Goal: Task Accomplishment & Management: Manage account settings

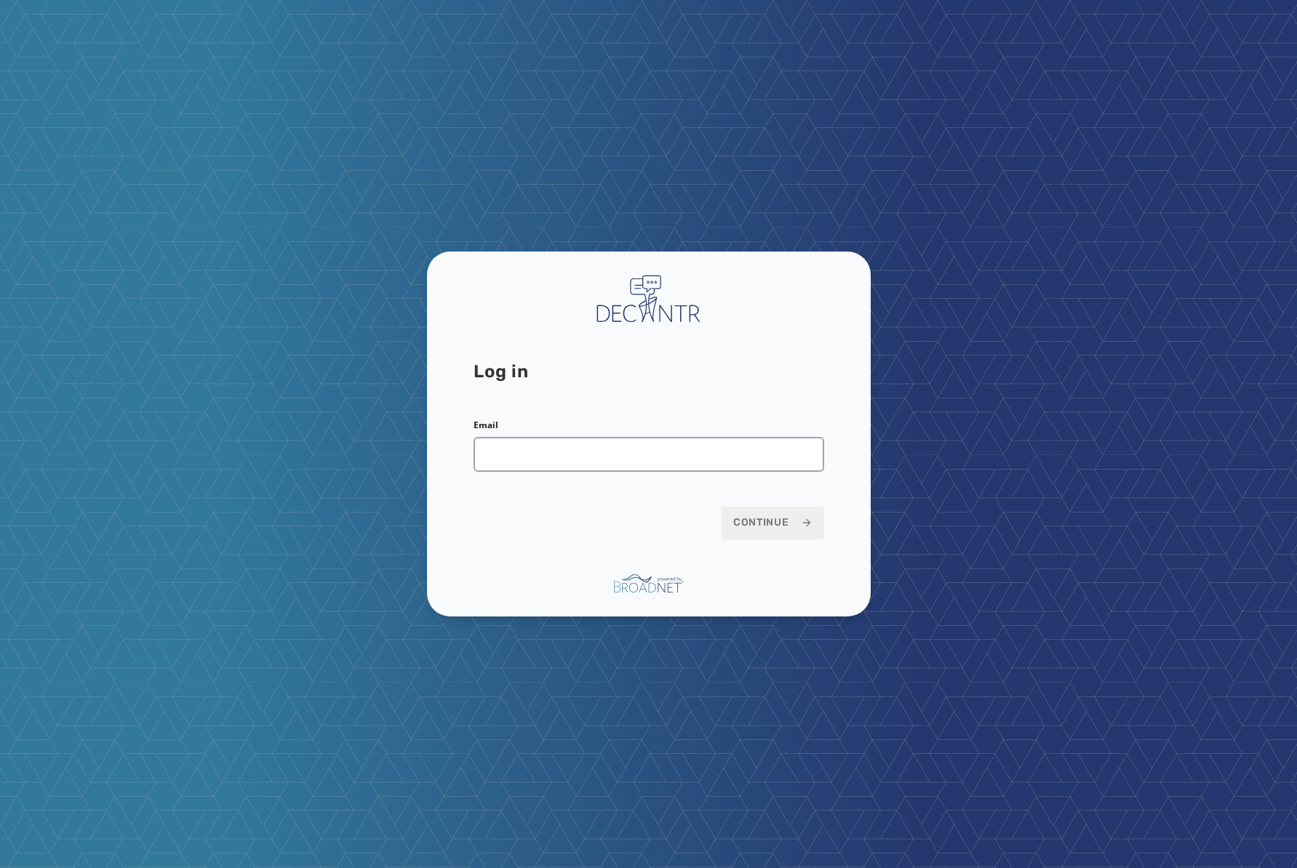
click at [0, 868] on com-1password-button at bounding box center [0, 868] width 0 height 0
type input "**********"
click at [721, 507] on button "Continue" at bounding box center [772, 523] width 103 height 32
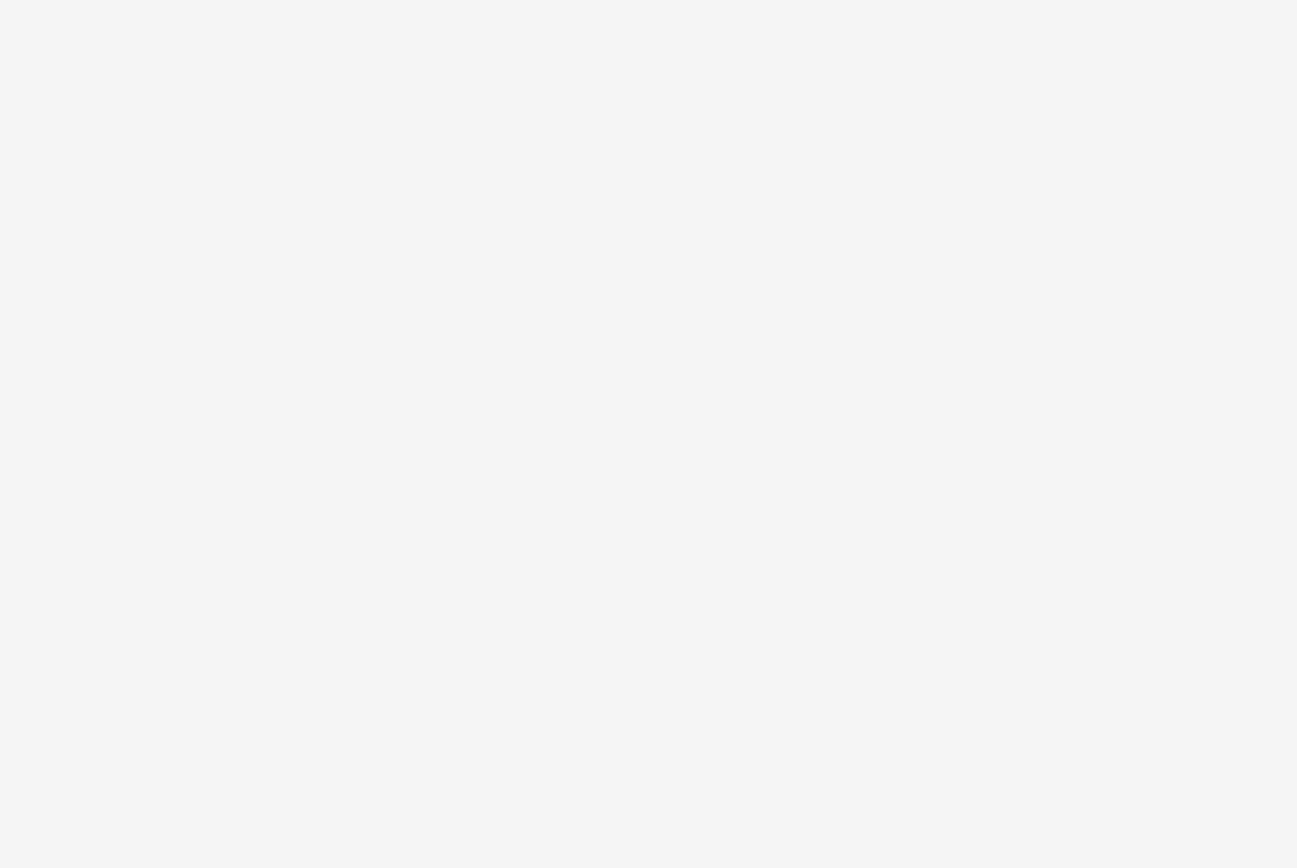
drag, startPoint x: 0, startPoint y: 0, endPoint x: 673, endPoint y: 537, distance: 860.6
click at [675, 537] on div at bounding box center [648, 434] width 1297 height 868
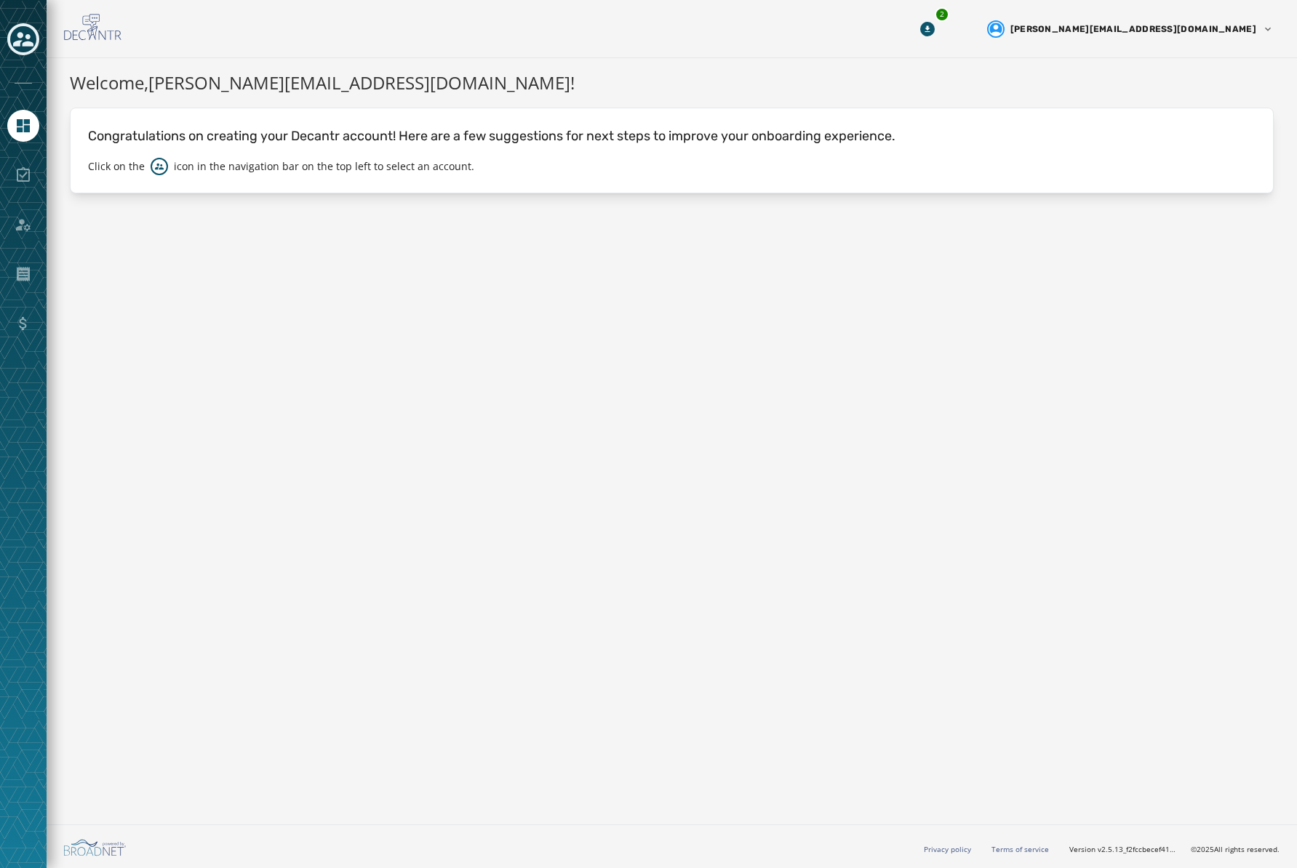
click at [33, 44] on div "Toggle account select drawer" at bounding box center [23, 39] width 26 height 26
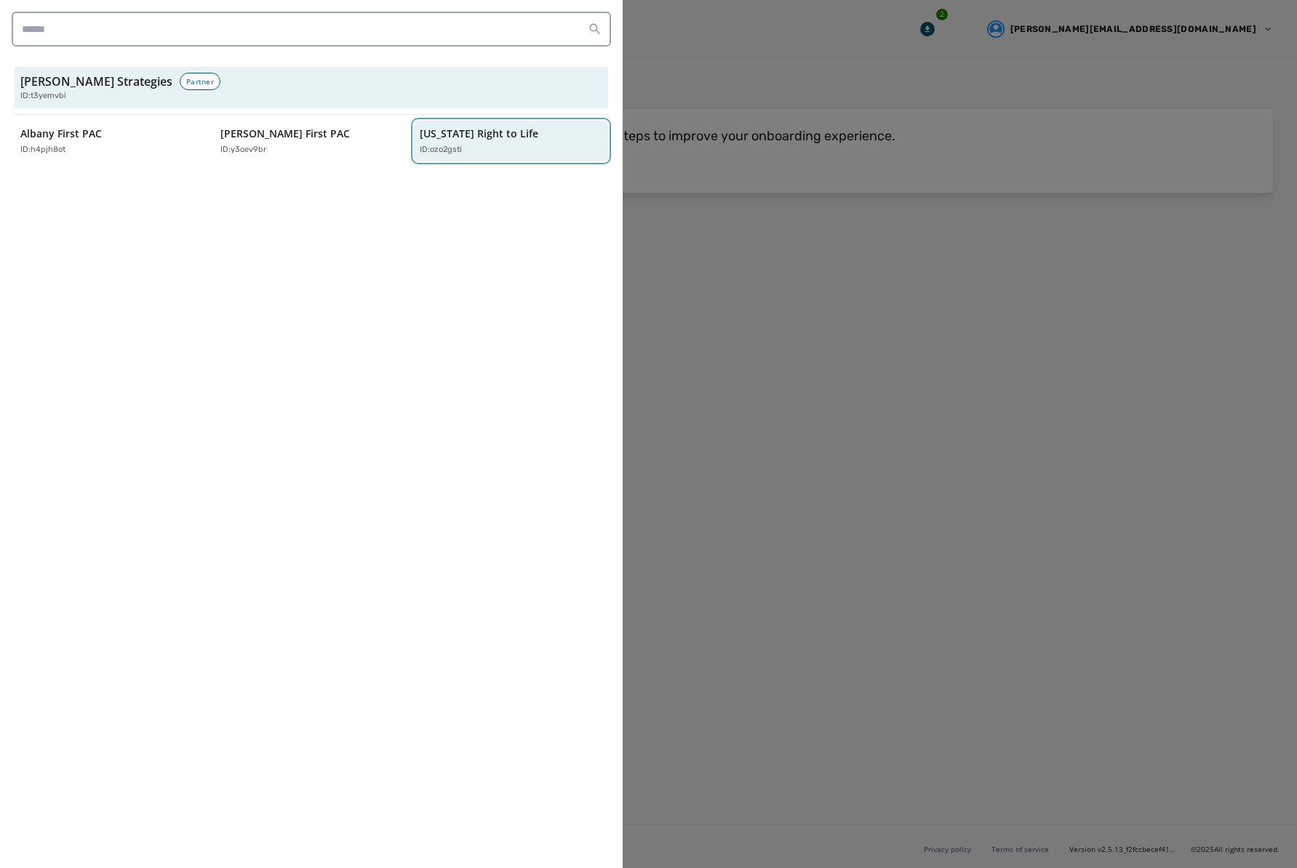
click at [517, 145] on div "ID: ozo2gsti" at bounding box center [504, 150] width 168 height 12
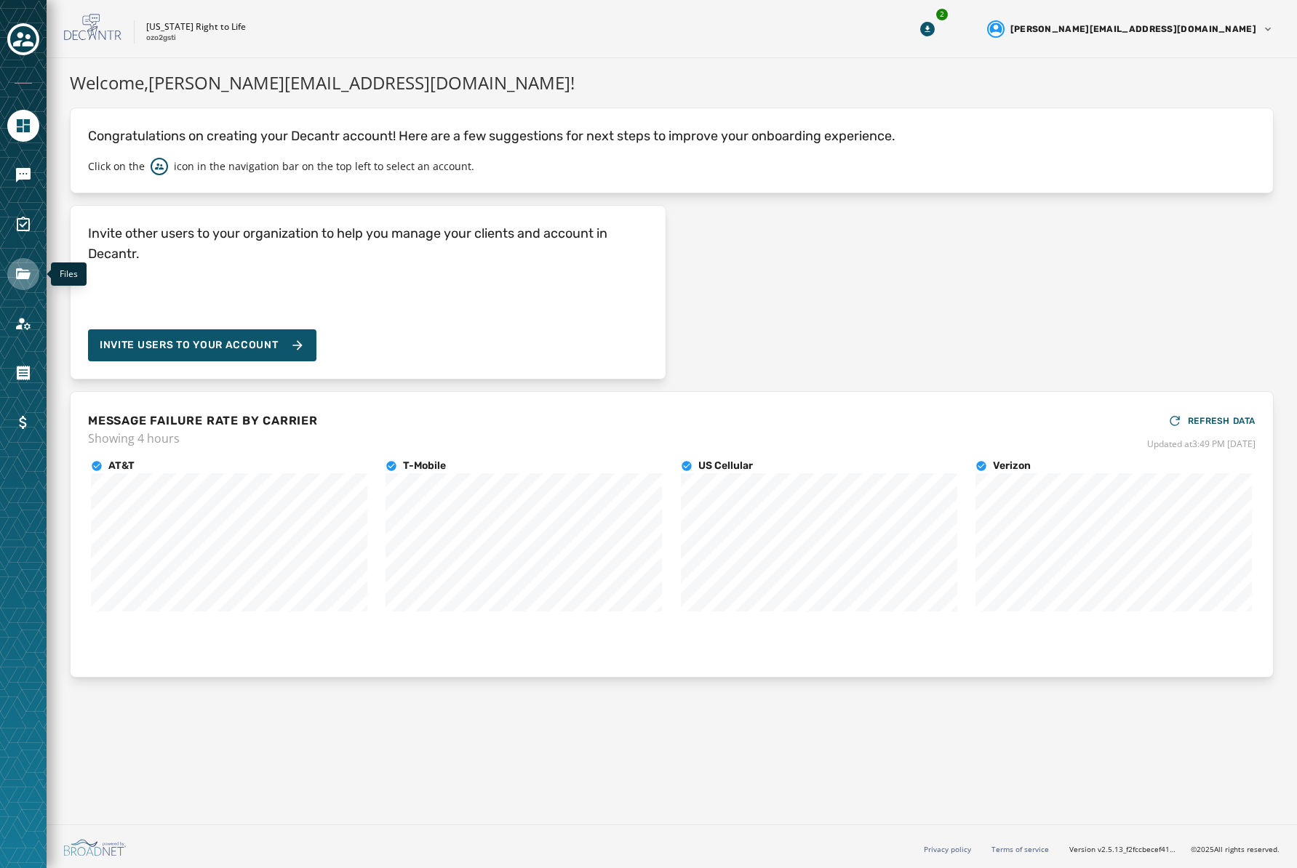
click at [20, 284] on link "Navigate to Files" at bounding box center [23, 274] width 32 height 32
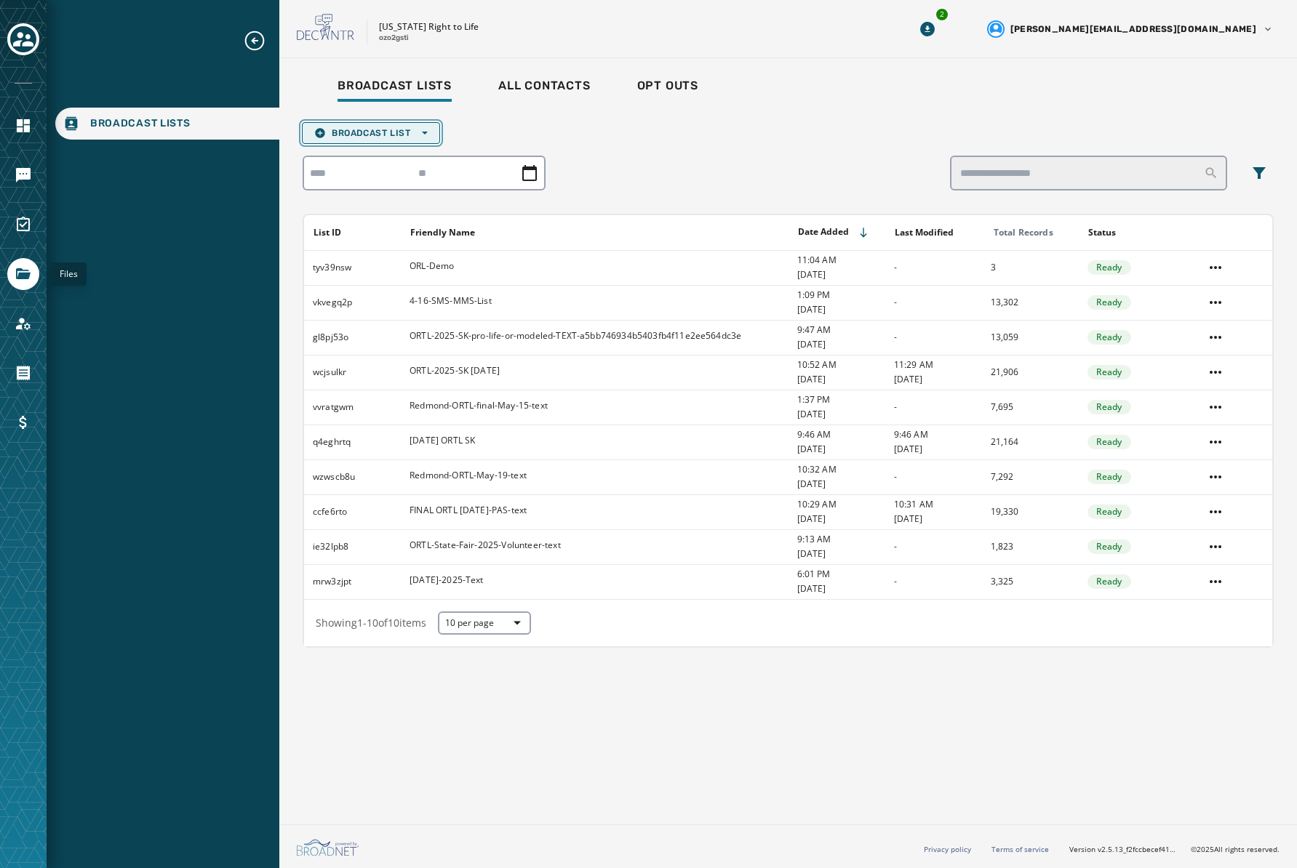
click at [362, 132] on span "Broadcast List Open options" at bounding box center [370, 133] width 113 height 12
click at [372, 152] on span "Upload List" at bounding box center [370, 155] width 113 height 12
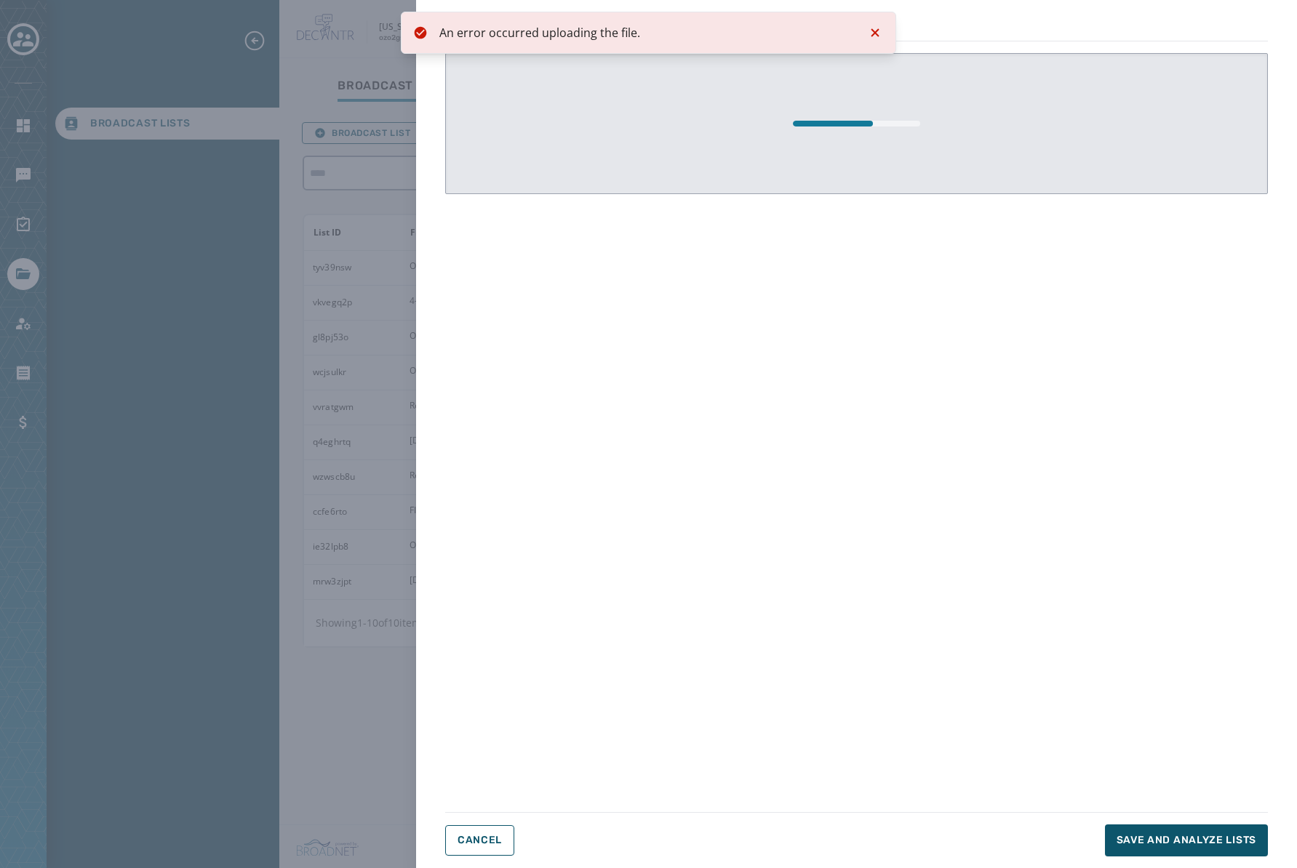
click at [1034, 308] on div at bounding box center [856, 417] width 823 height 729
click at [873, 35] on icon "Notifications (F8)" at bounding box center [874, 32] width 17 height 17
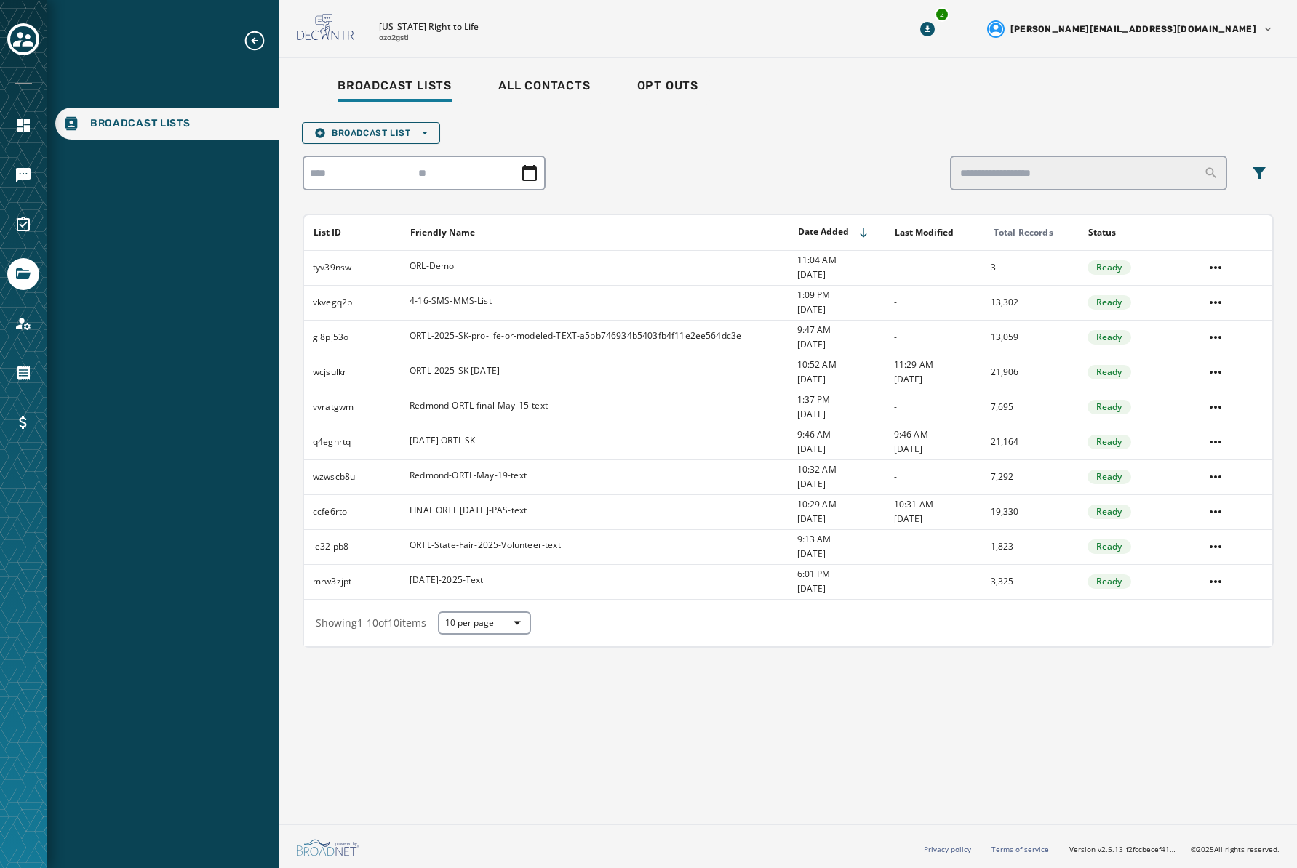
click at [675, 700] on div "Broadcast Lists All Contacts Opt Outs Broadcast List Open options List ID Frien…" at bounding box center [787, 438] width 1017 height 761
click at [403, 128] on span "Broadcast List Open options" at bounding box center [370, 133] width 113 height 12
click at [401, 156] on span "Upload List" at bounding box center [370, 155] width 113 height 12
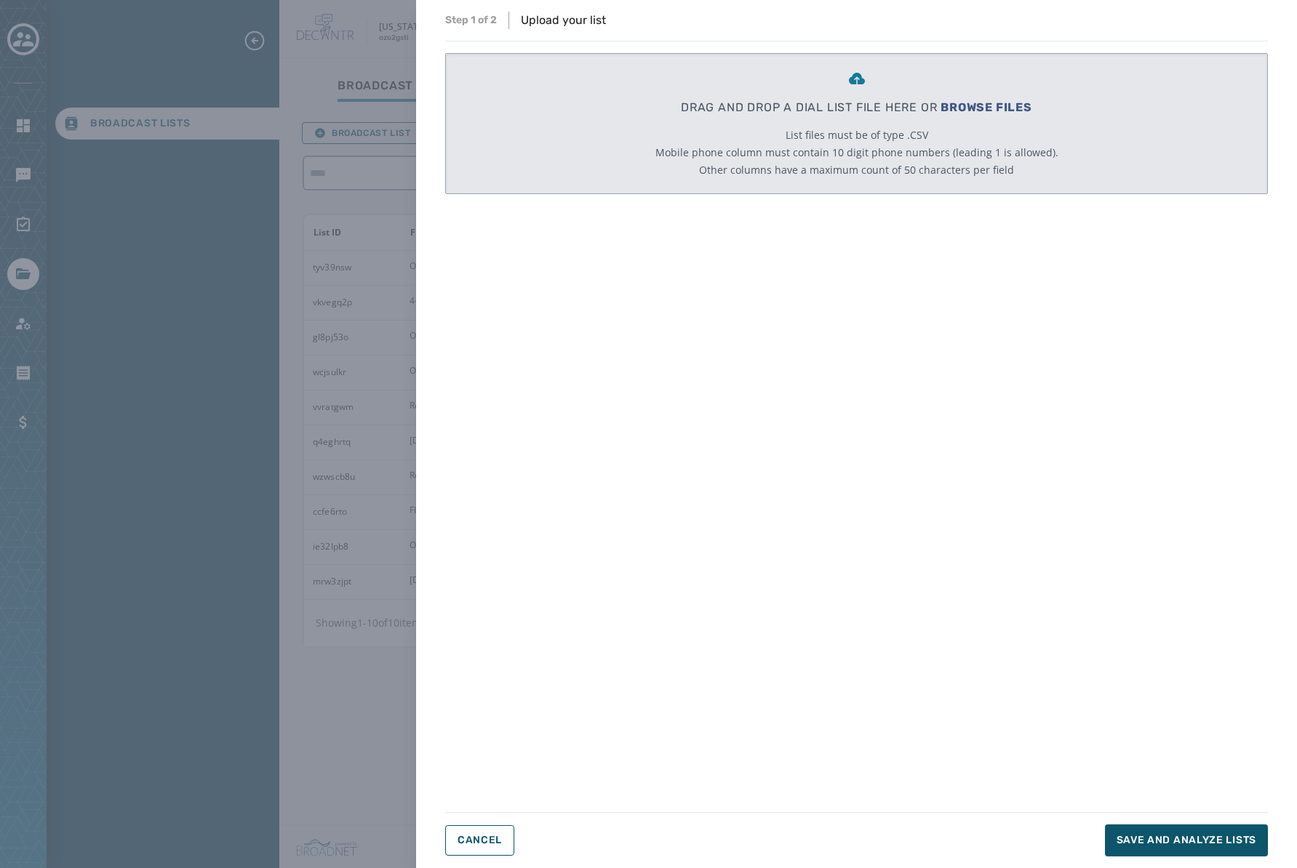
click at [844, 699] on div "DRAG AND DROP A DIAL LIST FILE HERE OR BROWSE FILES List files must be of type …" at bounding box center [856, 417] width 823 height 729
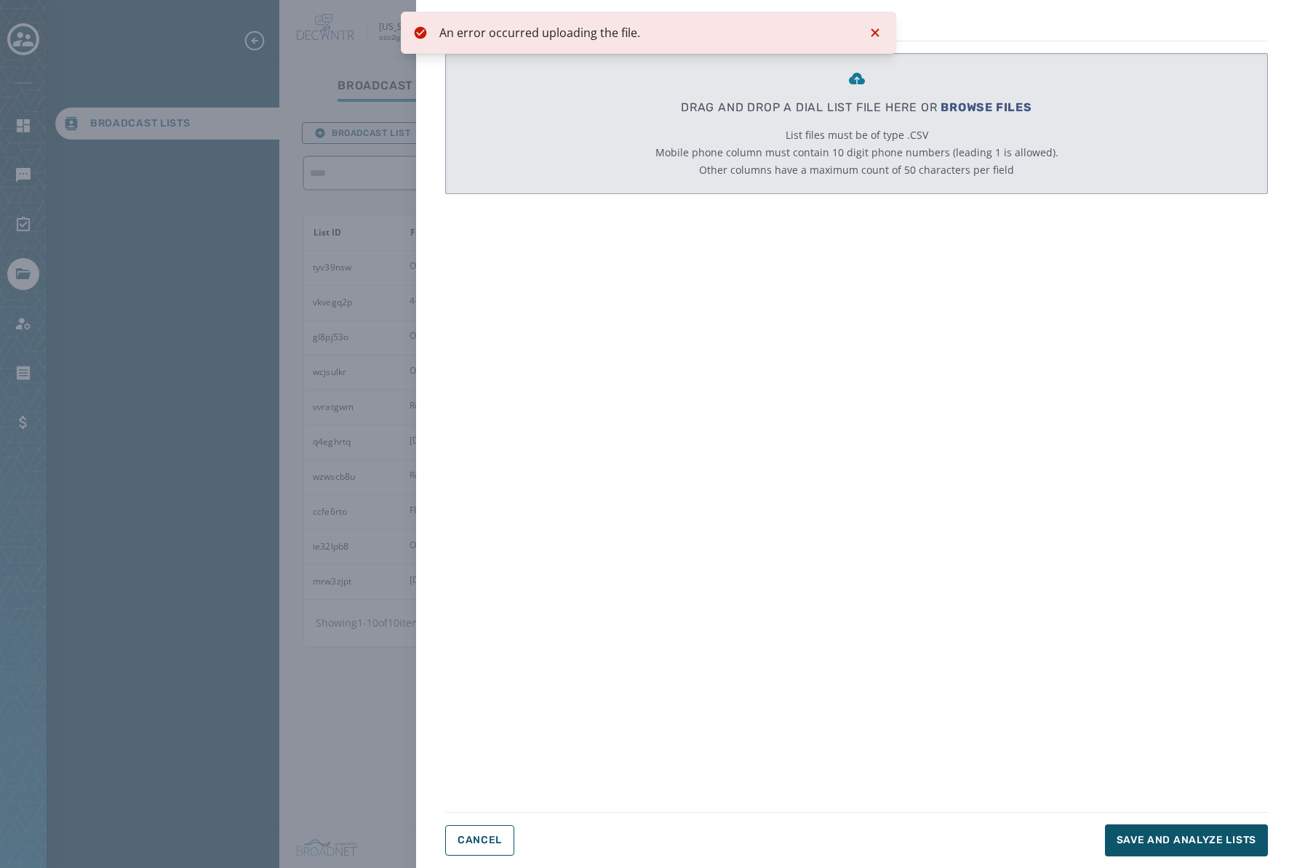
click at [927, 366] on div "DRAG AND DROP A DIAL LIST FILE HERE OR BROWSE FILES List files must be of type …" at bounding box center [856, 417] width 823 height 729
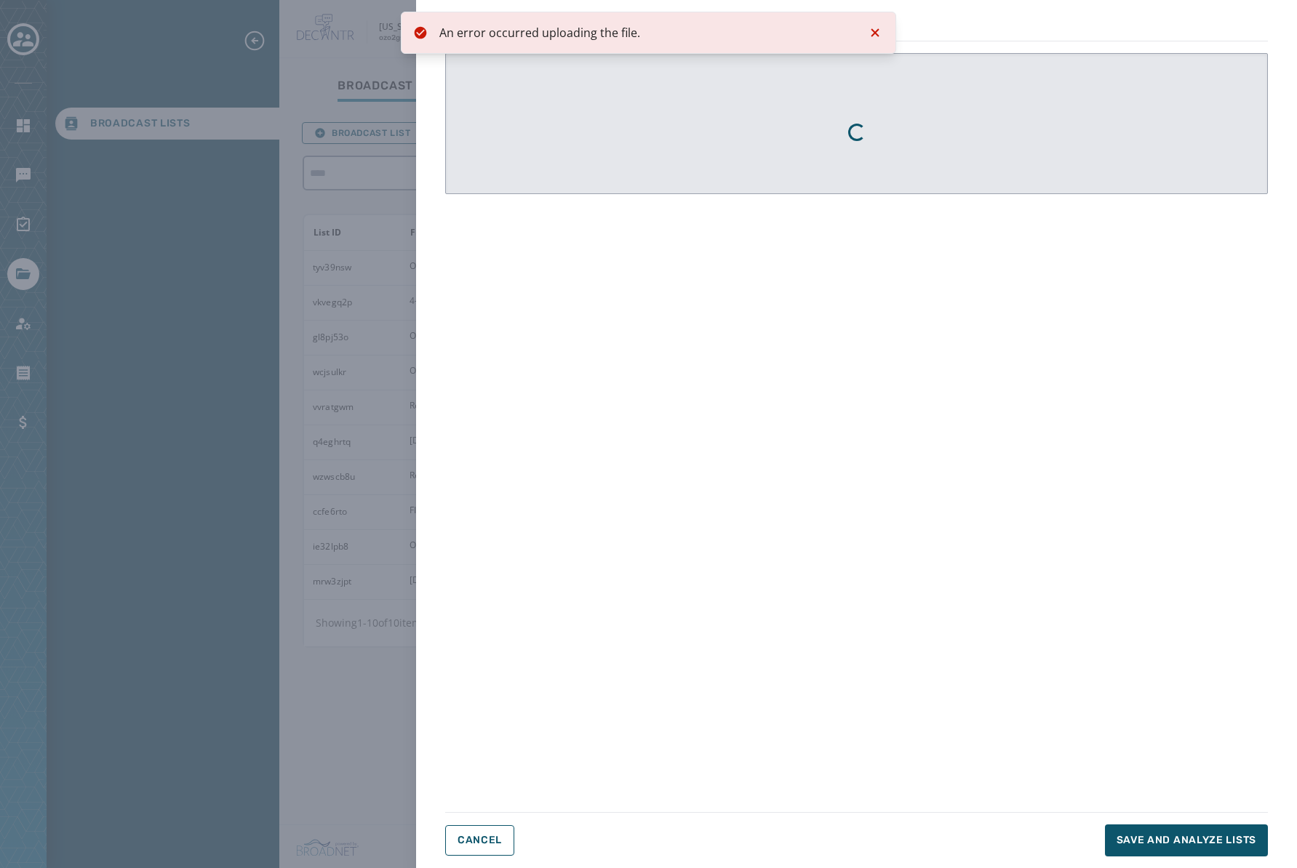
click at [872, 32] on icon "Notifications (F8)" at bounding box center [874, 32] width 17 height 17
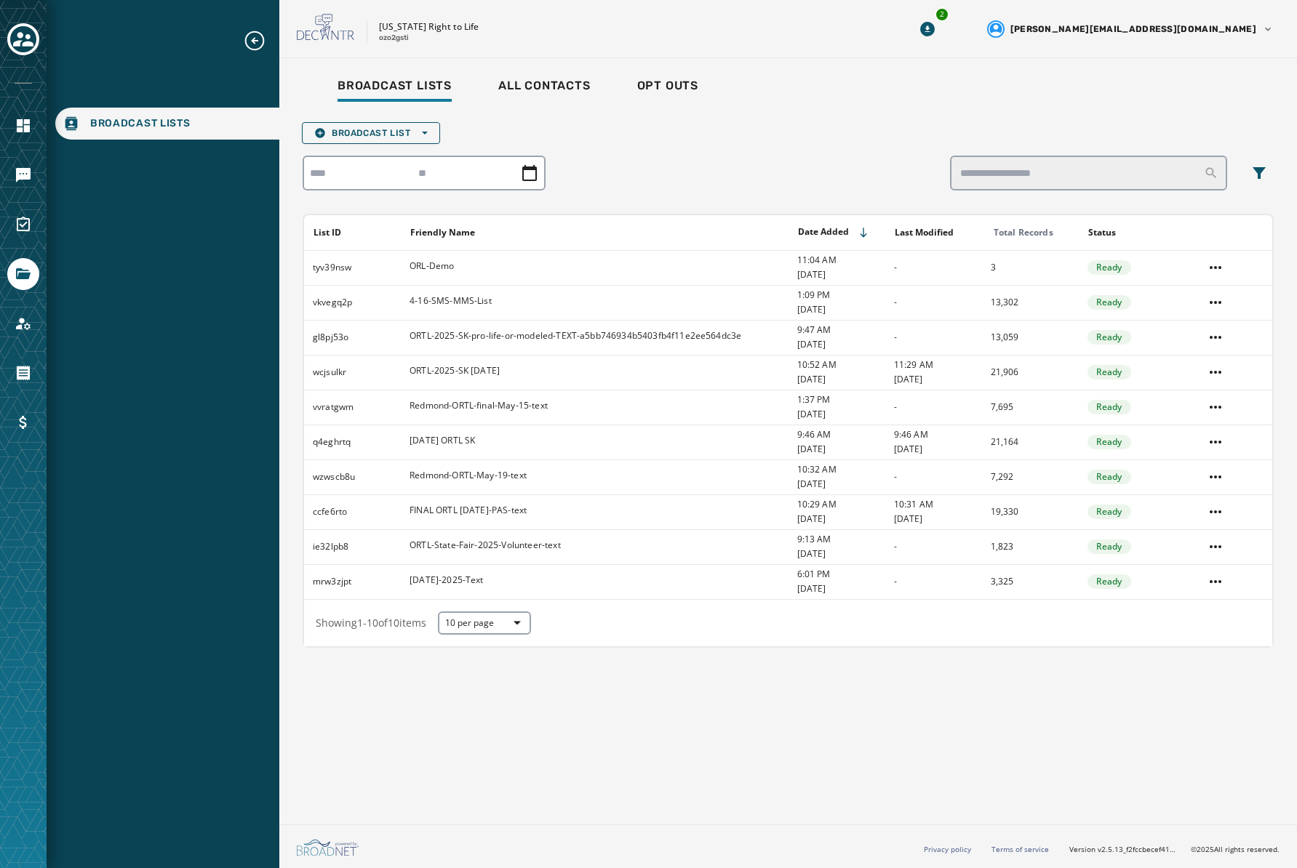
click at [873, 34] on div "Oregon Right to Life ozo2gsti" at bounding box center [585, 29] width 577 height 31
click at [738, 172] on div at bounding box center [788, 173] width 971 height 35
click at [418, 135] on span "Broadcast List Open options" at bounding box center [370, 133] width 113 height 12
click at [399, 155] on span "Upload List" at bounding box center [370, 155] width 113 height 12
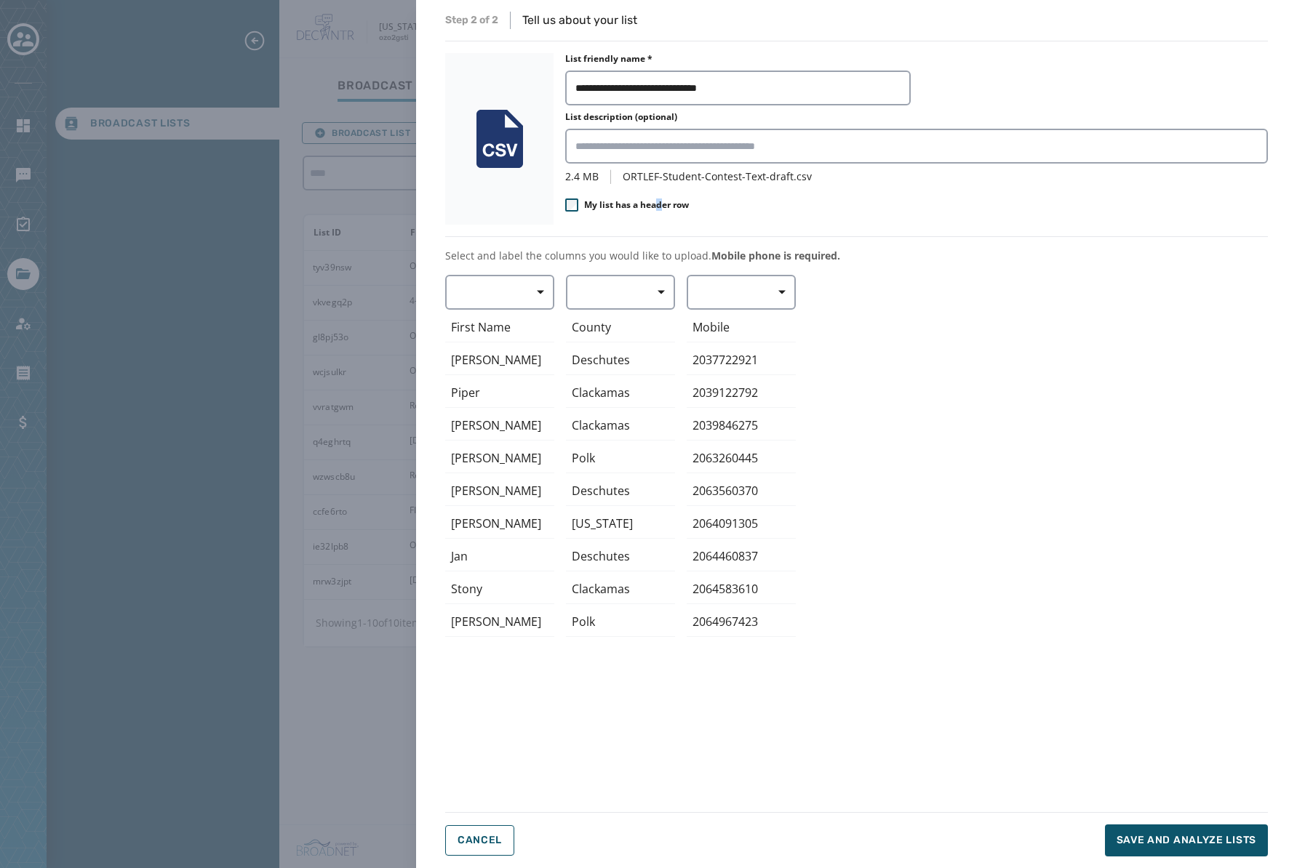
click at [660, 201] on span "My list has a header row" at bounding box center [636, 205] width 105 height 12
click at [500, 289] on button "button" at bounding box center [499, 292] width 109 height 35
click at [503, 373] on span "First Name" at bounding box center [496, 378] width 67 height 15
click at [624, 299] on button "button" at bounding box center [620, 292] width 109 height 35
click at [758, 283] on div "First Name First Name Arthur Piper James John Emery Vanessa Jan Stony Kelly Mob…" at bounding box center [856, 534] width 823 height 519
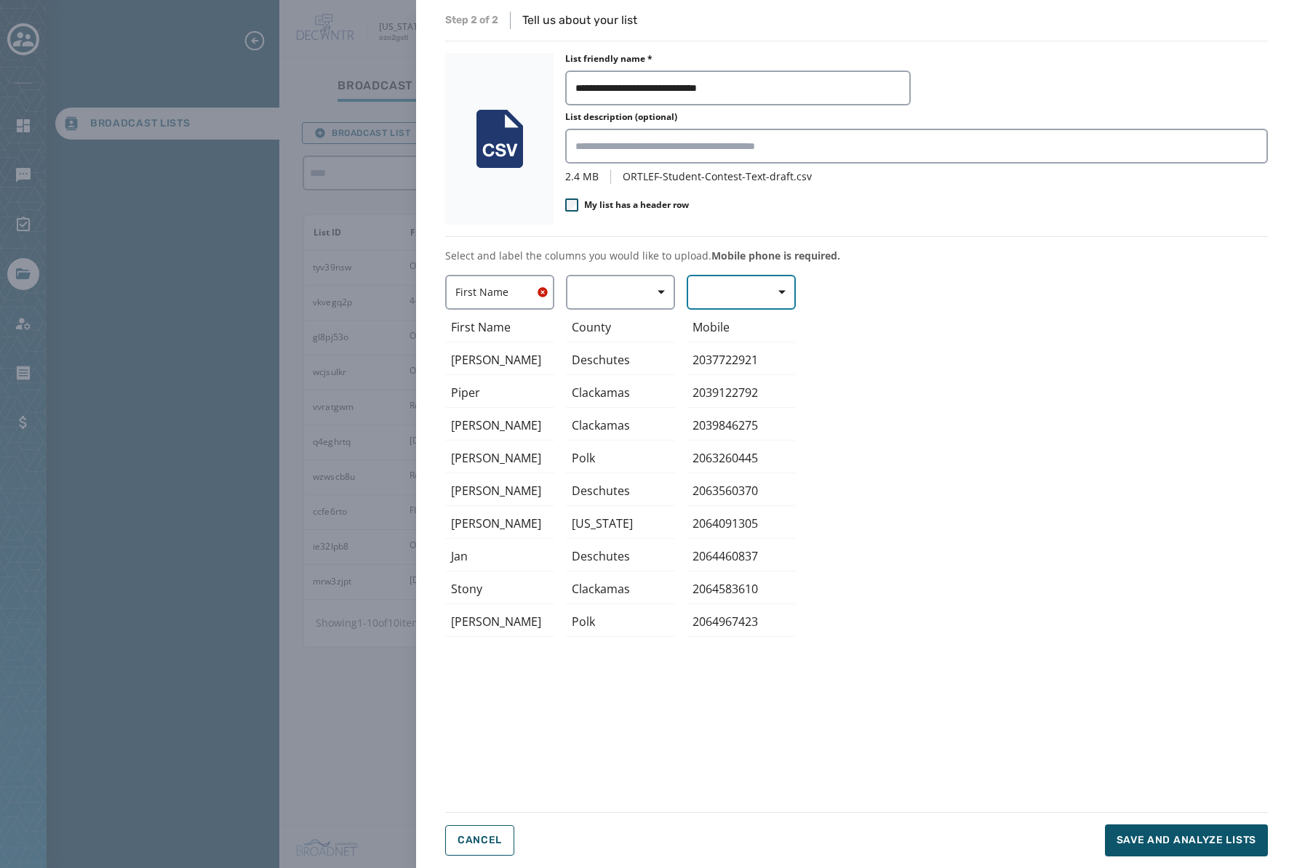
drag, startPoint x: 751, startPoint y: 285, endPoint x: 749, endPoint y: 292, distance: 7.6
click at [751, 286] on button "button" at bounding box center [741, 292] width 109 height 35
click at [747, 323] on span "Mobile Phone" at bounding box center [737, 326] width 67 height 15
drag, startPoint x: 871, startPoint y: 679, endPoint x: 1060, endPoint y: 770, distance: 209.5
click at [892, 692] on div "First Name First Name Arthur Piper James John Emery Vanessa Jan Stony Kelly Cou…" at bounding box center [856, 534] width 823 height 519
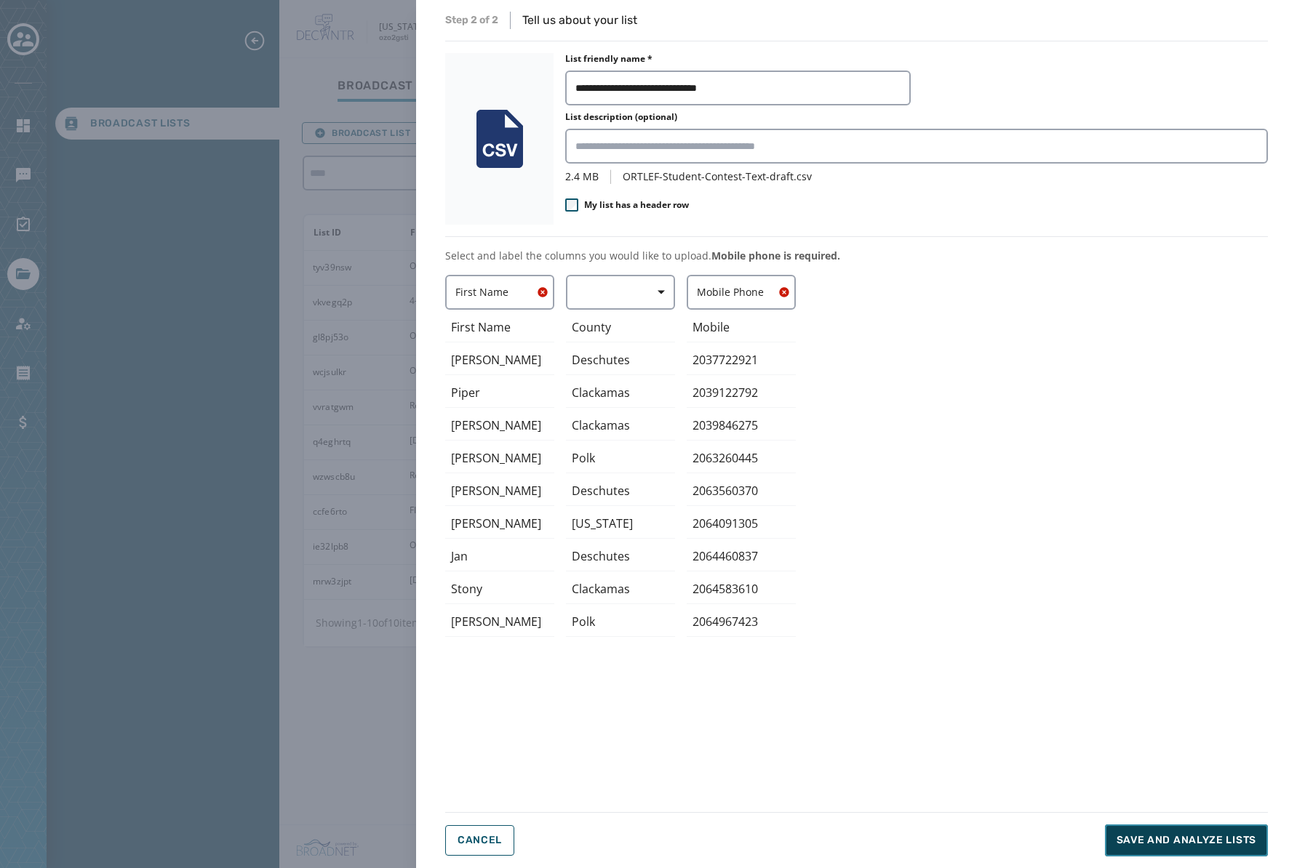
click at [1195, 837] on span "Save and analyze lists" at bounding box center [1186, 840] width 140 height 15
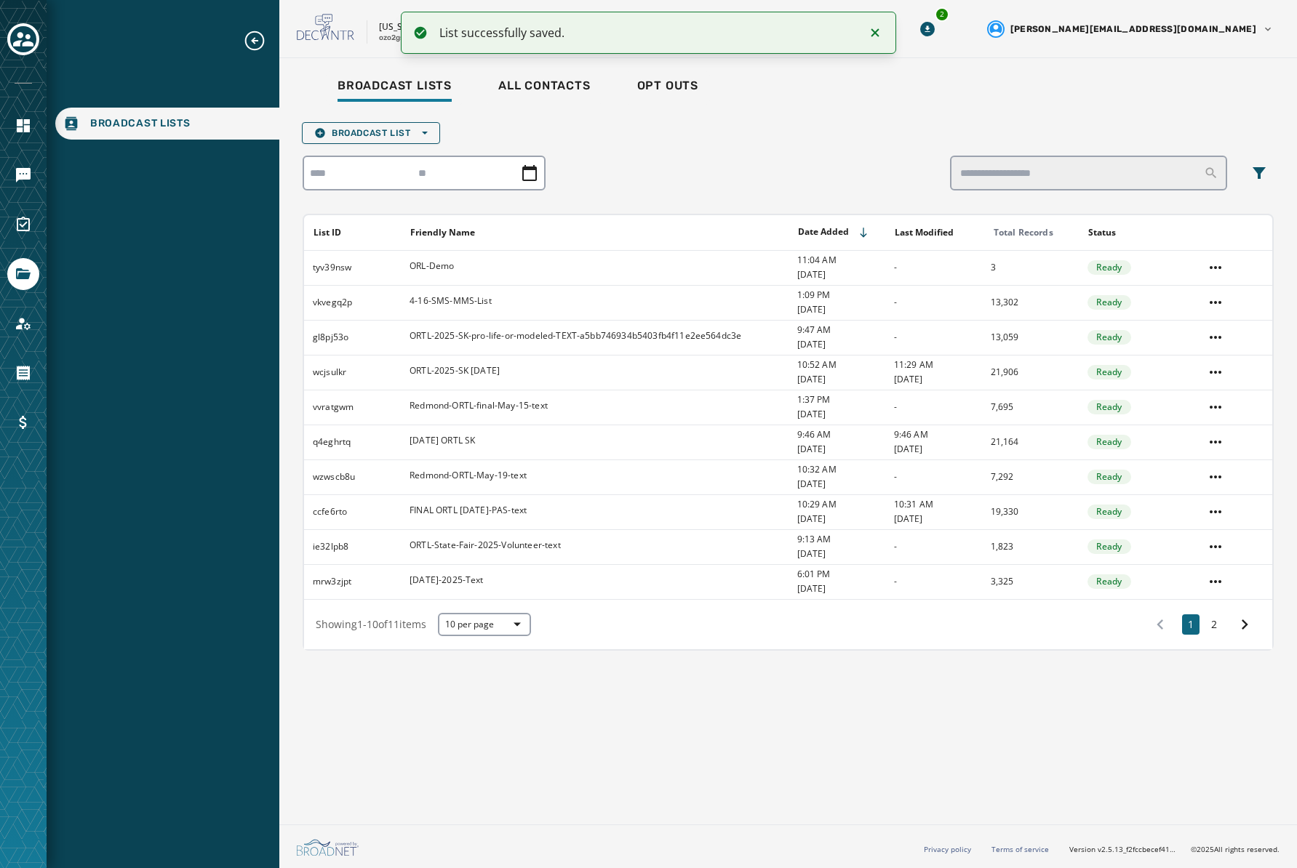
click at [820, 167] on div at bounding box center [788, 173] width 971 height 35
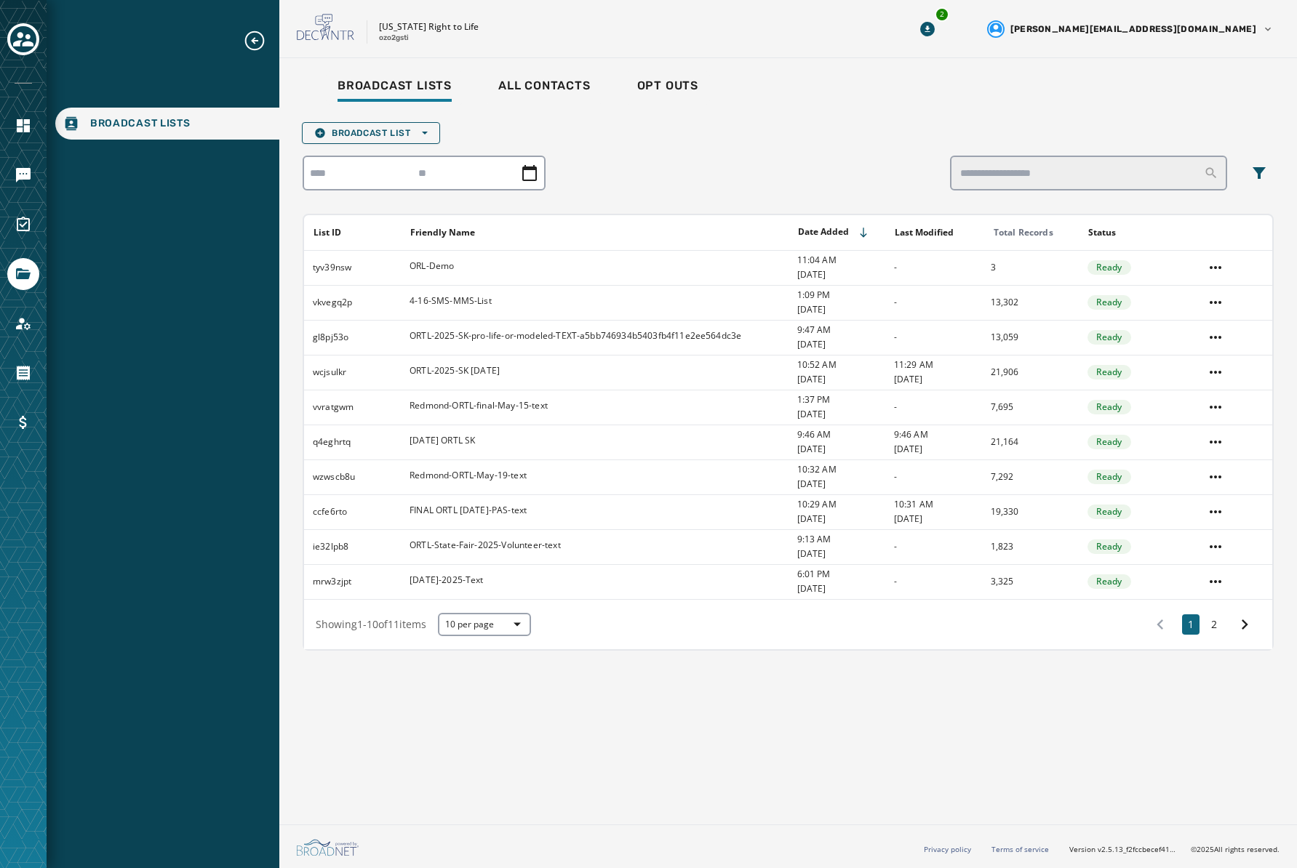
click at [953, 748] on div "Broadcast Lists All Contacts Opt Outs Broadcast List Open options List ID Frien…" at bounding box center [787, 438] width 1017 height 761
click at [1219, 623] on button "2" at bounding box center [1213, 625] width 17 height 20
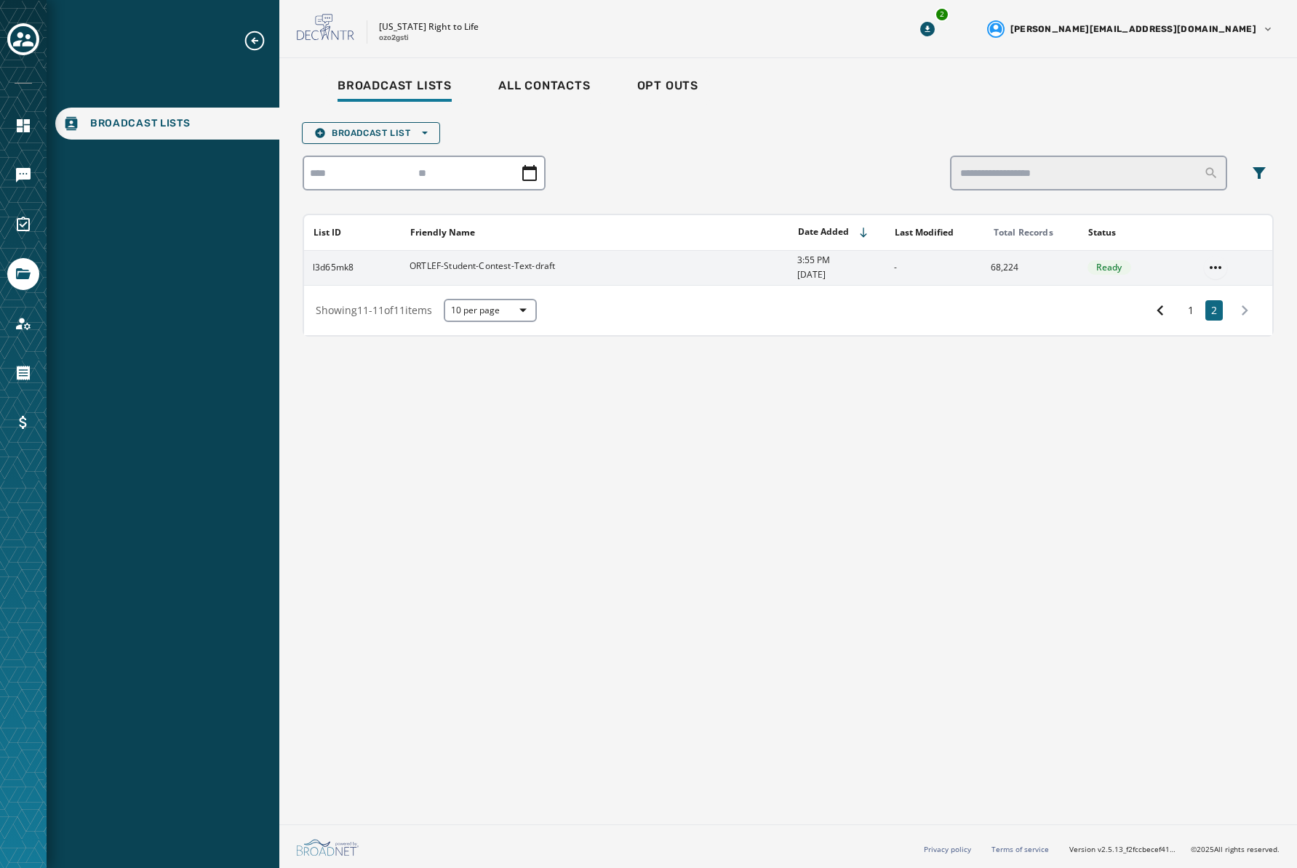
click at [1217, 263] on html "Broadcast Lists Skip To Main Content [US_STATE] Right to Life ozo2gsti 2 [PERSO…" at bounding box center [648, 434] width 1297 height 868
click at [1213, 292] on div "View List" at bounding box center [1215, 296] width 65 height 23
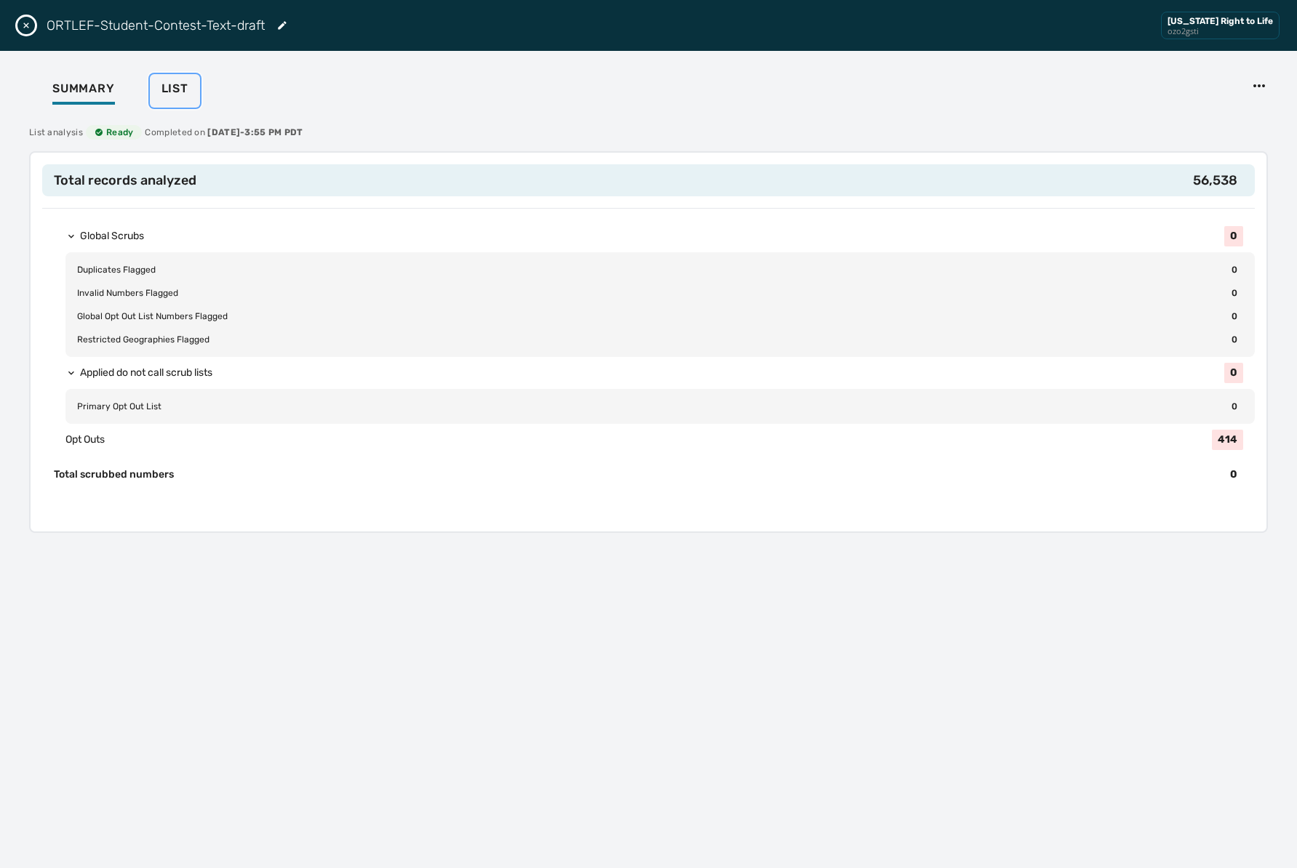
click at [182, 95] on span "List" at bounding box center [174, 88] width 27 height 15
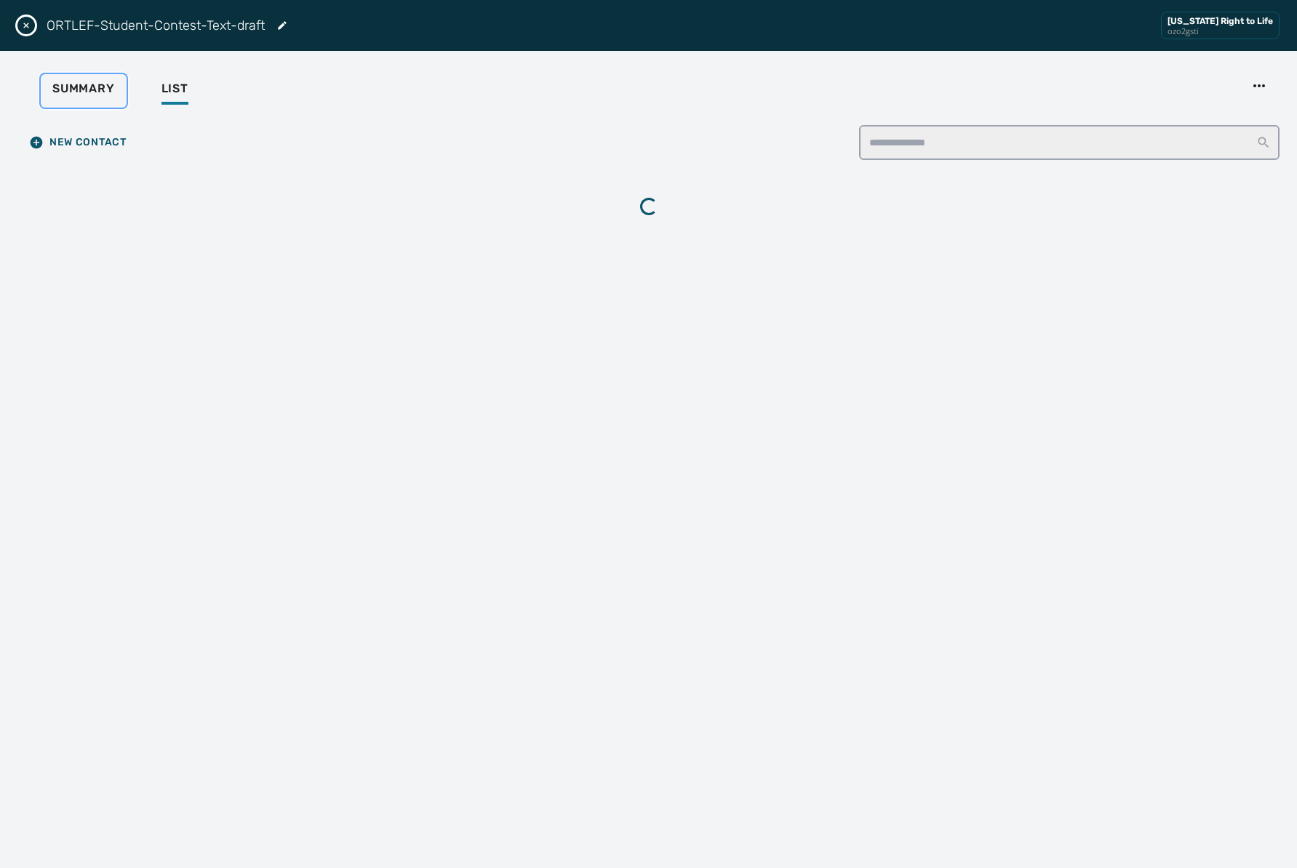
click at [85, 90] on span "Summary" at bounding box center [83, 88] width 63 height 15
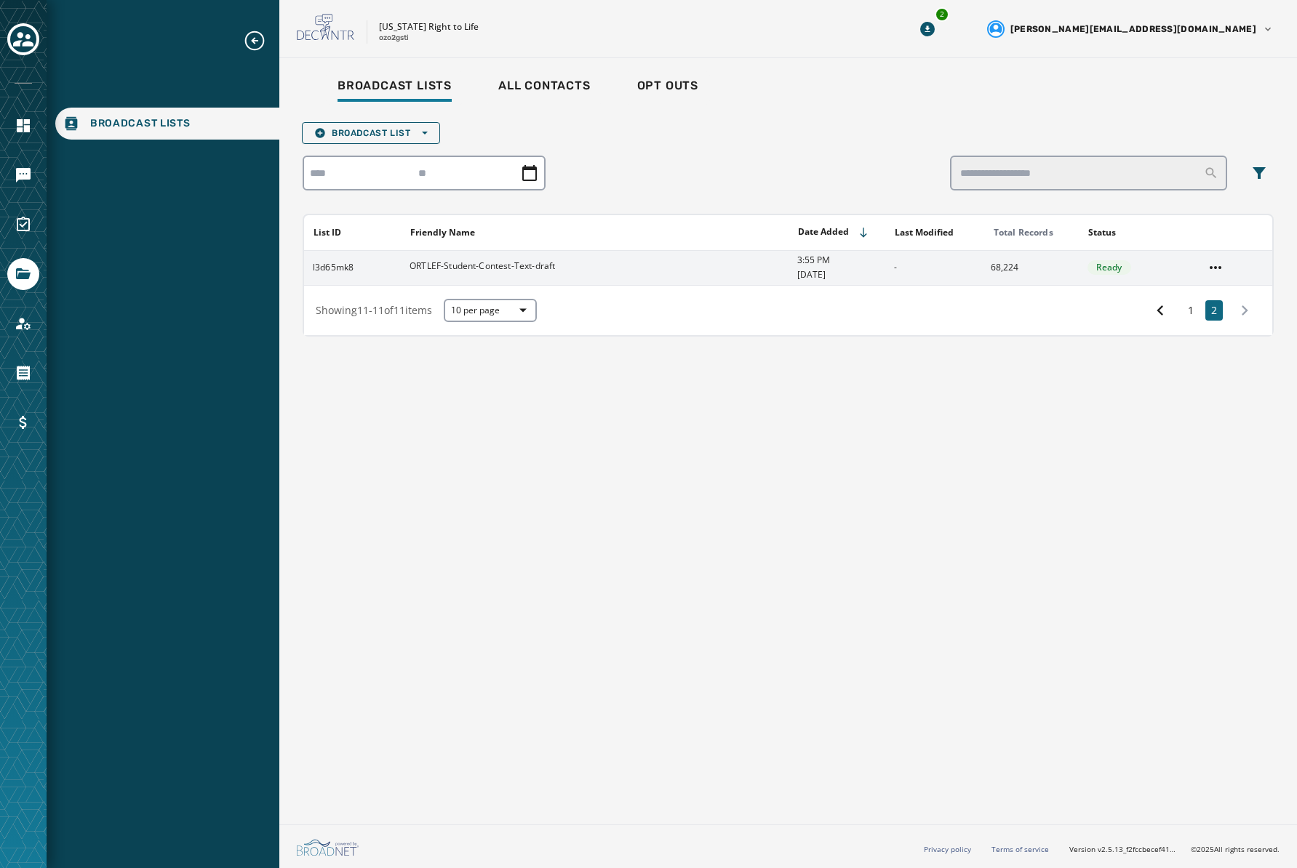
drag, startPoint x: 1058, startPoint y: 268, endPoint x: 1057, endPoint y: 283, distance: 14.6
click at [1058, 268] on td "68,224" at bounding box center [1030, 267] width 97 height 35
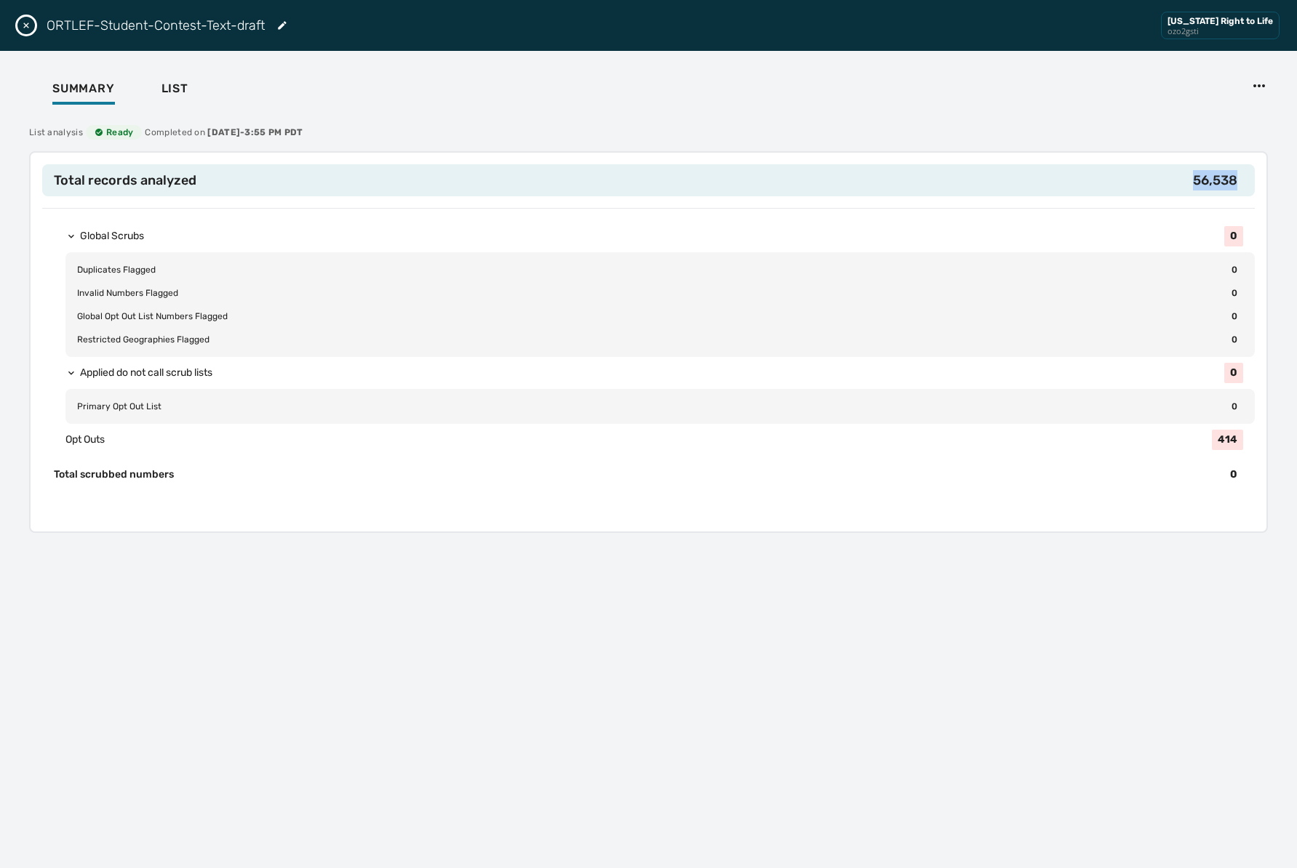
click at [1181, 183] on h2 "Total records analyzed 56,538" at bounding box center [648, 180] width 1212 height 32
copy span "56,538"
click at [455, 111] on div "Summary List" at bounding box center [648, 90] width 1262 height 45
click at [32, 25] on button "Close drawer" at bounding box center [25, 25] width 17 height 17
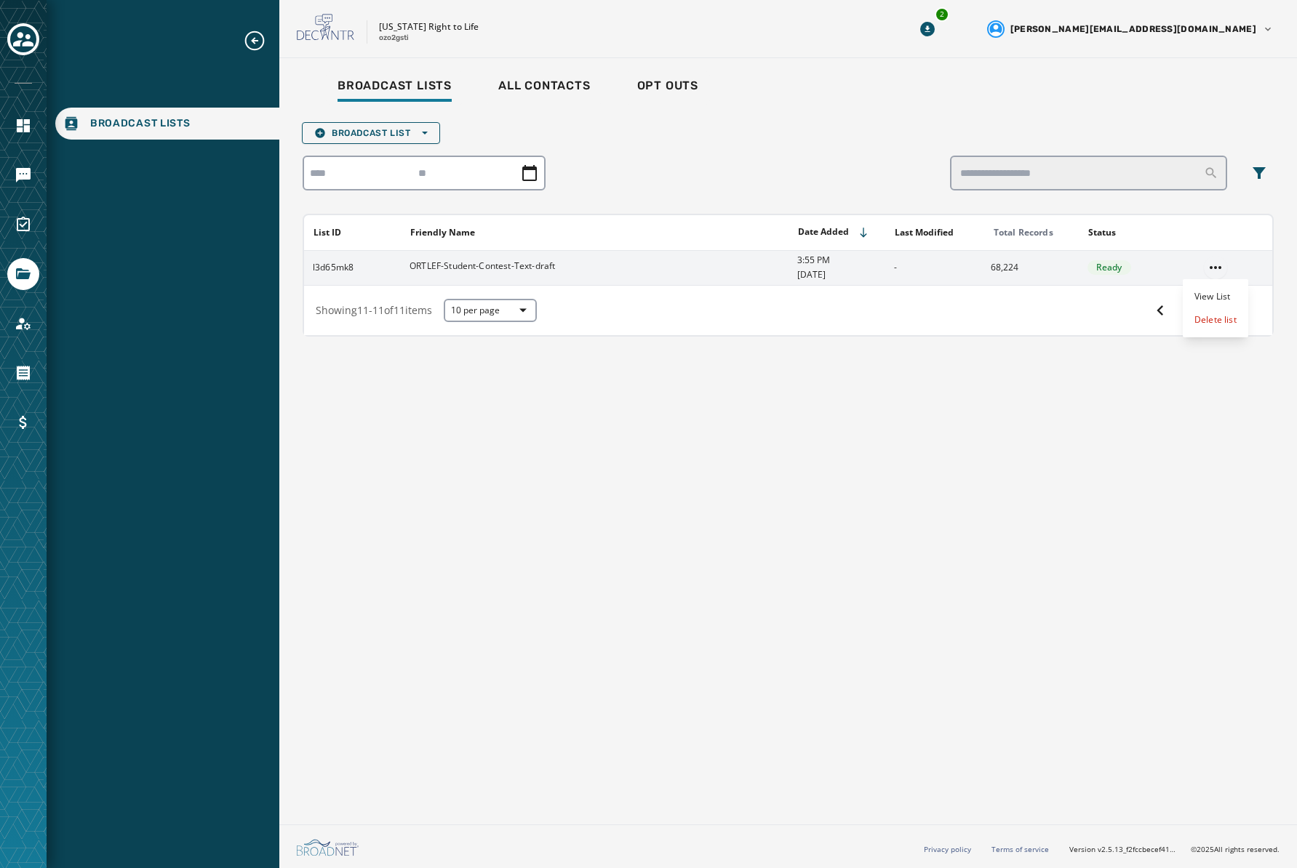
click at [1216, 272] on html "Broadcast Lists Skip To Main Content [US_STATE] Right to Life ozo2gsti 2 [PERSO…" at bounding box center [648, 434] width 1297 height 868
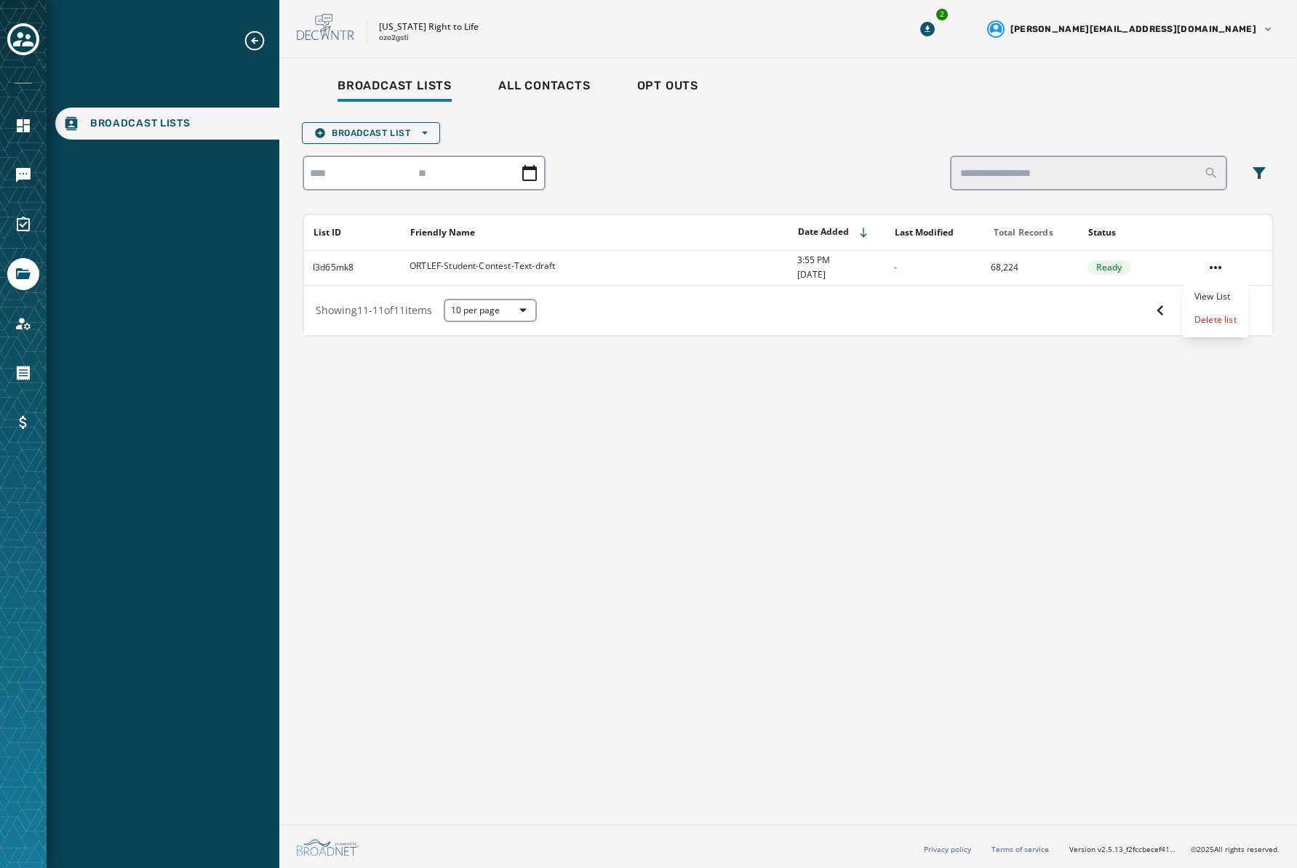
drag, startPoint x: 918, startPoint y: 436, endPoint x: 905, endPoint y: 402, distance: 35.7
click at [911, 412] on html "Broadcast Lists Skip To Main Content [US_STATE] Right to Life ozo2gsti 2 [PERSO…" at bounding box center [648, 434] width 1297 height 868
click at [429, 135] on button "Broadcast List Open options" at bounding box center [371, 133] width 138 height 22
drag, startPoint x: 679, startPoint y: 157, endPoint x: 692, endPoint y: 155, distance: 14.0
click at [679, 156] on div "Broadcast List Open options Upload List Blank List List ID Friendly Name Date A…" at bounding box center [788, 229] width 971 height 215
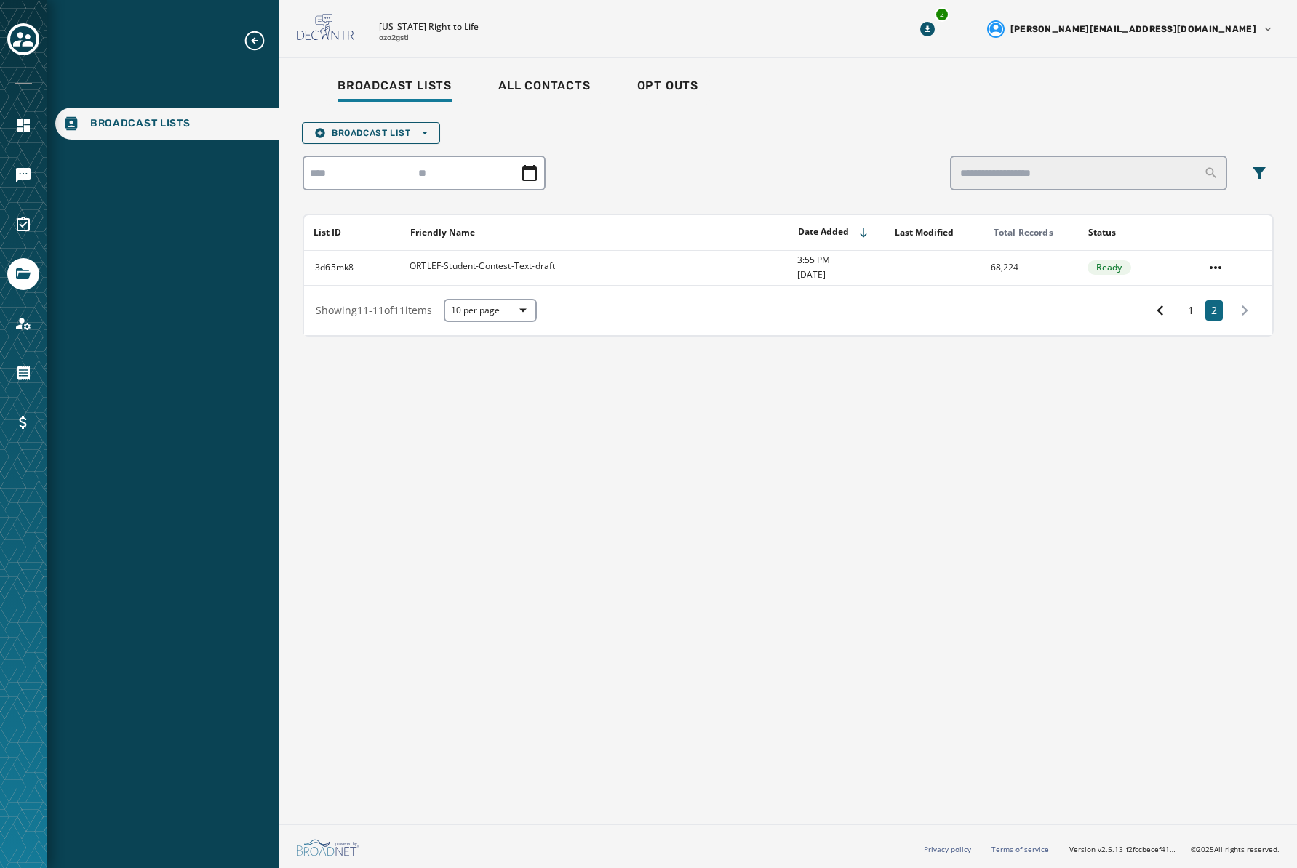
click at [649, 161] on div at bounding box center [788, 173] width 971 height 35
click at [23, 172] on icon "Navigate to Messaging" at bounding box center [23, 175] width 15 height 15
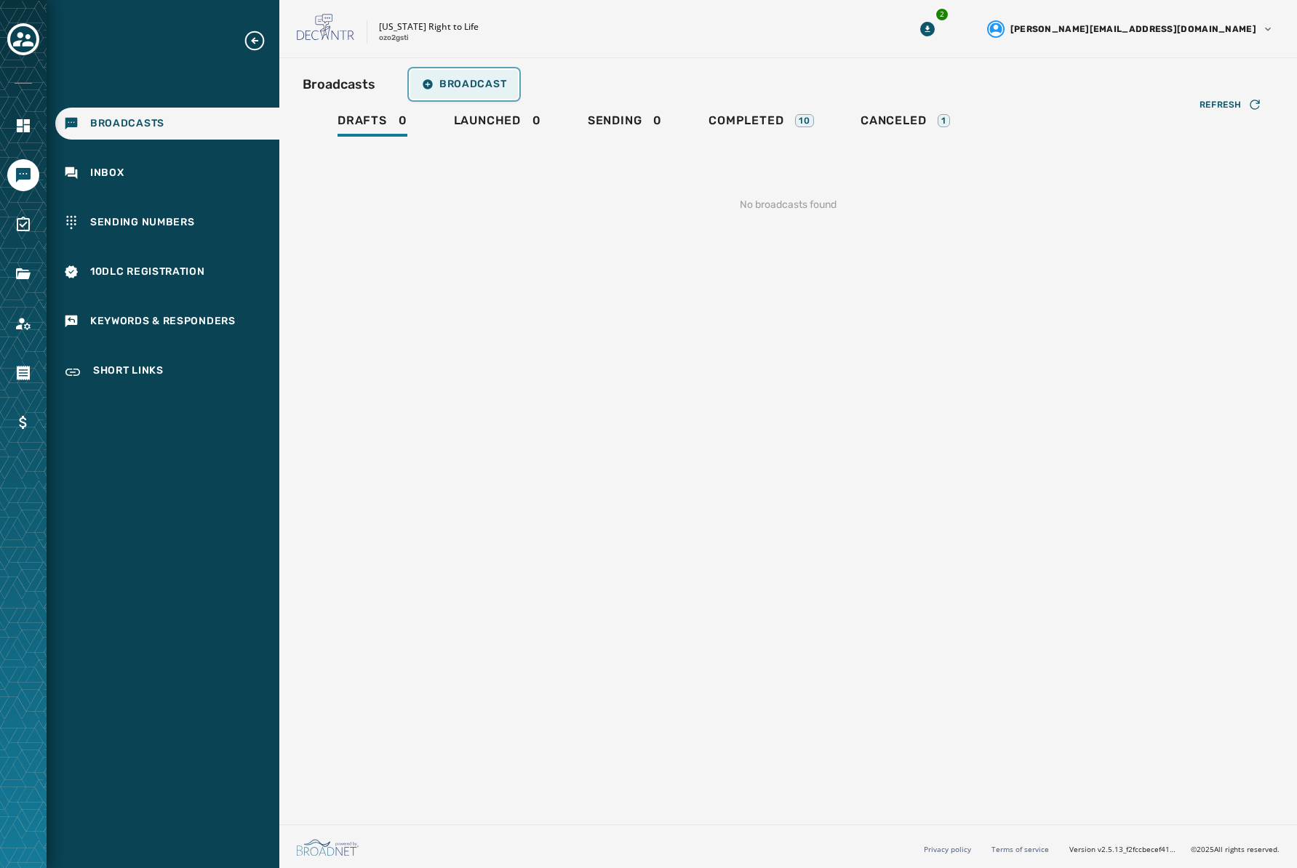
click at [476, 83] on span "Broadcast" at bounding box center [464, 85] width 84 height 12
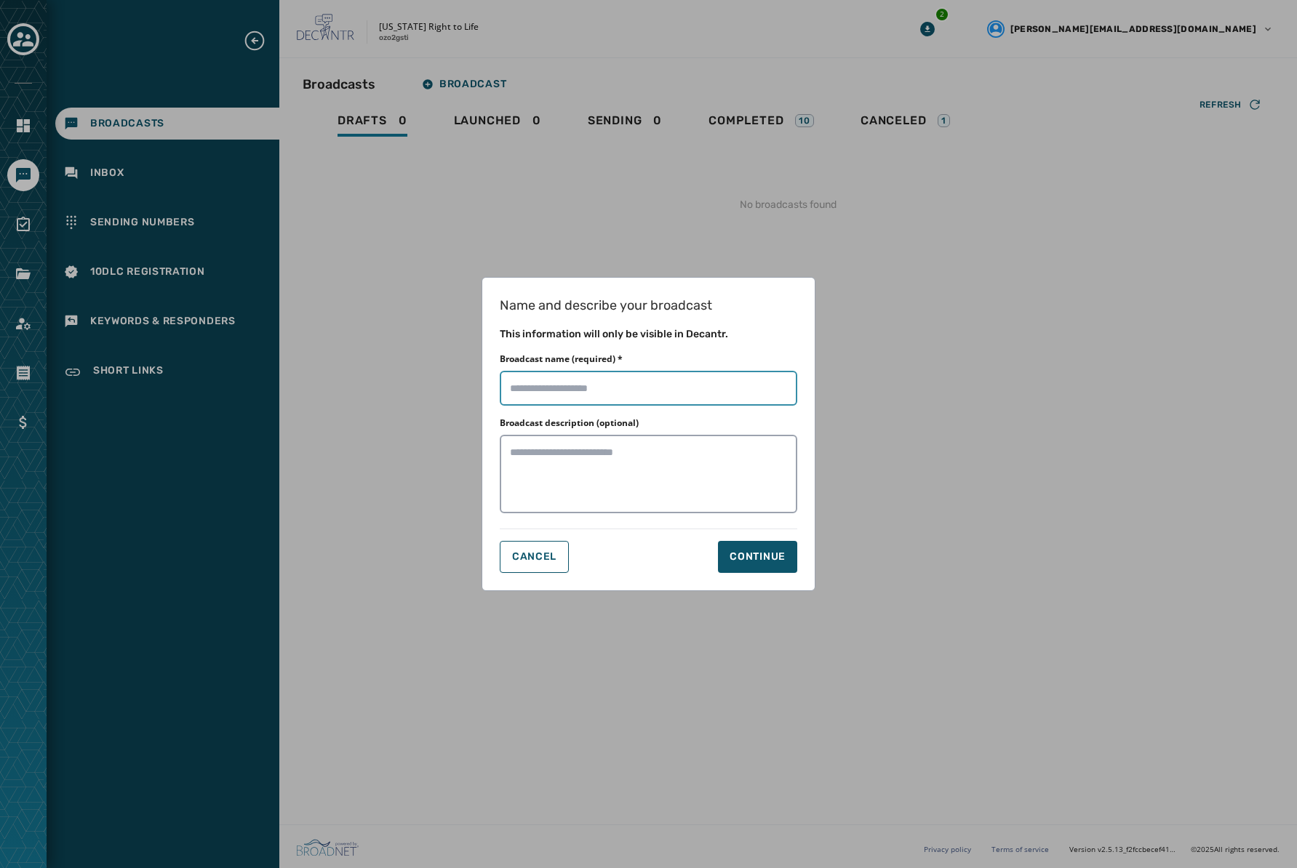
click at [592, 380] on input "Broadcast name (required) *" at bounding box center [648, 388] width 297 height 35
click at [741, 471] on textarea "Broadcast description (optional)" at bounding box center [648, 474] width 297 height 79
click at [721, 385] on input "Broadcast name (required) *" at bounding box center [648, 388] width 297 height 35
type input "**********"
drag, startPoint x: 631, startPoint y: 479, endPoint x: 750, endPoint y: 545, distance: 136.8
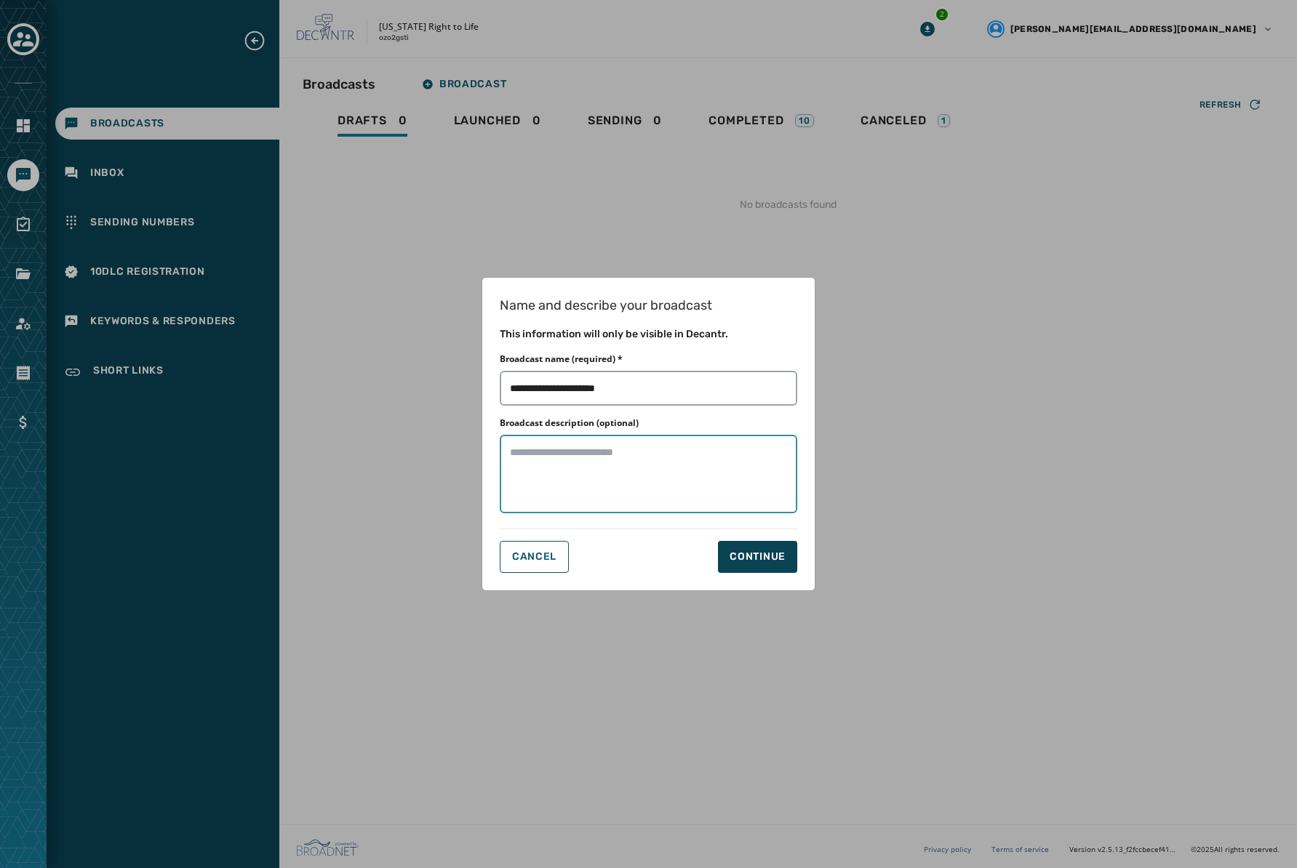
click at [631, 479] on textarea "Broadcast description (optional)" at bounding box center [648, 474] width 297 height 79
click at [763, 551] on div "Continue" at bounding box center [757, 557] width 56 height 15
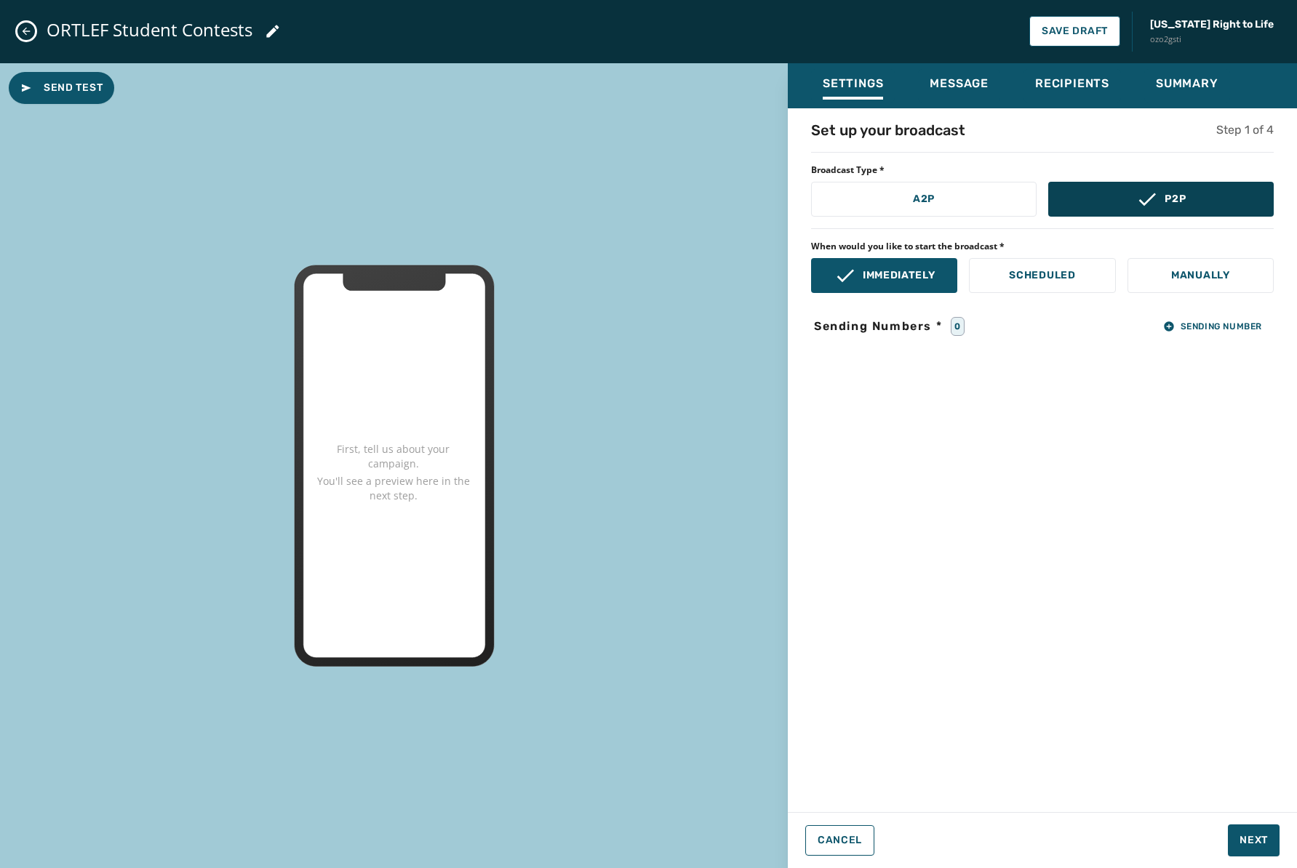
click at [1136, 205] on icon at bounding box center [1146, 199] width 23 height 23
click at [1201, 329] on span "Sending Number" at bounding box center [1212, 327] width 99 height 12
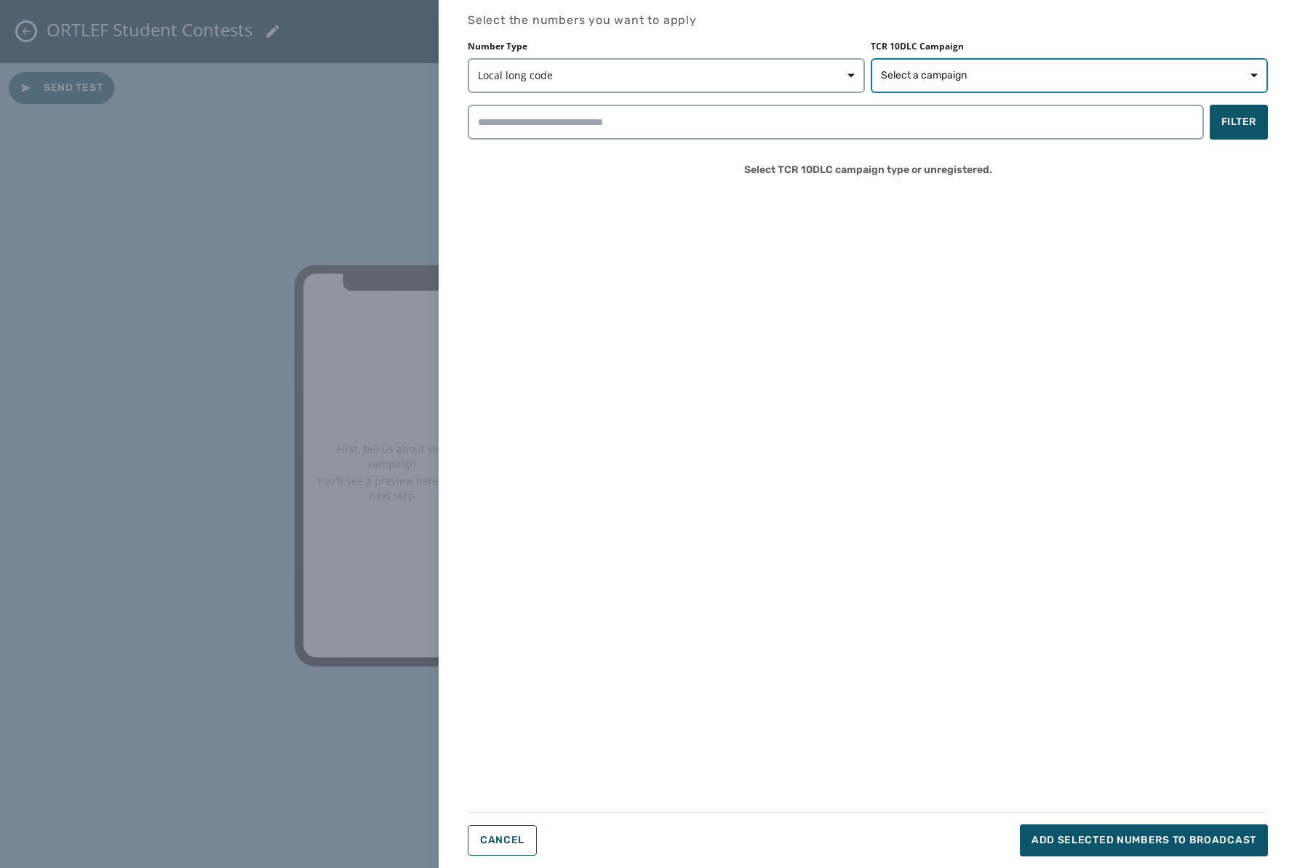
click at [941, 81] on span "Select a campaign" at bounding box center [924, 75] width 86 height 15
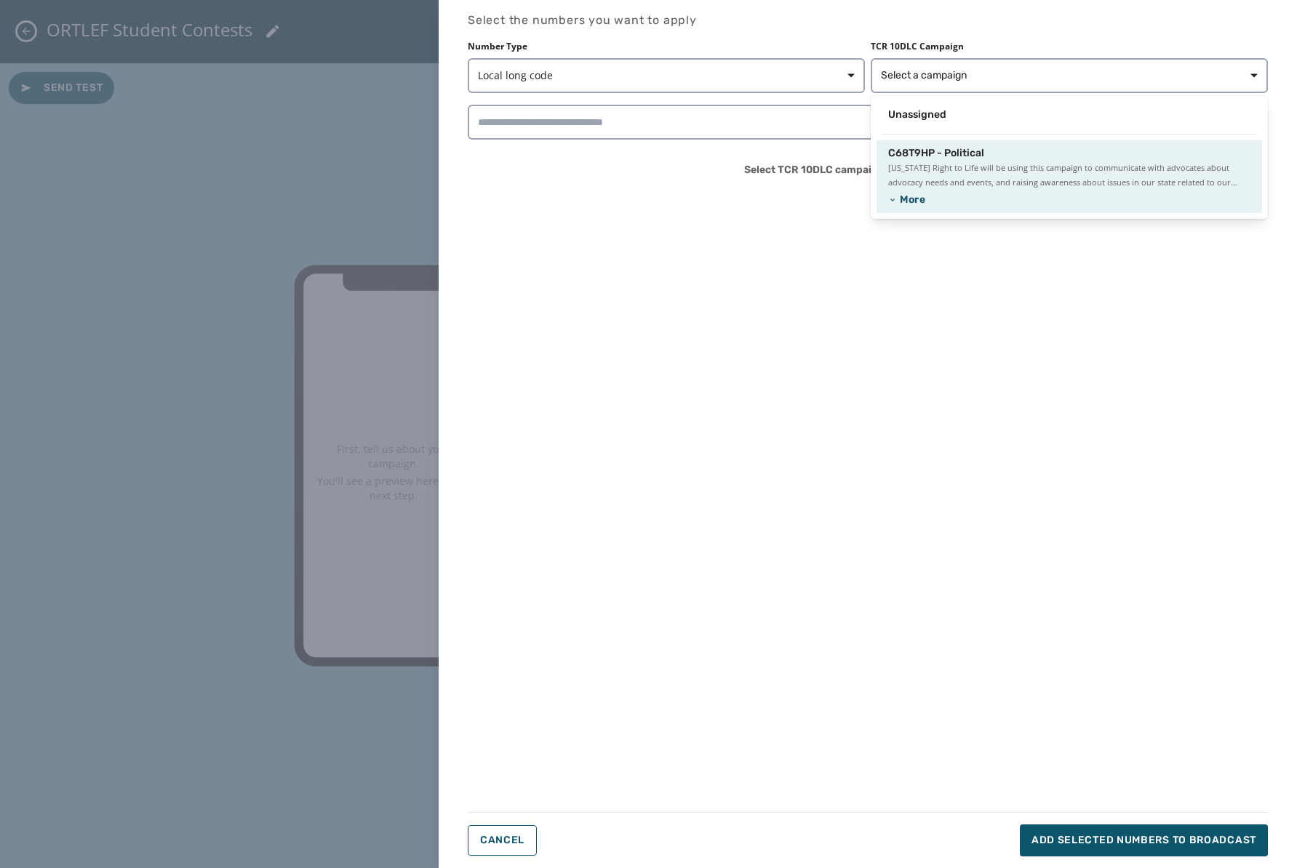
click at [965, 170] on span "[US_STATE] Right to Life will be using this campaign to communicate with advoca…" at bounding box center [1069, 175] width 362 height 29
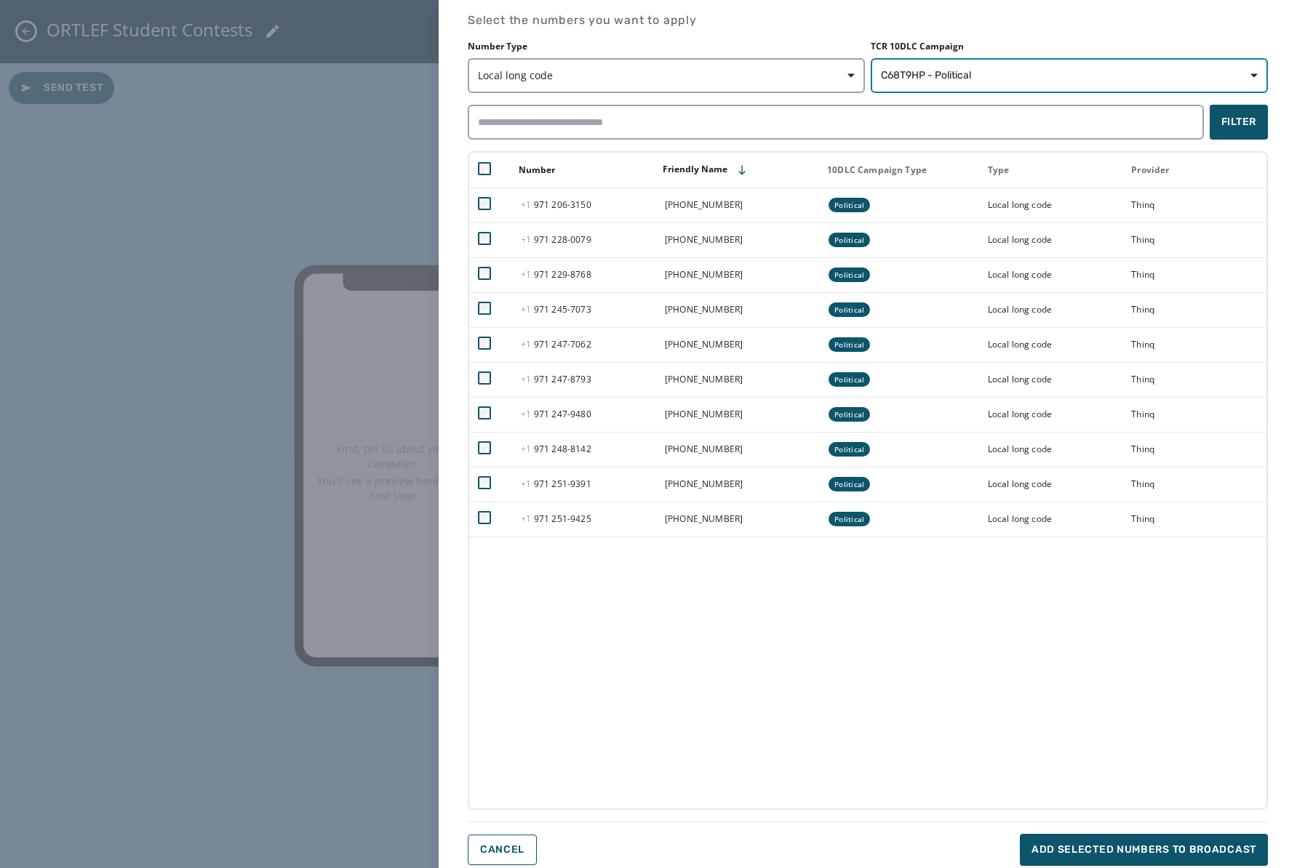
click at [973, 81] on span "C68T9HP - Political" at bounding box center [1069, 75] width 377 height 15
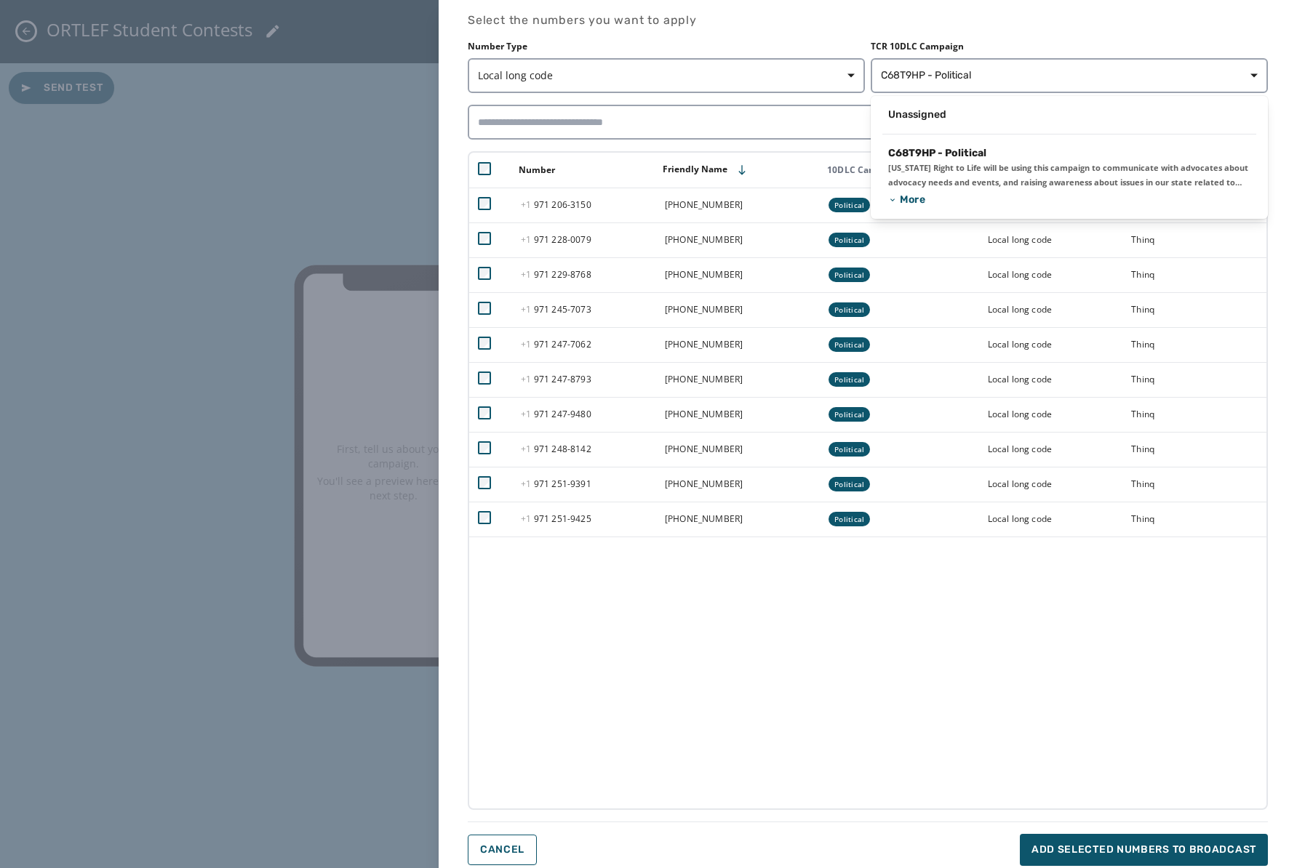
click at [479, 167] on div "Number Type Local long code TCR 10DLC Campaign C68T9HP - Political Unassigned C…" at bounding box center [868, 425] width 800 height 769
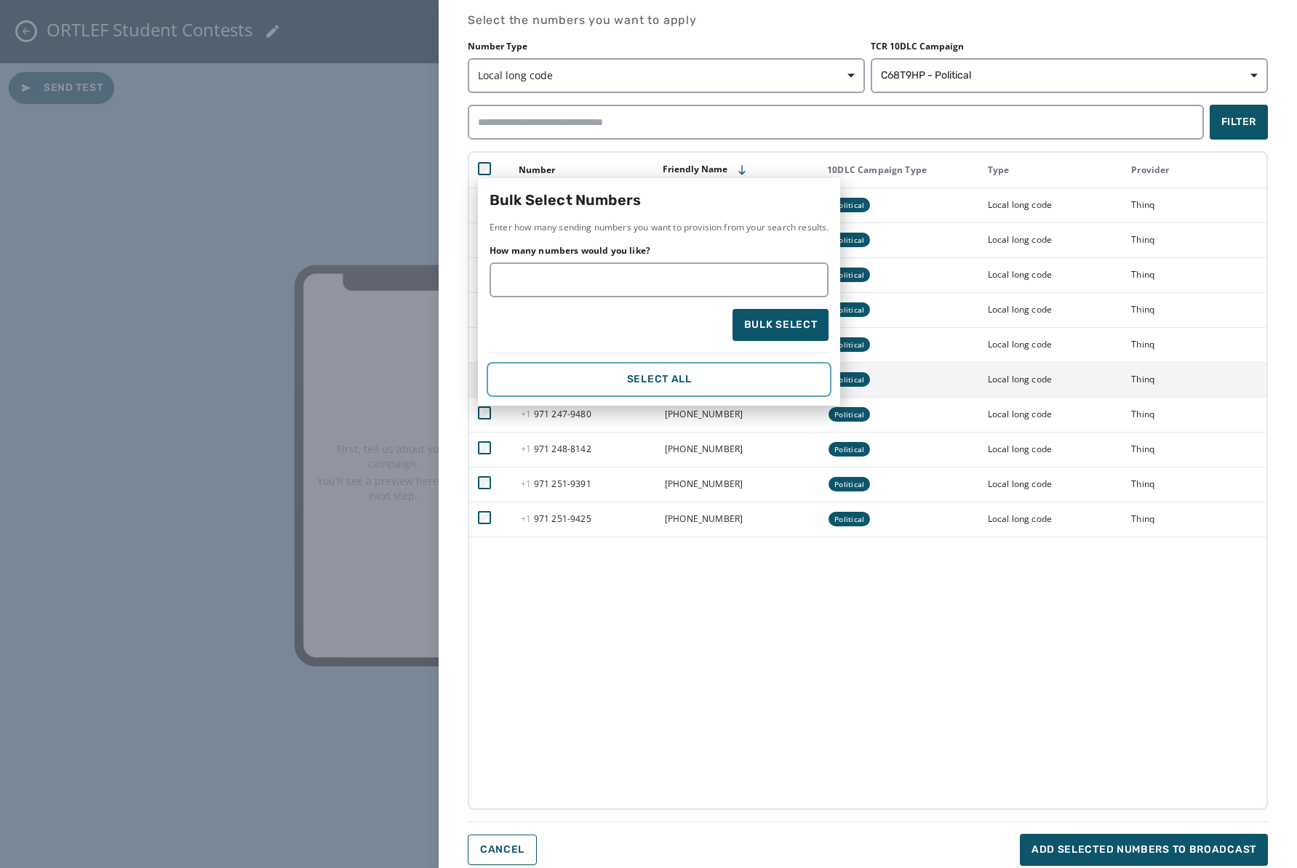
click at [670, 365] on button "Select All" at bounding box center [658, 379] width 339 height 29
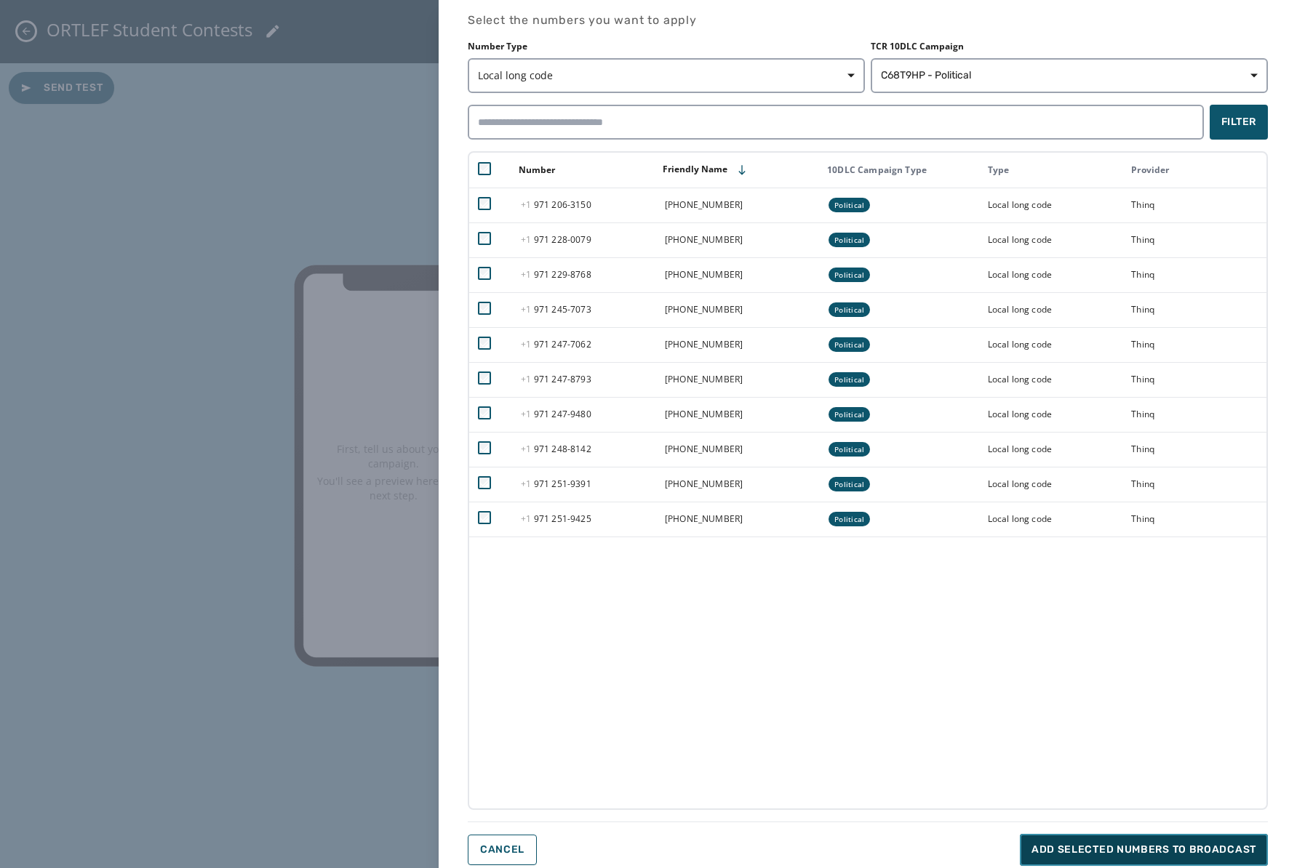
click at [1202, 847] on span "Add selected numbers to broadcast" at bounding box center [1143, 850] width 225 height 15
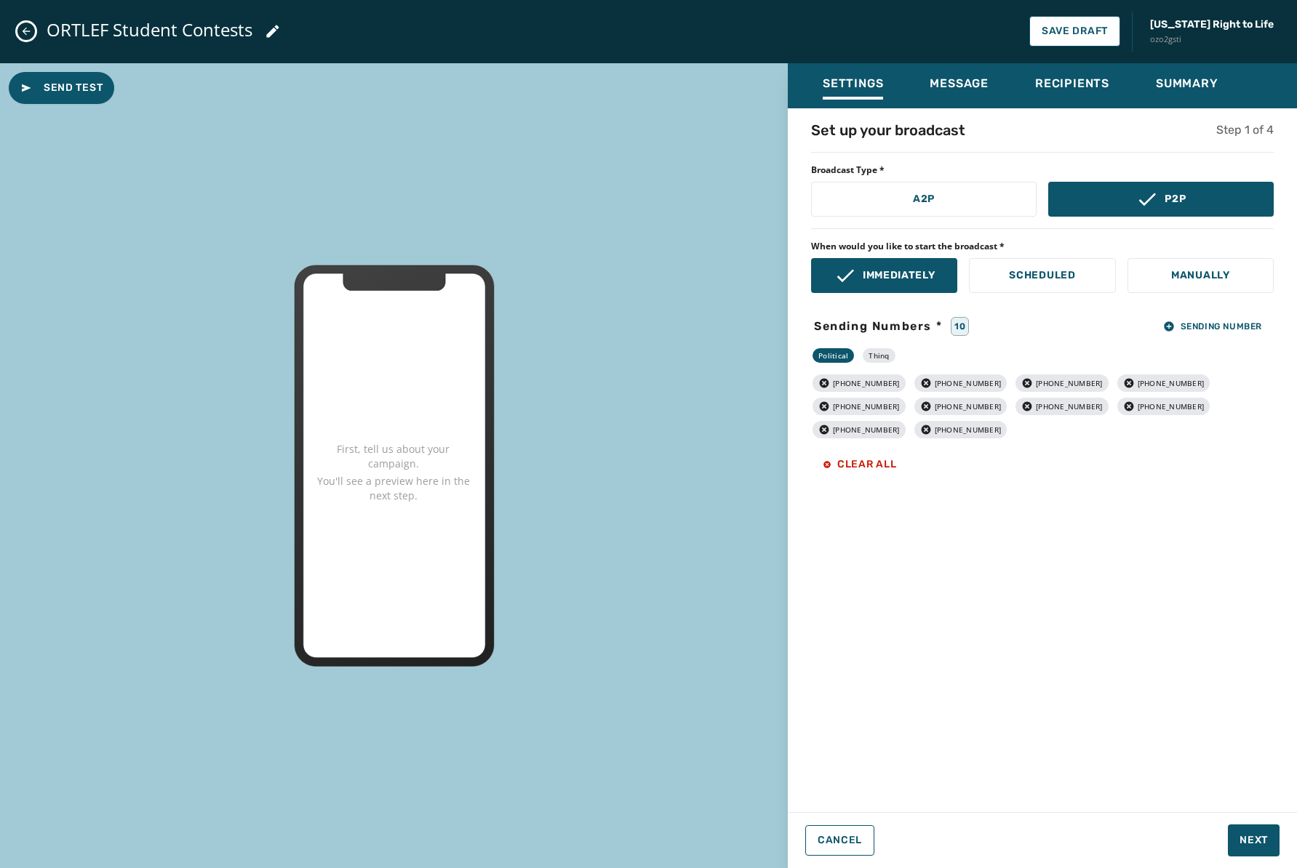
click at [1177, 687] on div "Set up your broadcast Step 1 of 4 Broadcast Type * A2P P2P When would you like …" at bounding box center [1042, 456] width 509 height 672
click at [1252, 840] on span "Next" at bounding box center [1253, 840] width 28 height 15
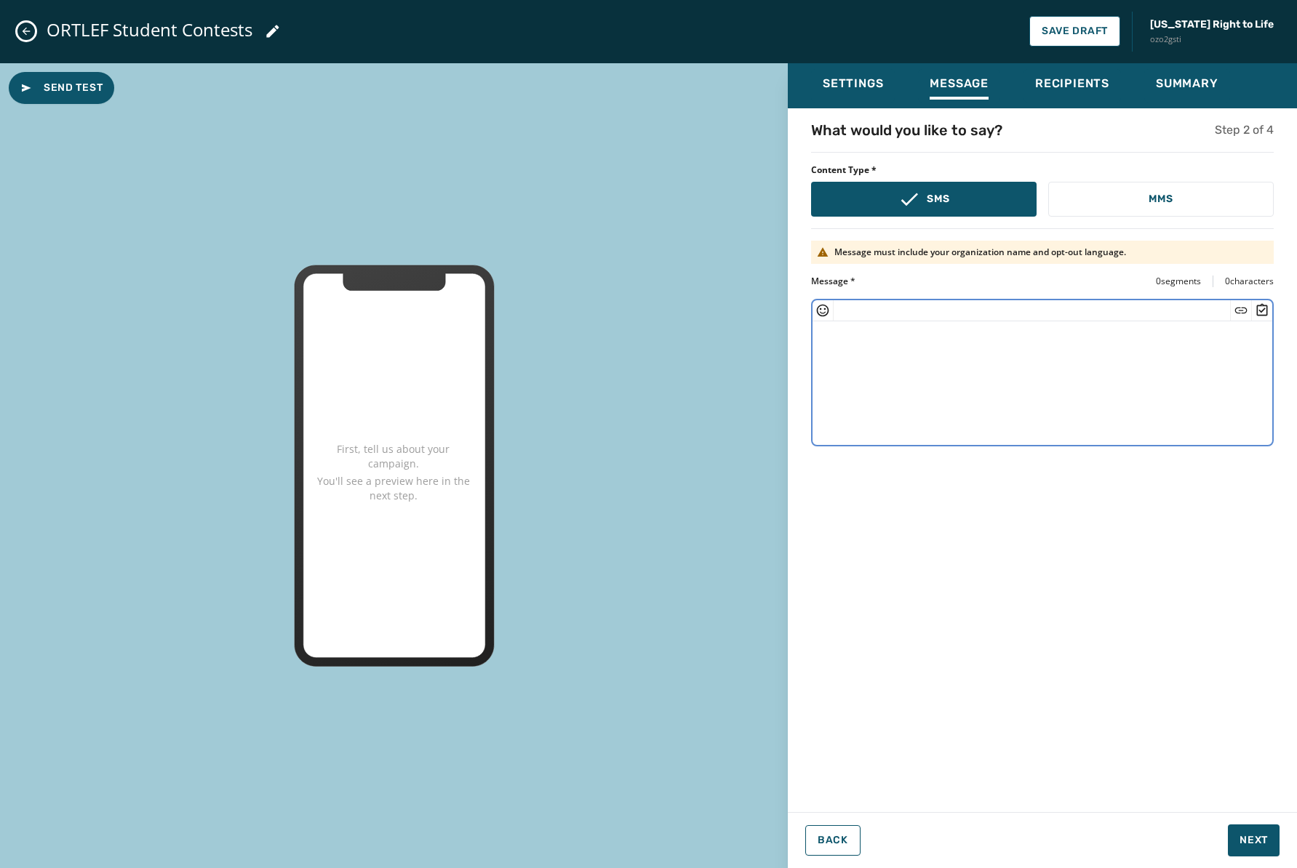
click at [1001, 392] on textarea at bounding box center [1042, 380] width 460 height 119
type textarea "**********"
click at [1263, 836] on span "Next" at bounding box center [1253, 840] width 28 height 15
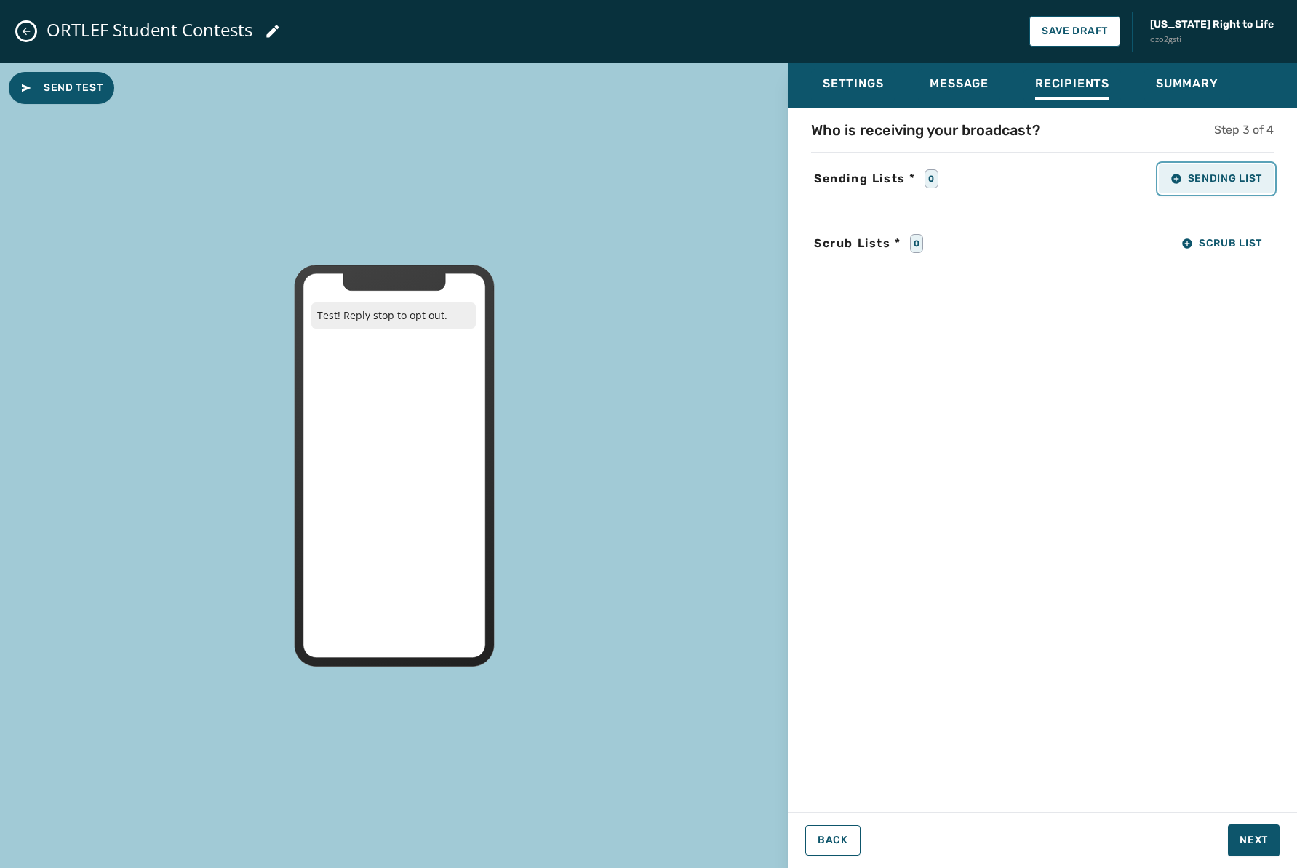
click at [1218, 177] on span "Sending List" at bounding box center [1216, 179] width 92 height 12
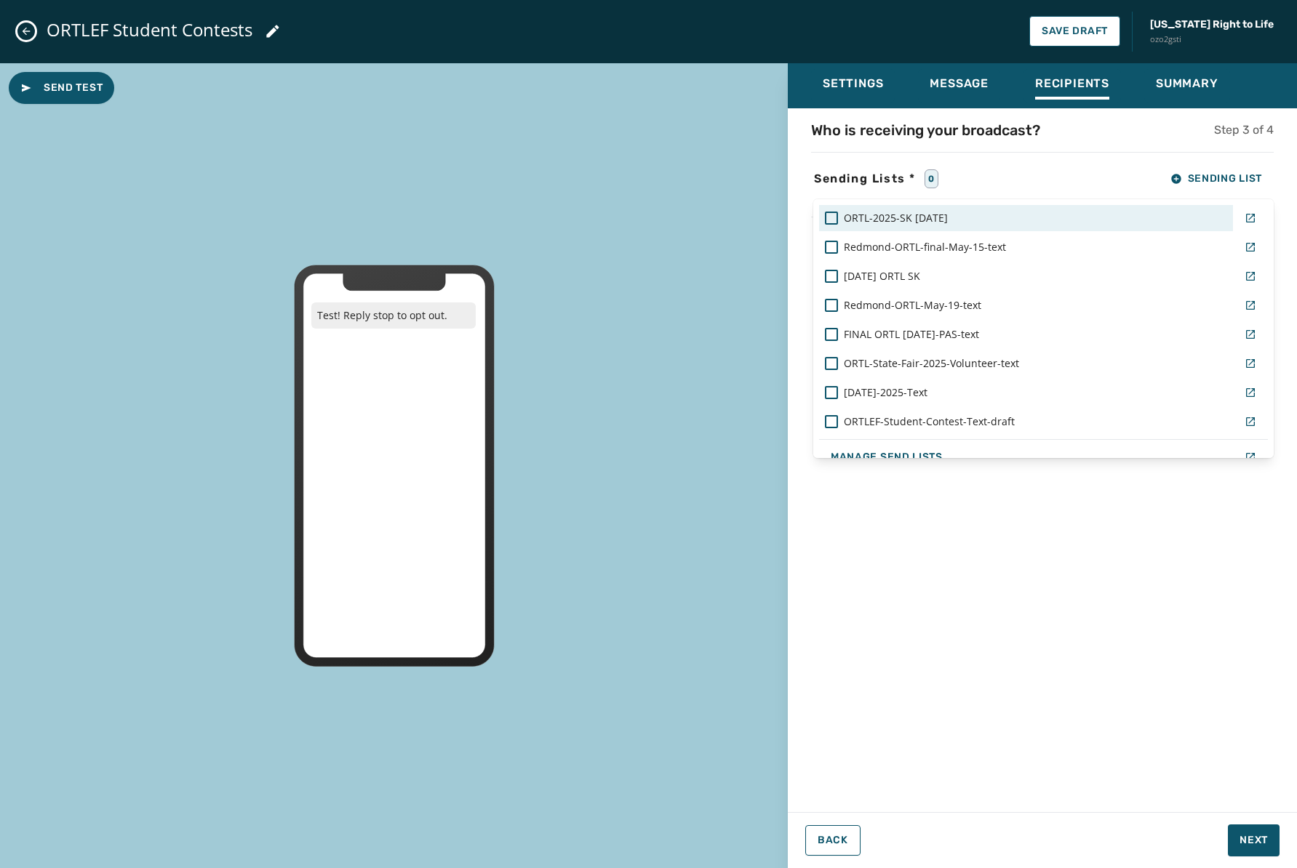
scroll to position [143, 0]
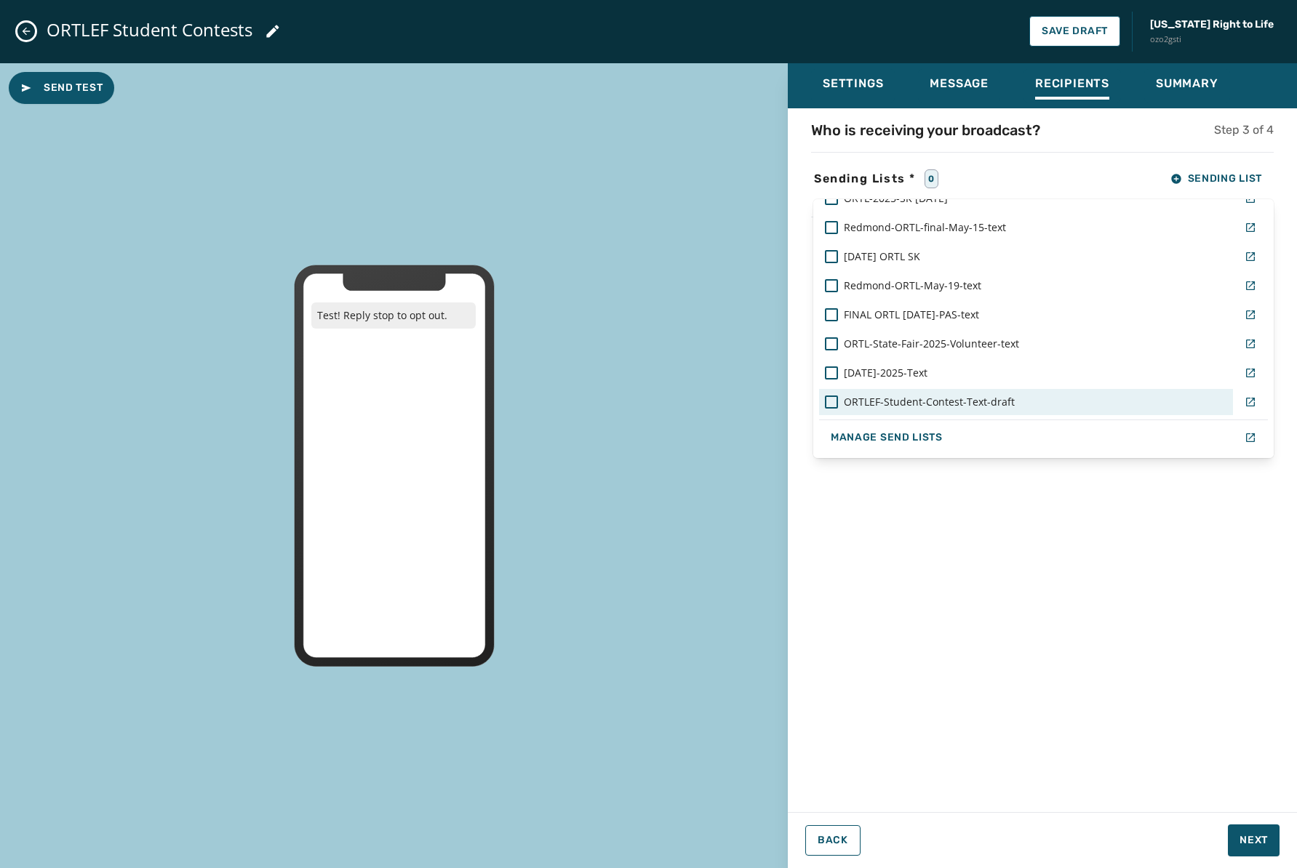
click at [974, 395] on span "ORTLEF-Student-Contest-Text-draft" at bounding box center [929, 402] width 171 height 15
click at [1086, 535] on div "Who is receiving your broadcast? Step 3 of 4 Sending Lists * 1 Sending List ORL…" at bounding box center [1042, 456] width 509 height 672
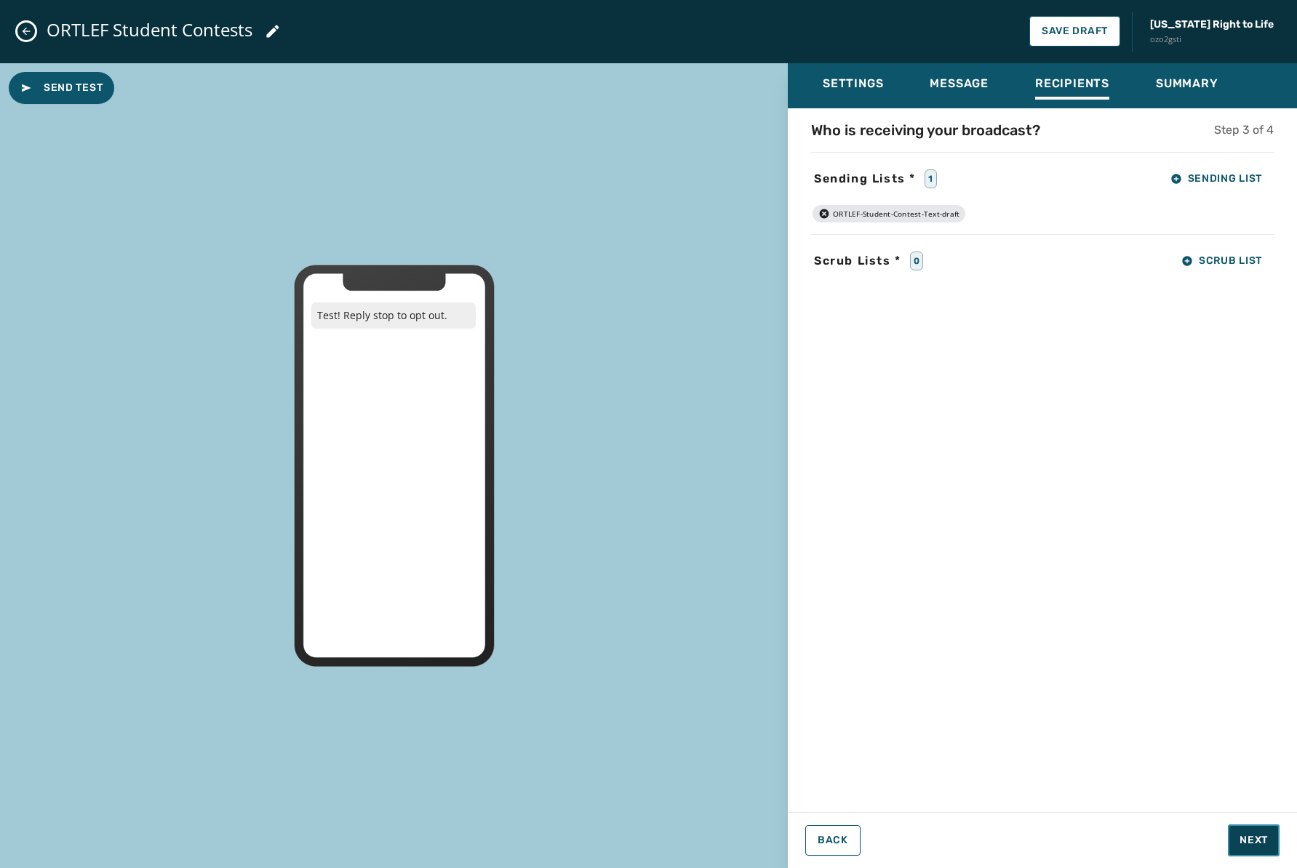
click at [1243, 844] on span "Next" at bounding box center [1253, 840] width 28 height 15
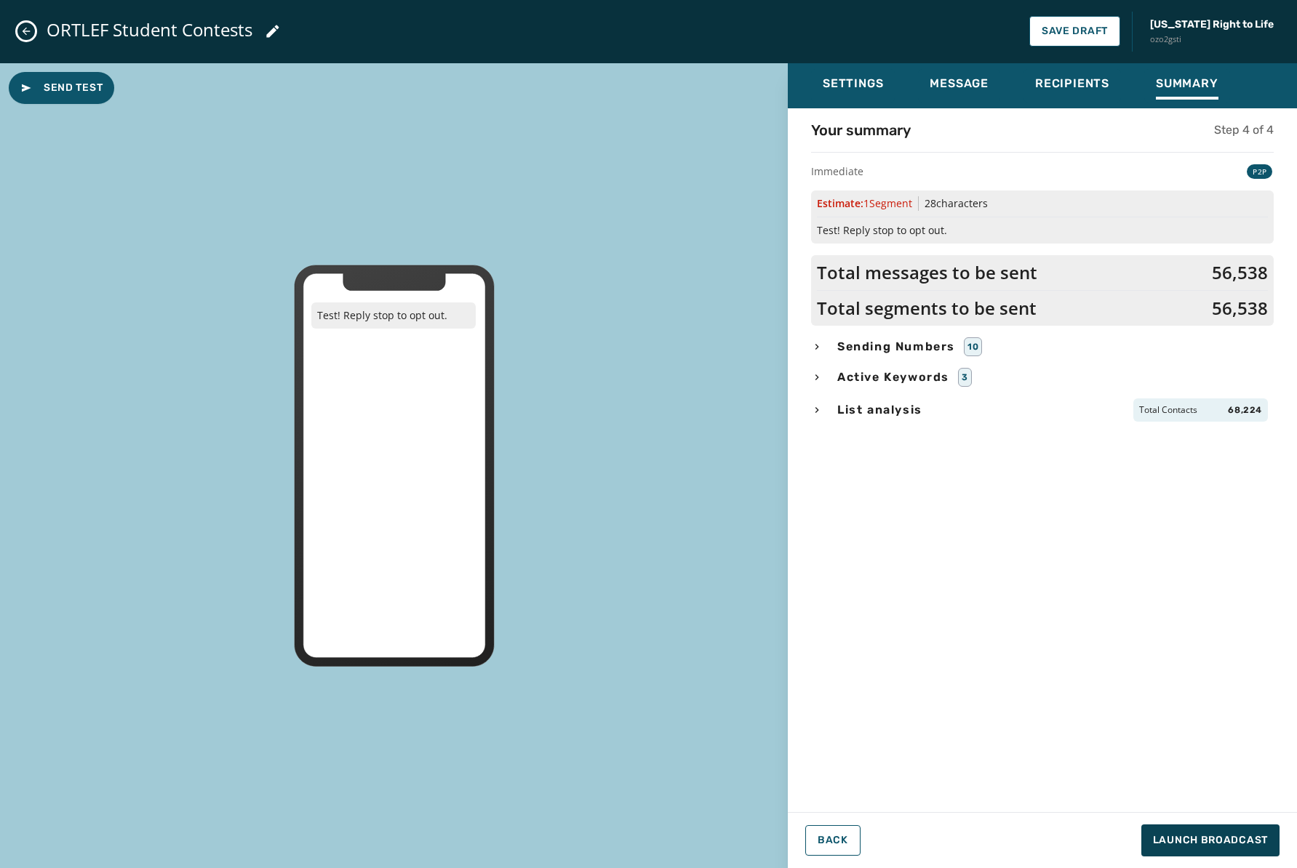
click at [813, 410] on icon "button" at bounding box center [817, 410] width 12 height 12
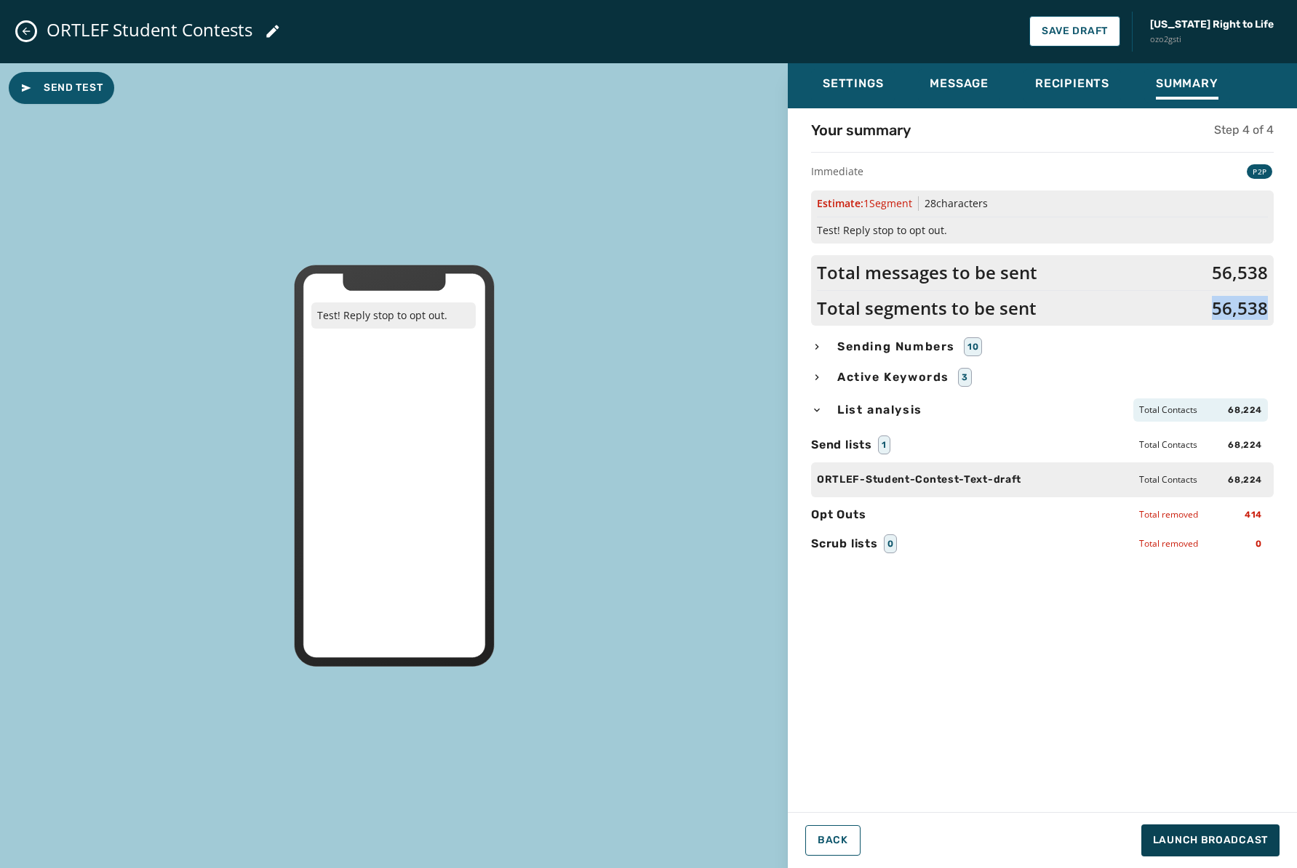
drag, startPoint x: 1227, startPoint y: 305, endPoint x: 1215, endPoint y: 306, distance: 11.7
click at [1215, 306] on div "Total messages to be sent 56,538 Total segments to be sent 56,538" at bounding box center [1042, 290] width 463 height 71
copy span "56,538"
click at [1101, 22] on button "Save Draft" at bounding box center [1074, 31] width 91 height 31
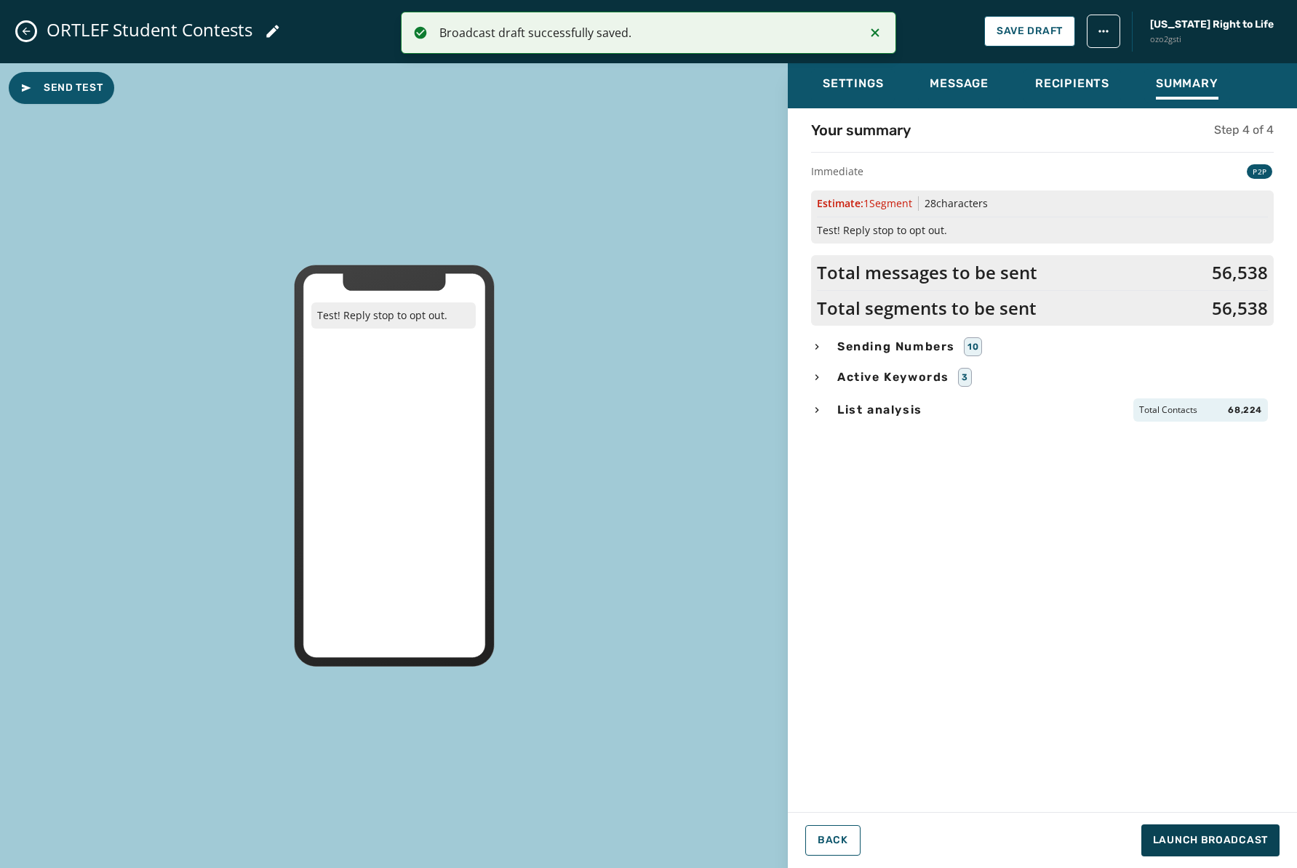
click at [36, 29] on div "ORTLEF Student Contests Save Draft [US_STATE] Right to Life ozo2gsti" at bounding box center [648, 31] width 1297 height 63
click at [30, 30] on icon "Close admin drawer" at bounding box center [26, 31] width 12 height 12
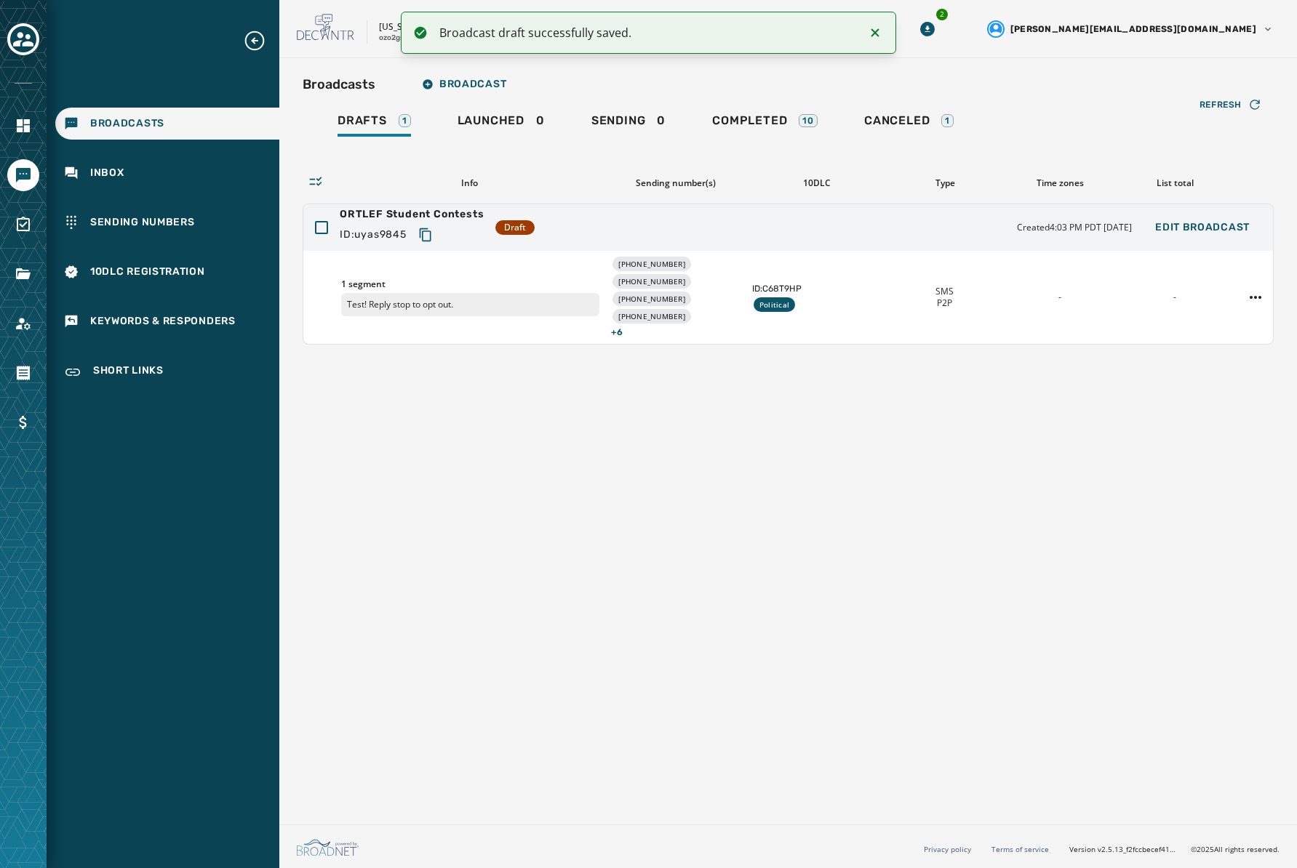
click at [164, 111] on div "Broadcasts" at bounding box center [167, 124] width 224 height 32
click at [783, 124] on span "Completed" at bounding box center [749, 120] width 75 height 15
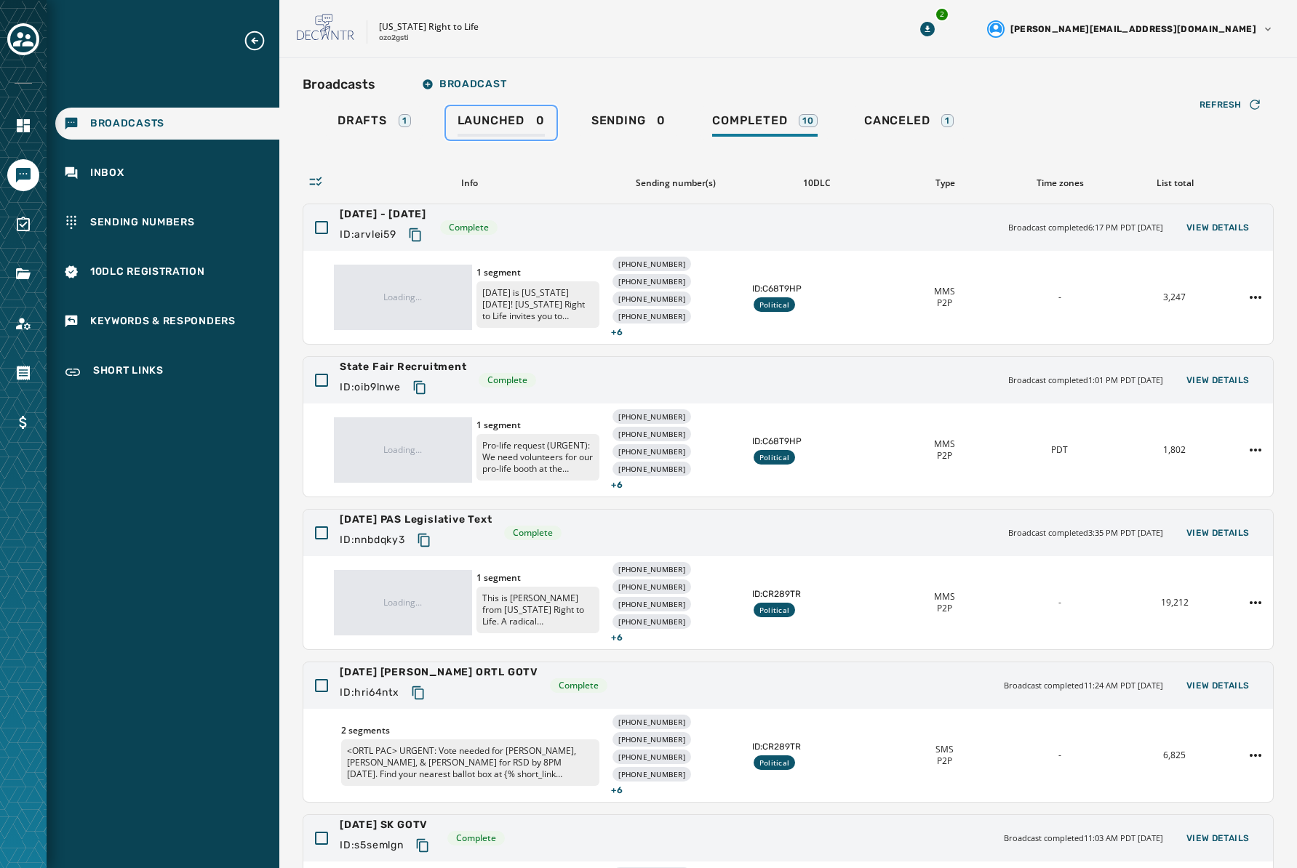
click at [499, 114] on span "Launched" at bounding box center [490, 120] width 67 height 15
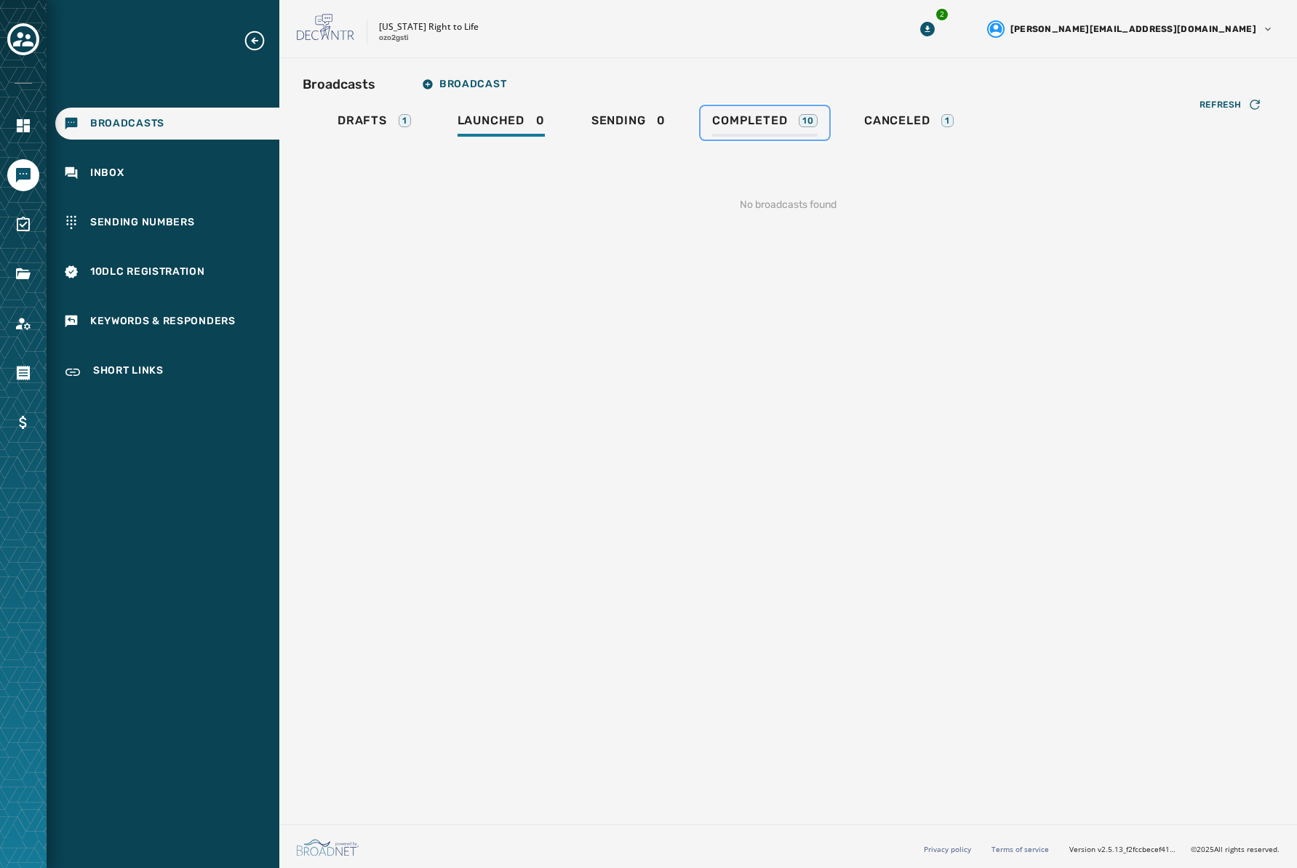
click at [790, 128] on div "Completed 10" at bounding box center [764, 124] width 105 height 23
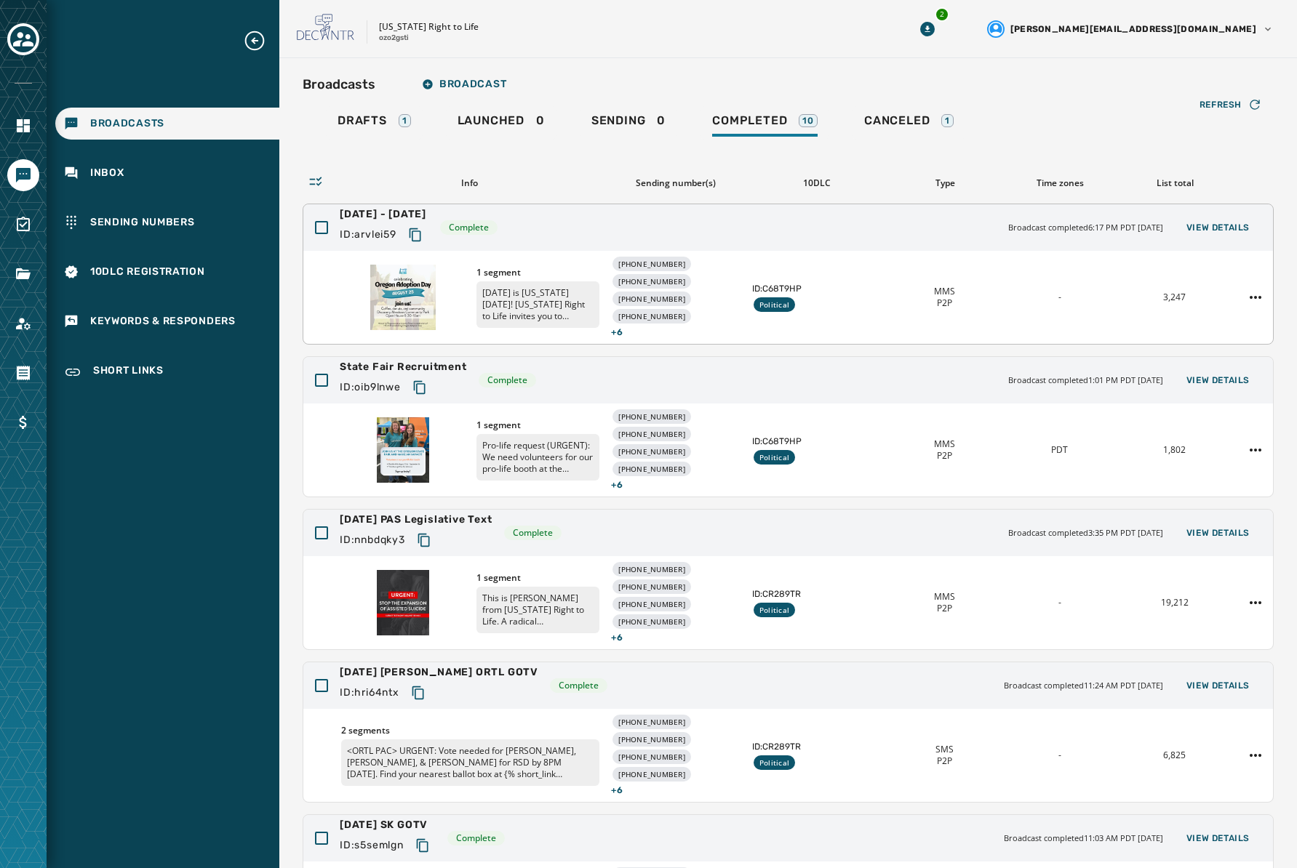
click at [513, 276] on span "1 segment" at bounding box center [538, 273] width 124 height 12
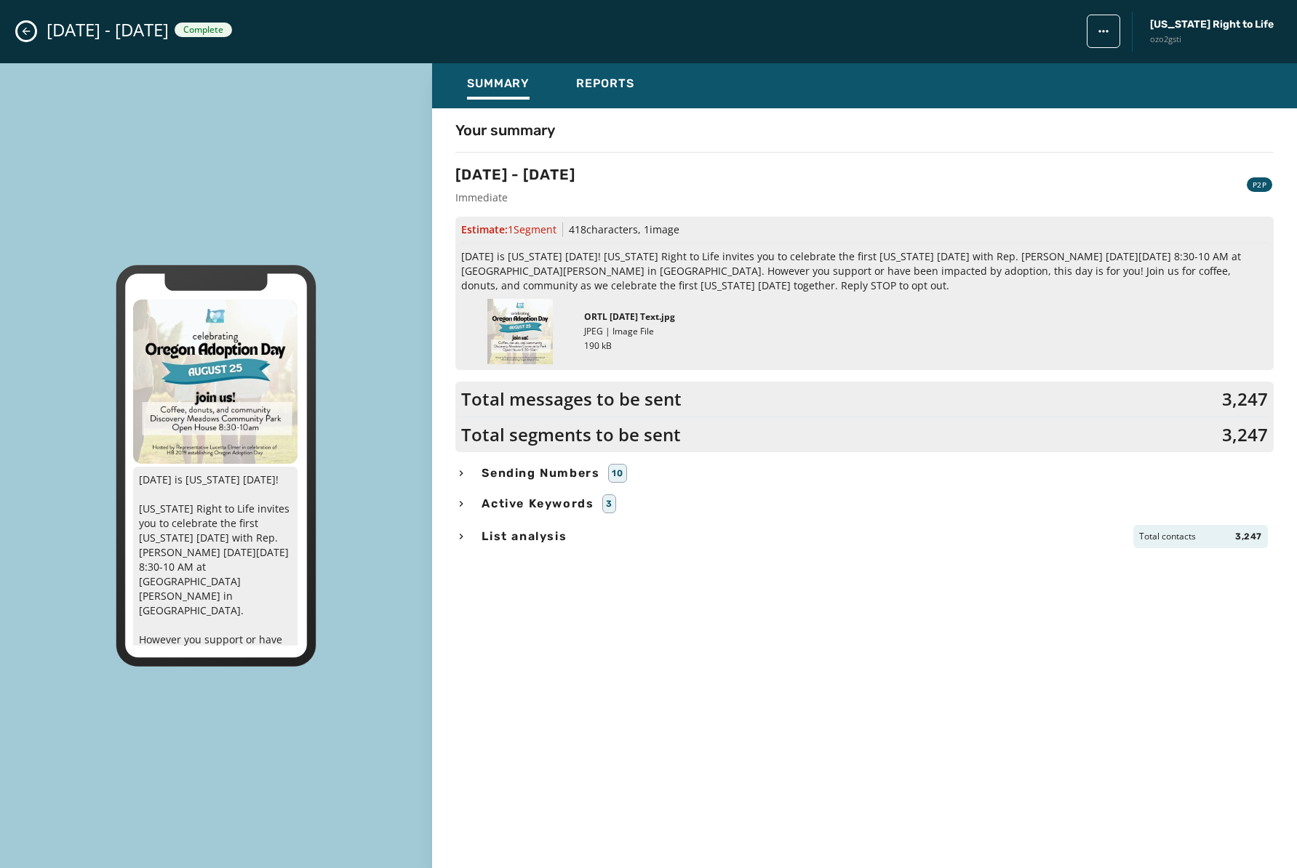
click at [535, 534] on span "List analysis" at bounding box center [524, 536] width 91 height 17
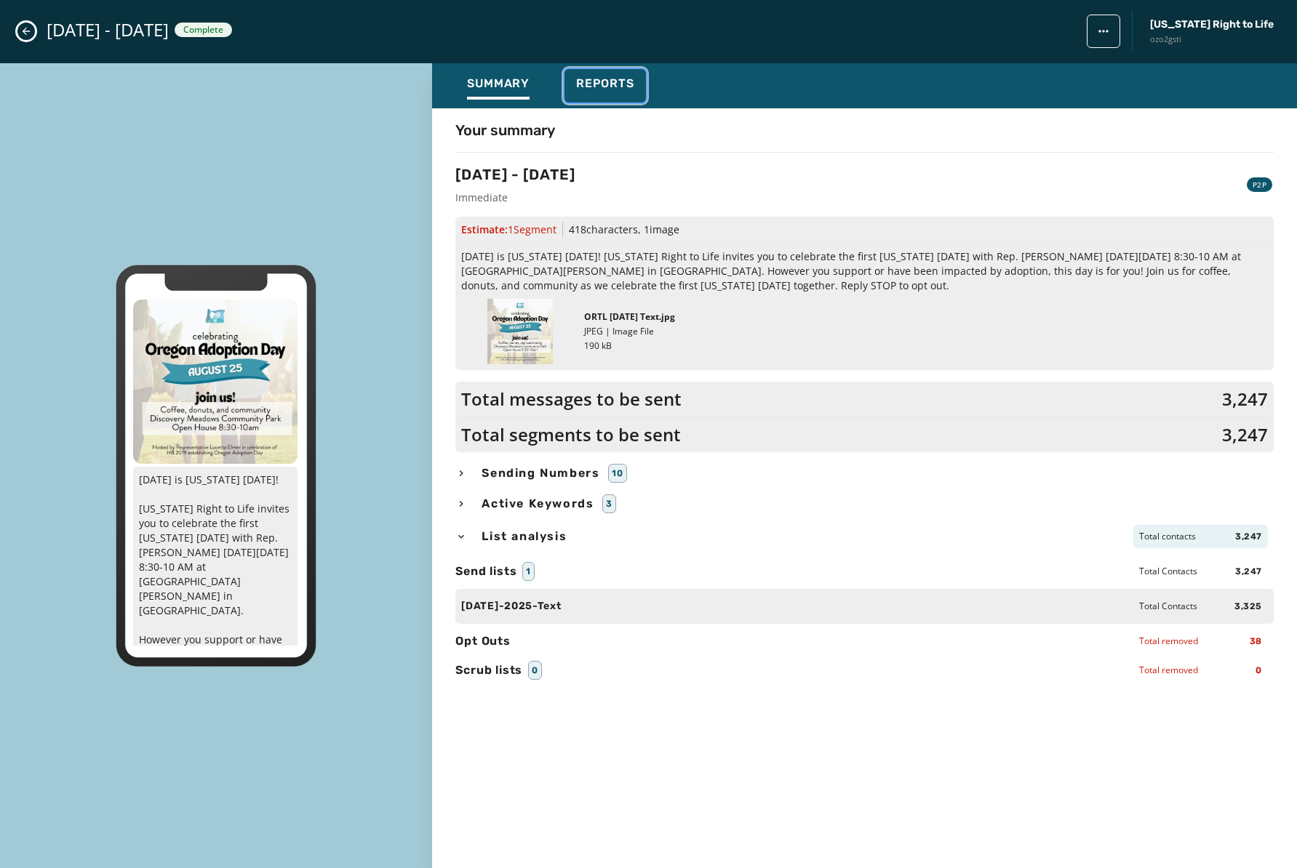
click at [600, 87] on span "Reports" at bounding box center [605, 83] width 58 height 15
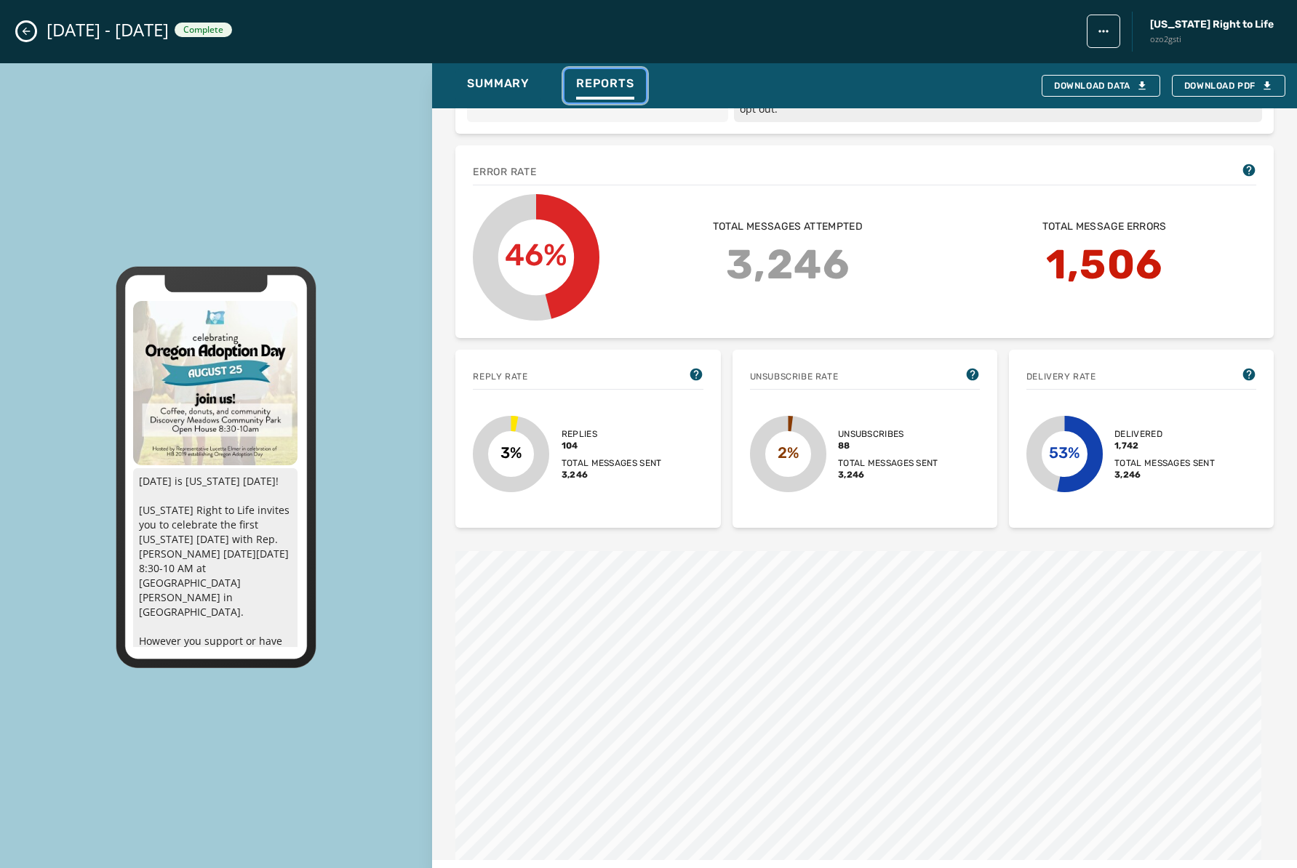
scroll to position [300, 0]
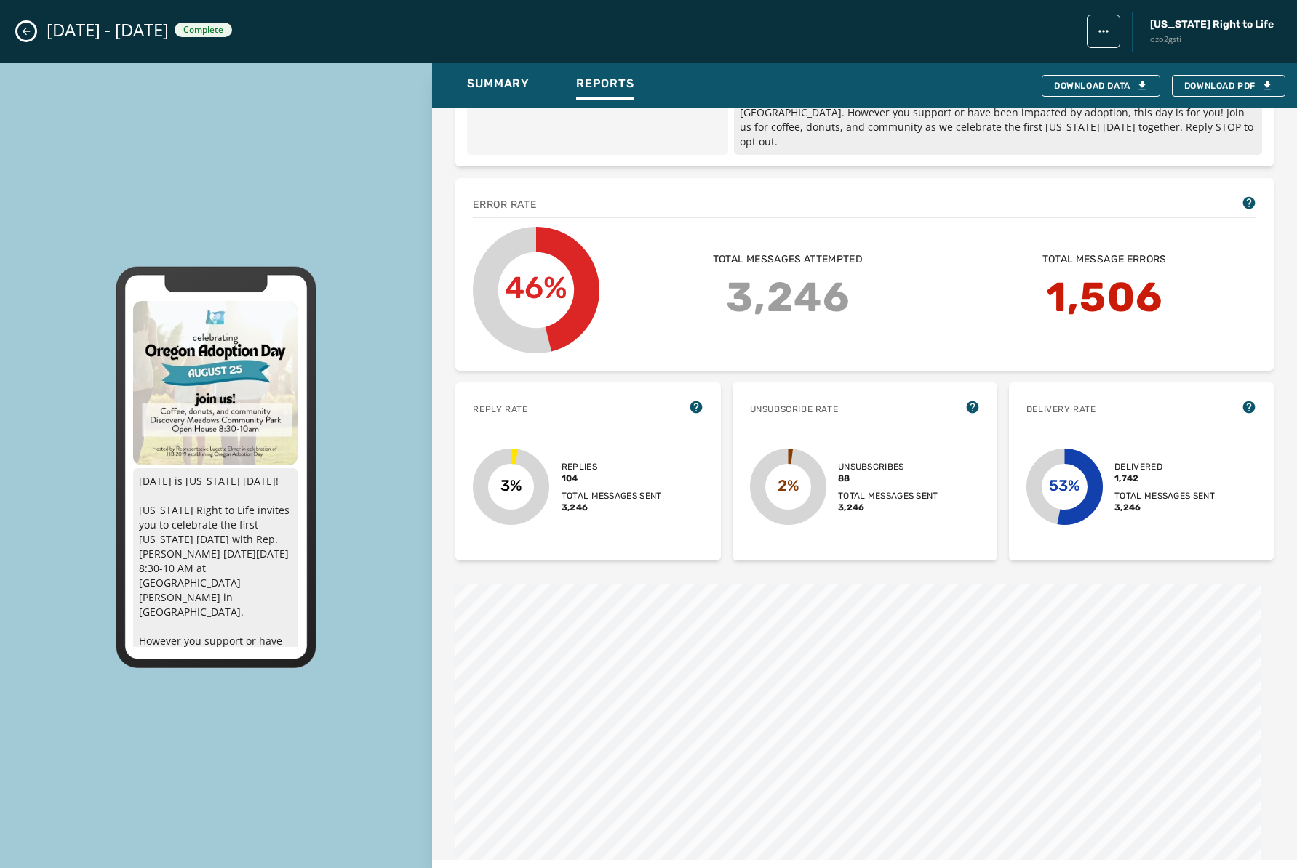
click at [34, 29] on button "Close admin drawer" at bounding box center [25, 31] width 17 height 17
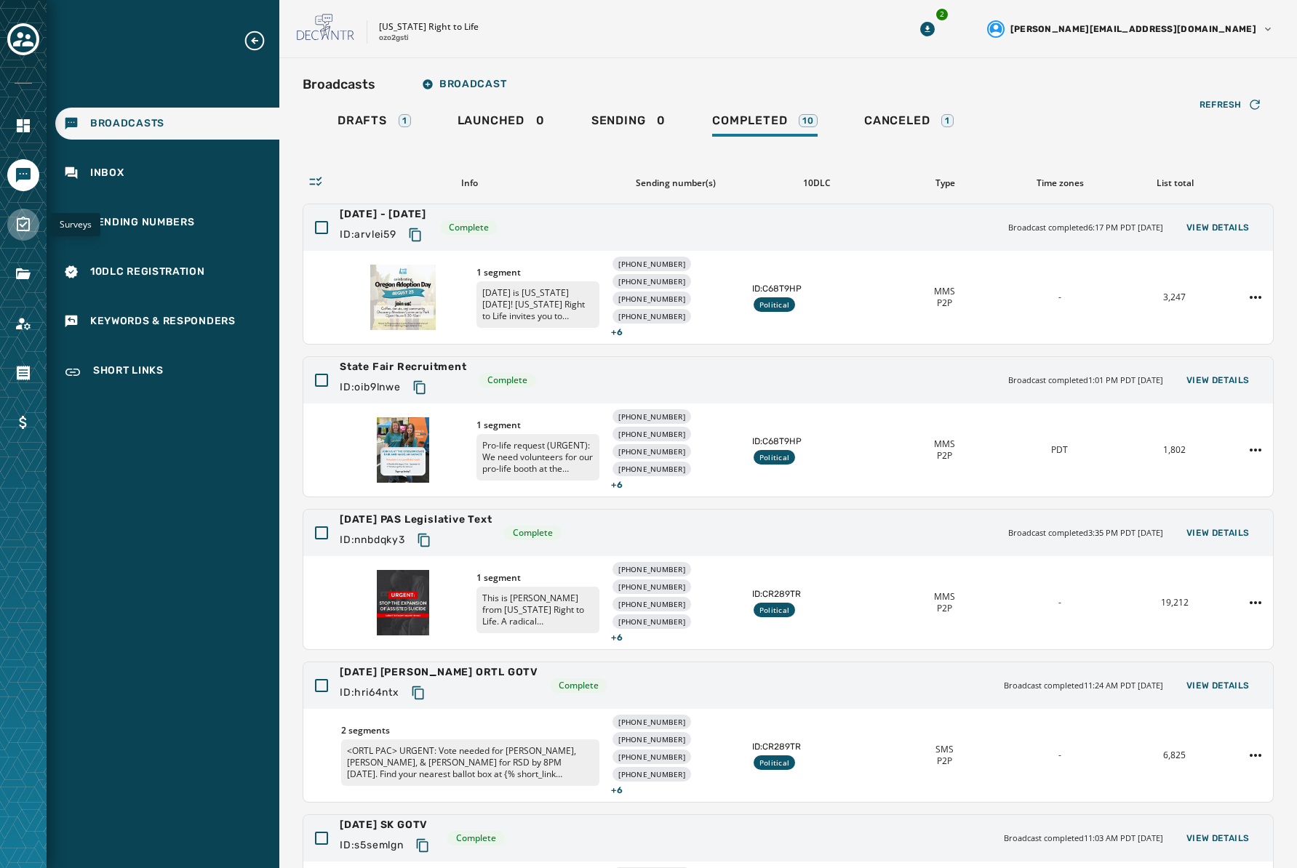
click at [16, 215] on link "Navigate to Surveys" at bounding box center [23, 225] width 32 height 32
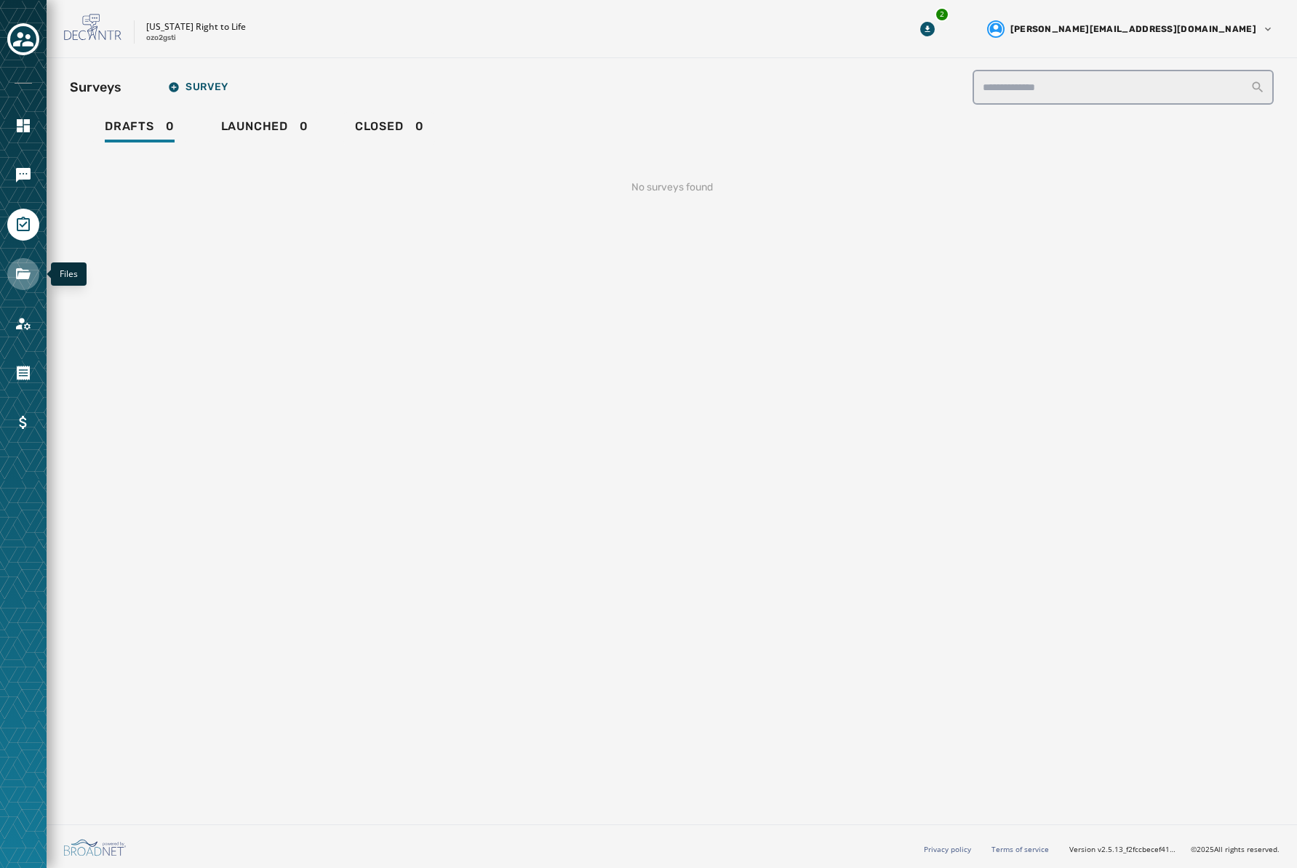
click at [10, 275] on link "Navigate to Files" at bounding box center [23, 274] width 32 height 32
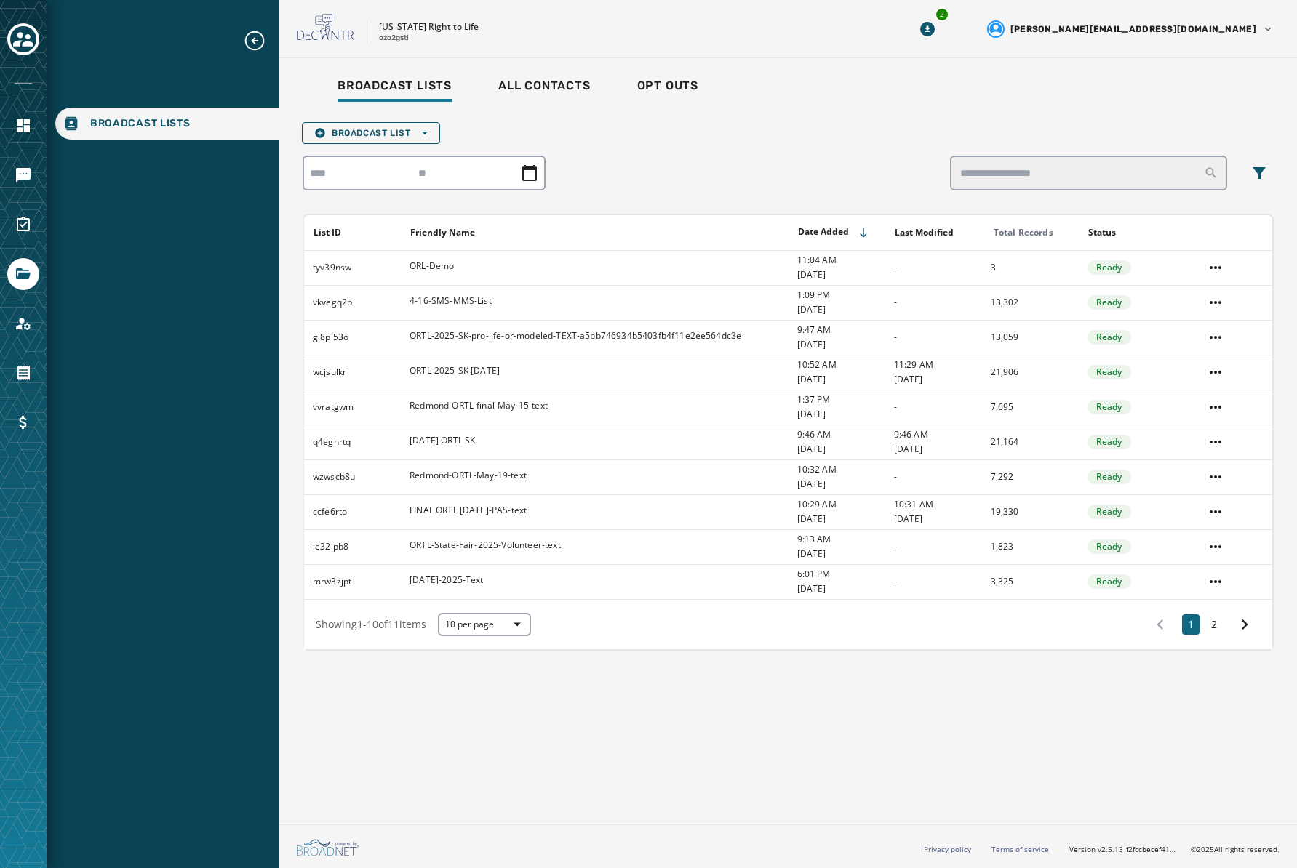
click at [720, 167] on div at bounding box center [788, 173] width 971 height 35
drag, startPoint x: 1203, startPoint y: 628, endPoint x: 1213, endPoint y: 628, distance: 10.2
click at [1203, 628] on div "1 2" at bounding box center [1202, 625] width 116 height 26
click at [1213, 628] on button "2" at bounding box center [1213, 625] width 17 height 20
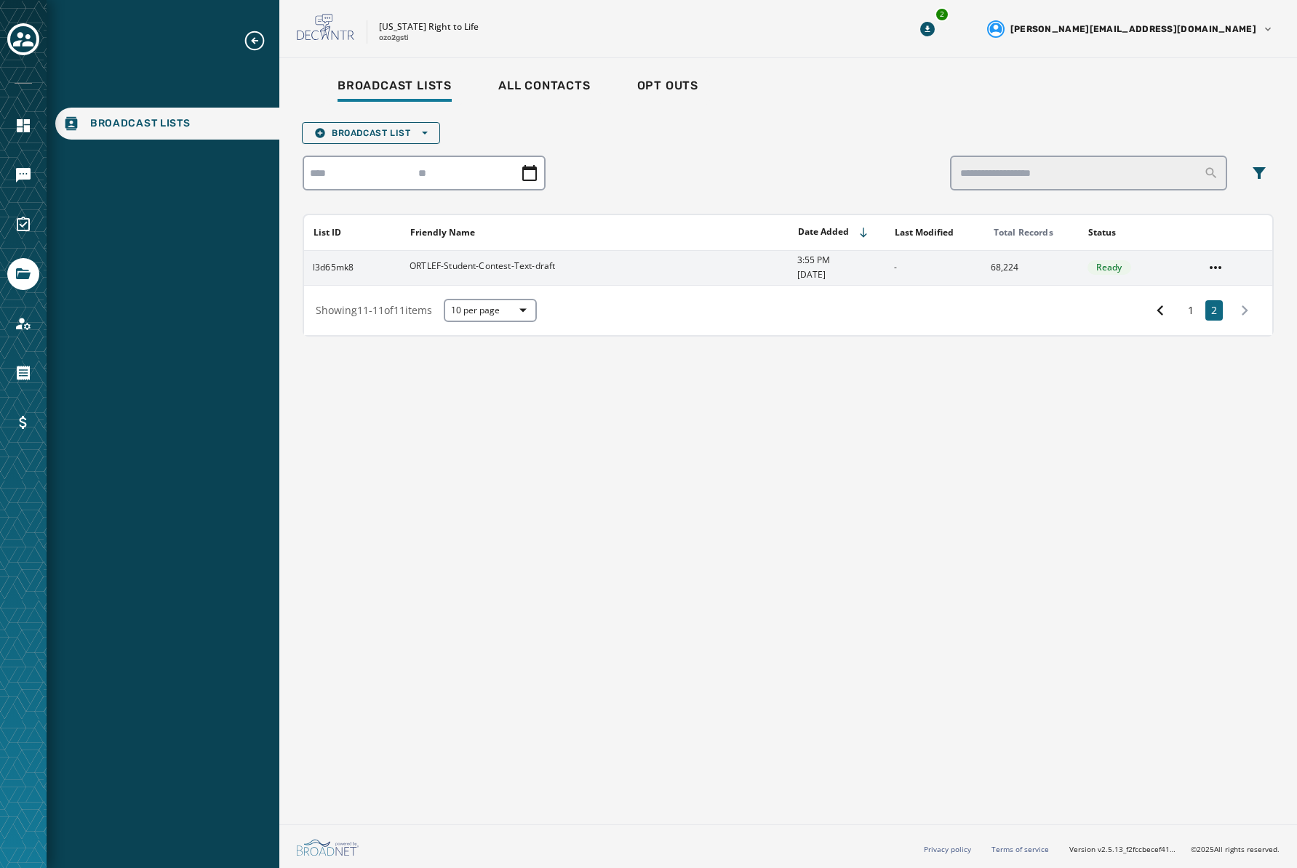
click at [988, 274] on td "68,224" at bounding box center [1030, 267] width 97 height 35
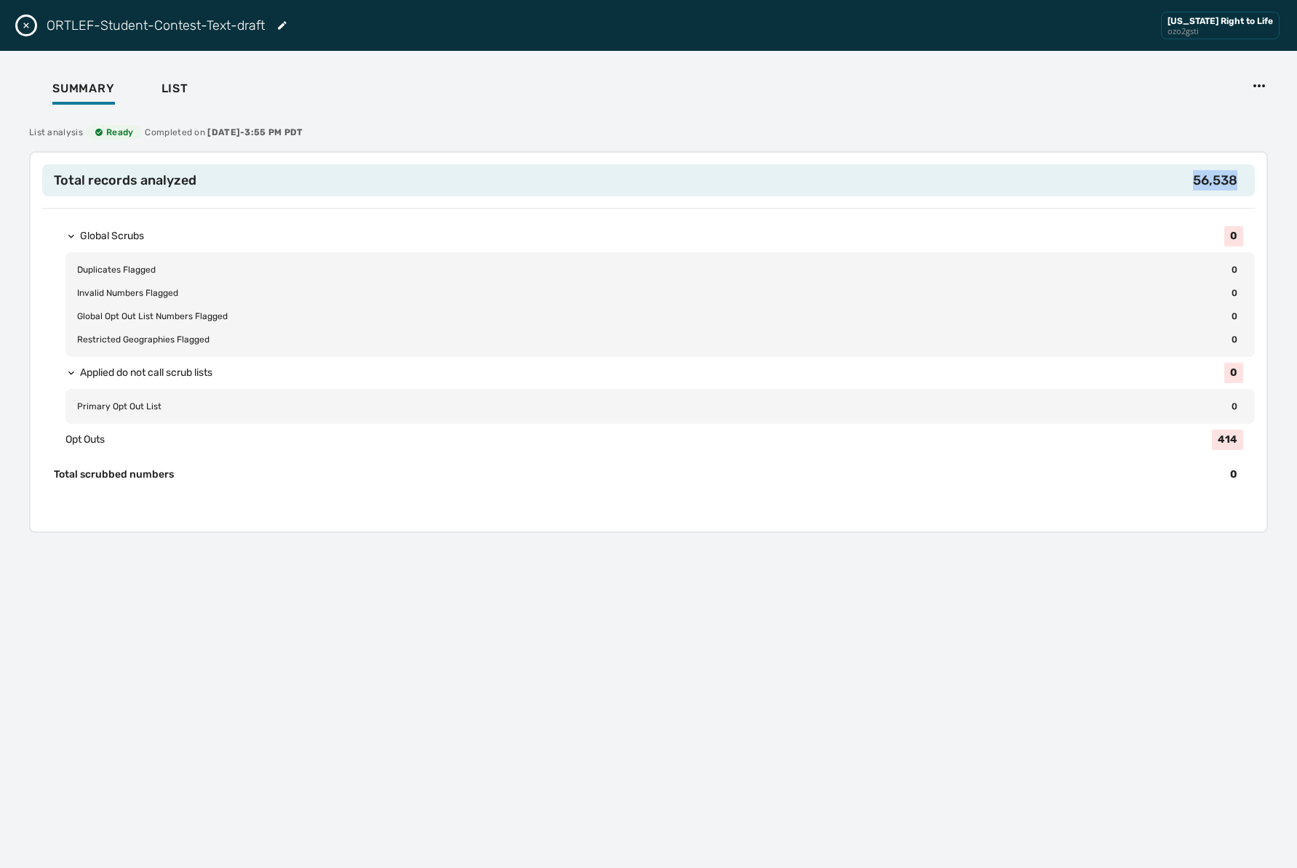
drag, startPoint x: 1195, startPoint y: 180, endPoint x: 1173, endPoint y: 181, distance: 21.8
click at [1173, 181] on h2 "Total records analyzed 56,538" at bounding box center [648, 180] width 1212 height 32
copy span "56,538"
drag, startPoint x: 300, startPoint y: 103, endPoint x: 236, endPoint y: 81, distance: 67.9
click at [300, 103] on div "Summary List" at bounding box center [648, 90] width 1262 height 45
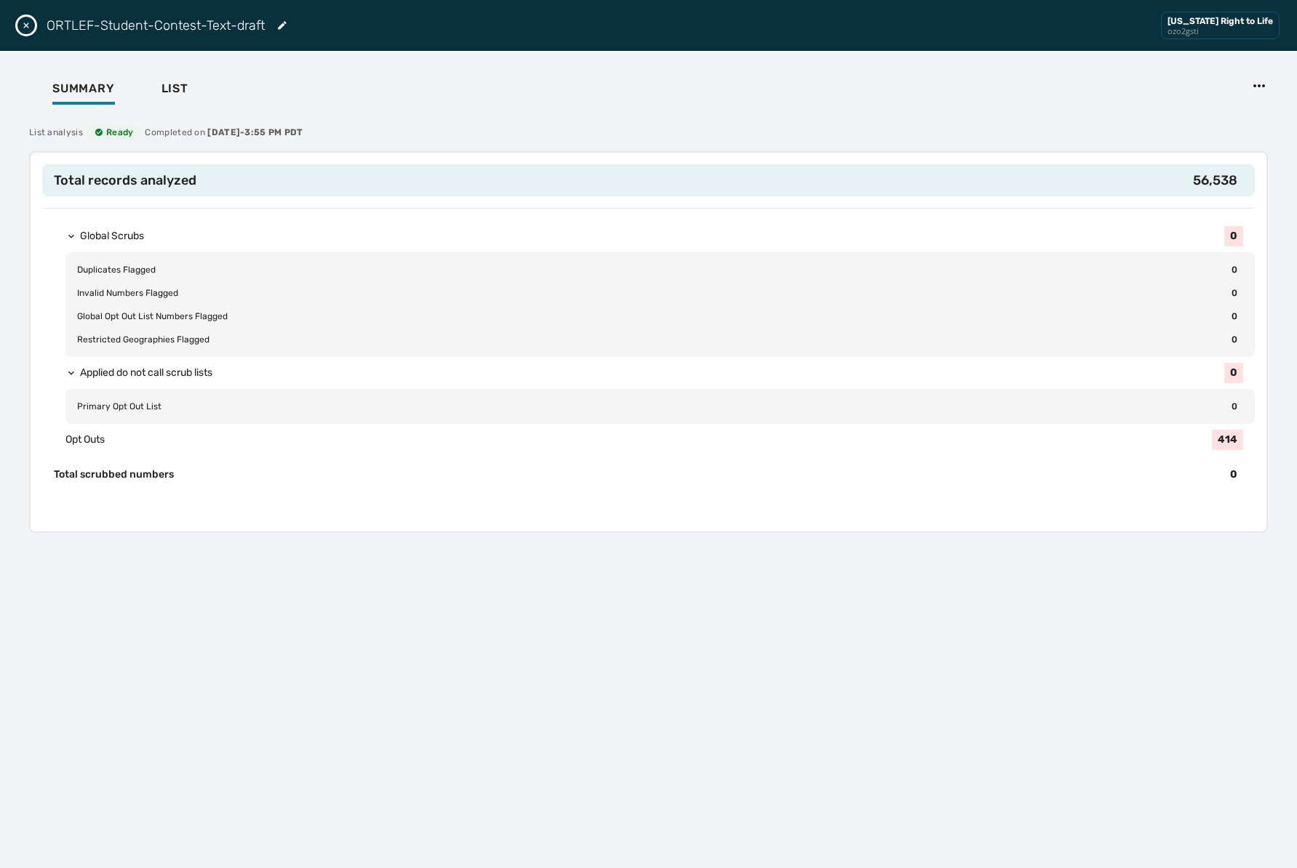
click at [29, 25] on icon "Close drawer" at bounding box center [26, 26] width 12 height 12
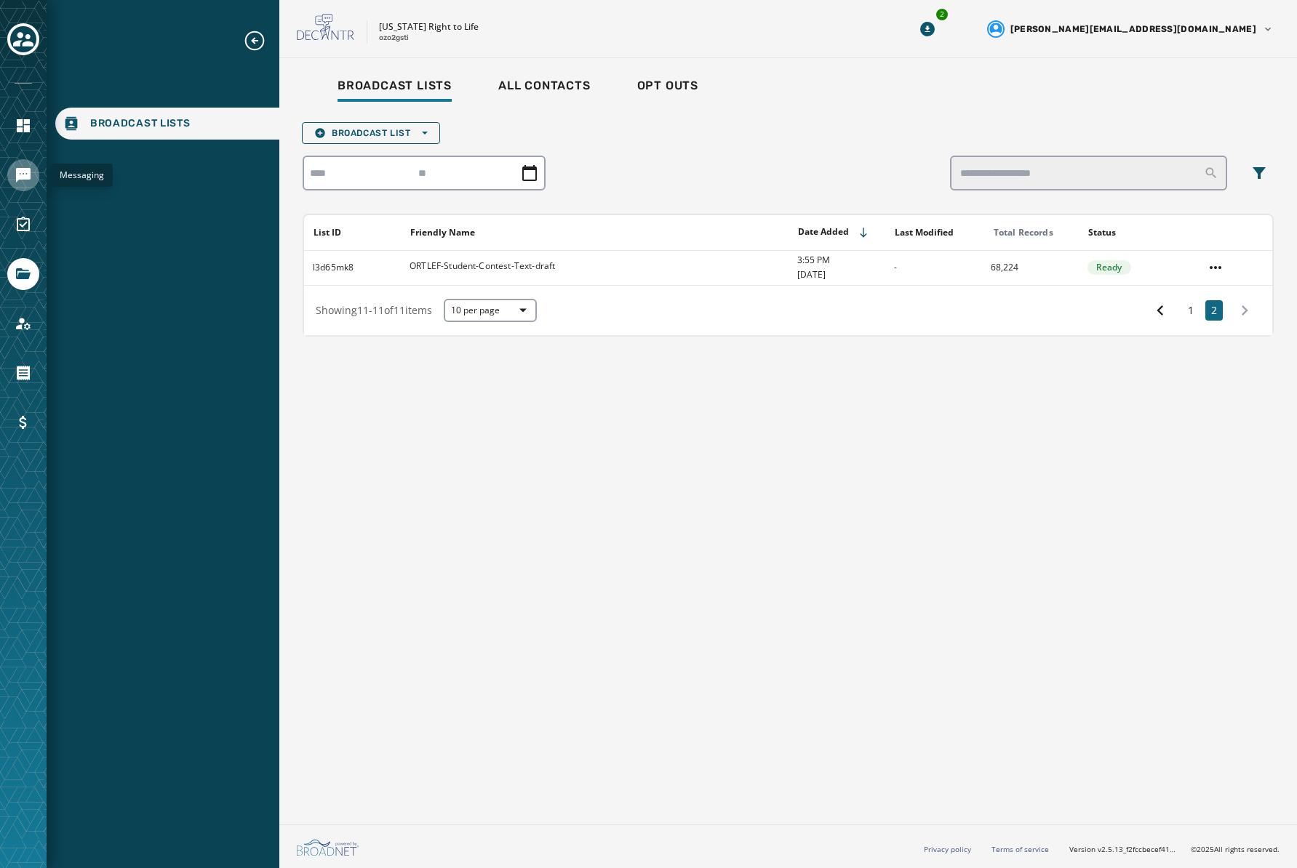
click at [22, 172] on icon "Navigate to Messaging" at bounding box center [23, 175] width 15 height 15
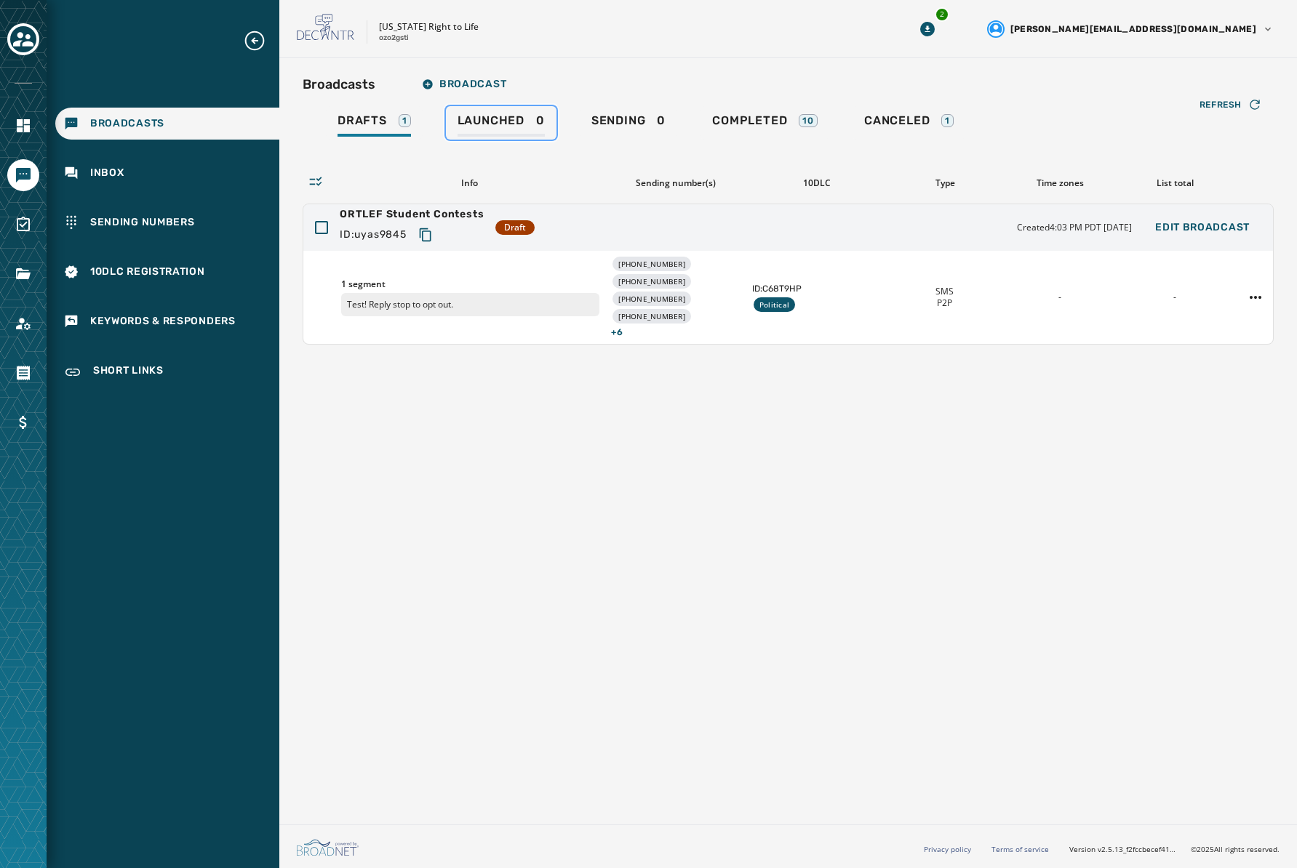
click at [514, 119] on span "Launched" at bounding box center [490, 120] width 67 height 15
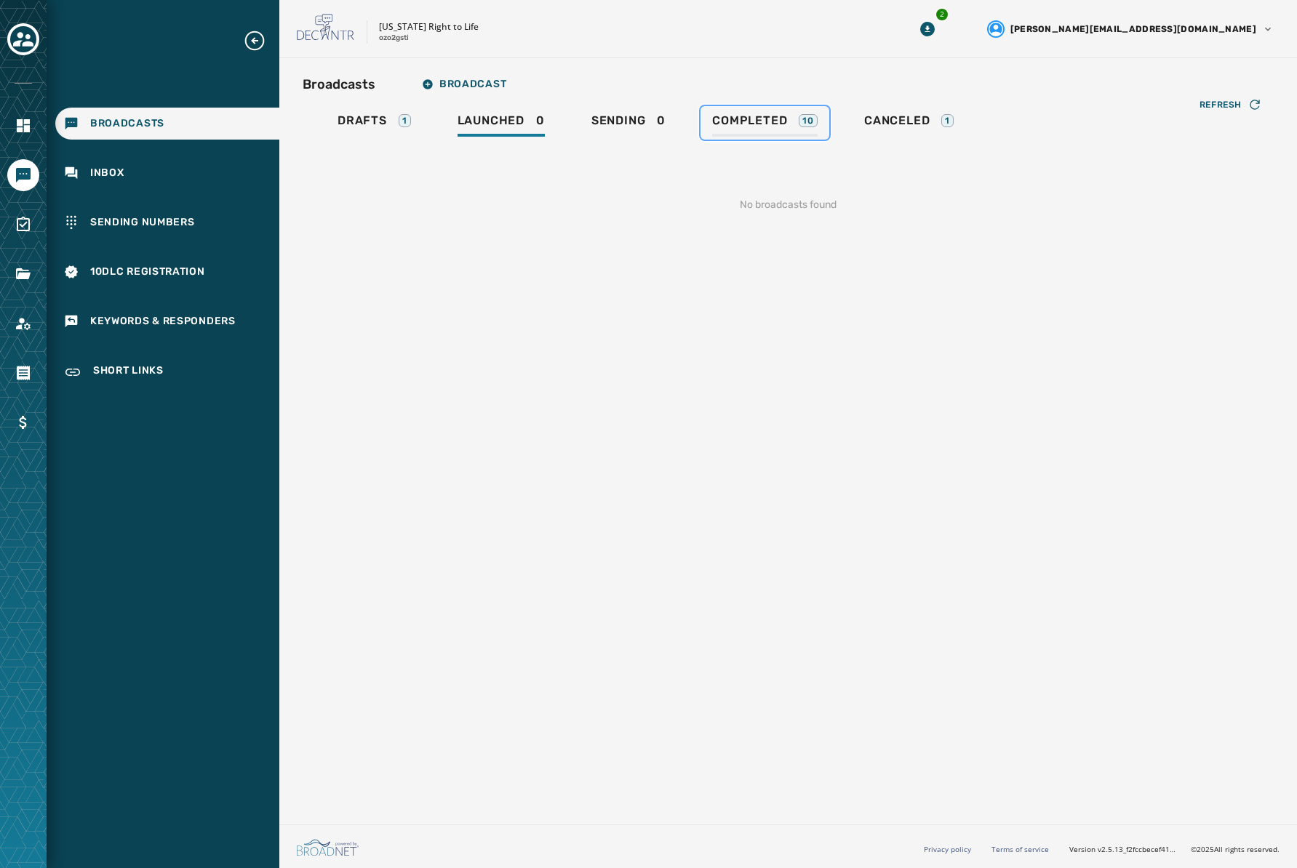
click at [764, 119] on span "Completed" at bounding box center [749, 120] width 75 height 15
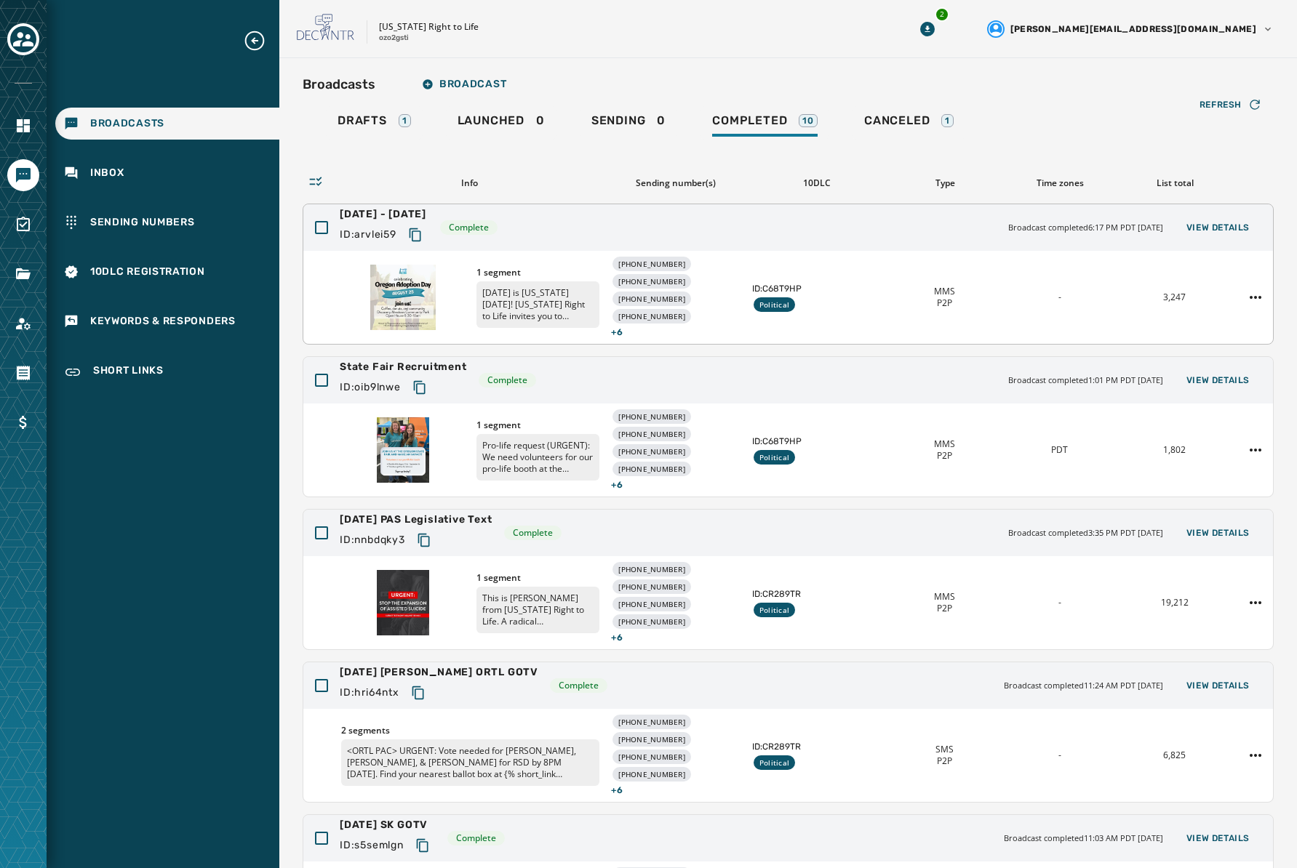
click at [730, 259] on div "[PHONE_NUMBER] [PHONE_NUMBER] [PHONE_NUMBER] [PHONE_NUMBER] + 6" at bounding box center [675, 297] width 129 height 81
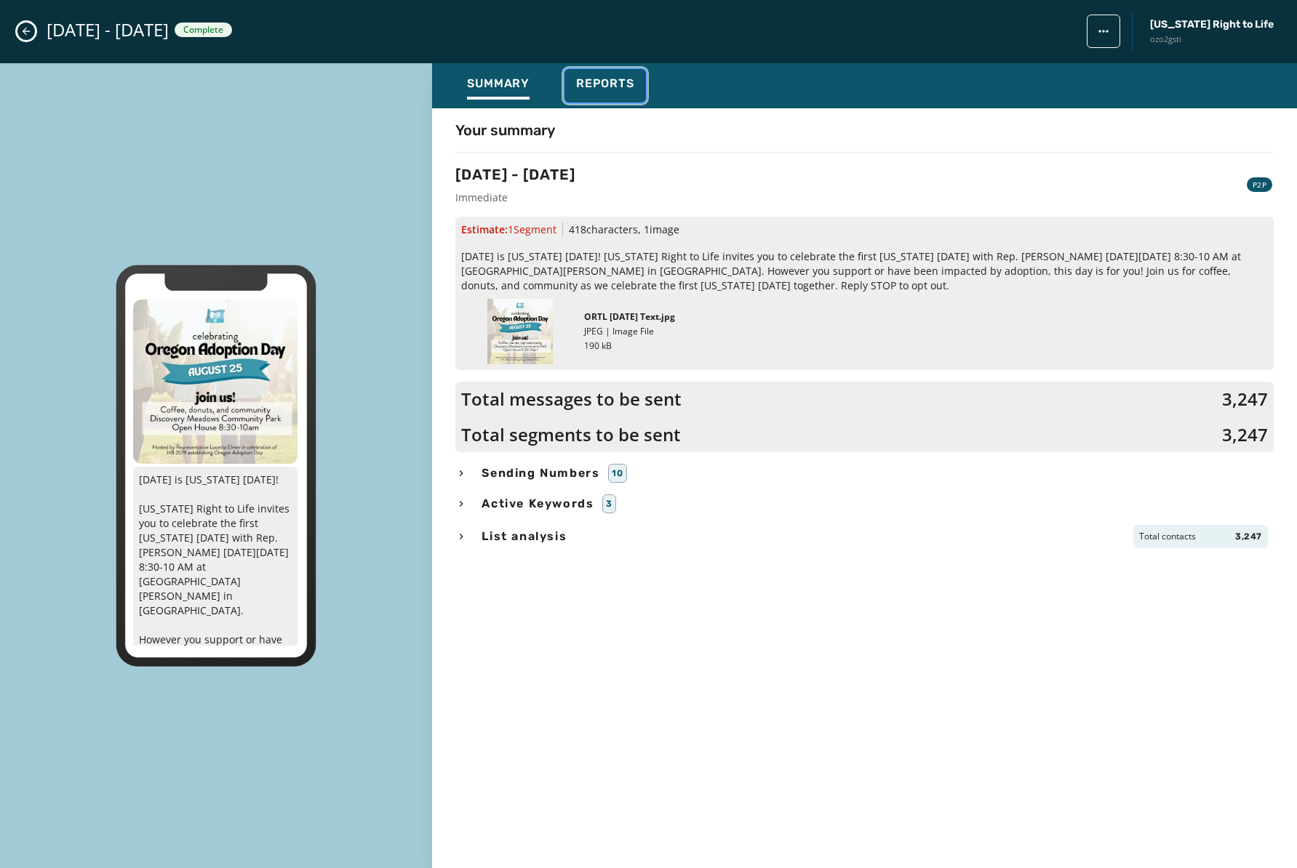
click at [612, 93] on div "Reports" at bounding box center [605, 87] width 58 height 23
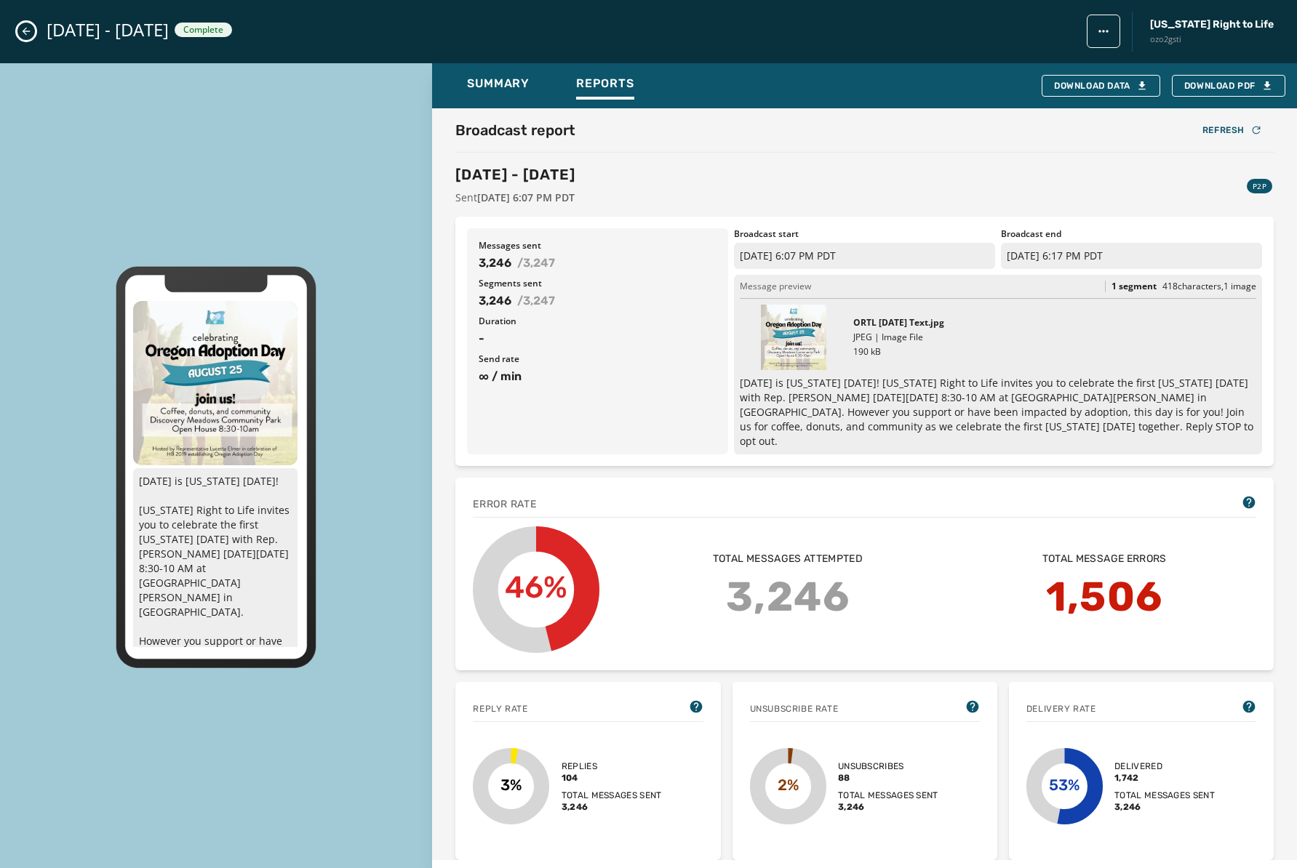
click at [863, 155] on div "Broadcast report Refresh [DATE] - [DATE] Sent [DATE] 6:07 PM PDT P2P" at bounding box center [864, 162] width 818 height 85
click at [31, 22] on div "[DATE] - [DATE] Complete [US_STATE] Right to Life ozo2gsti" at bounding box center [648, 31] width 1297 height 63
click at [34, 25] on div "[DATE] - [DATE] Complete [US_STATE] Right to Life ozo2gsti" at bounding box center [648, 31] width 1297 height 63
click at [33, 27] on button "Close admin drawer" at bounding box center [25, 31] width 17 height 17
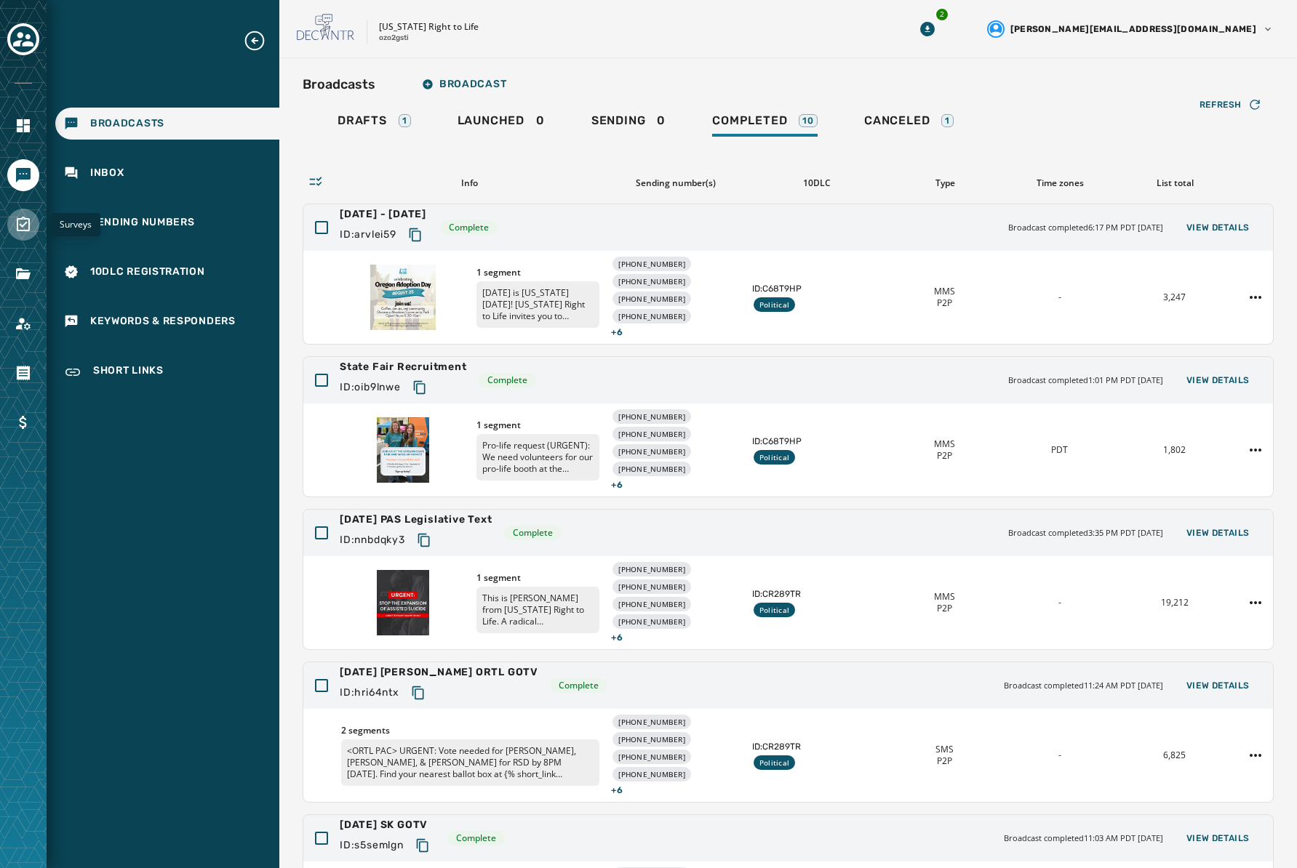
click at [22, 223] on icon "Navigate to Surveys" at bounding box center [23, 224] width 17 height 17
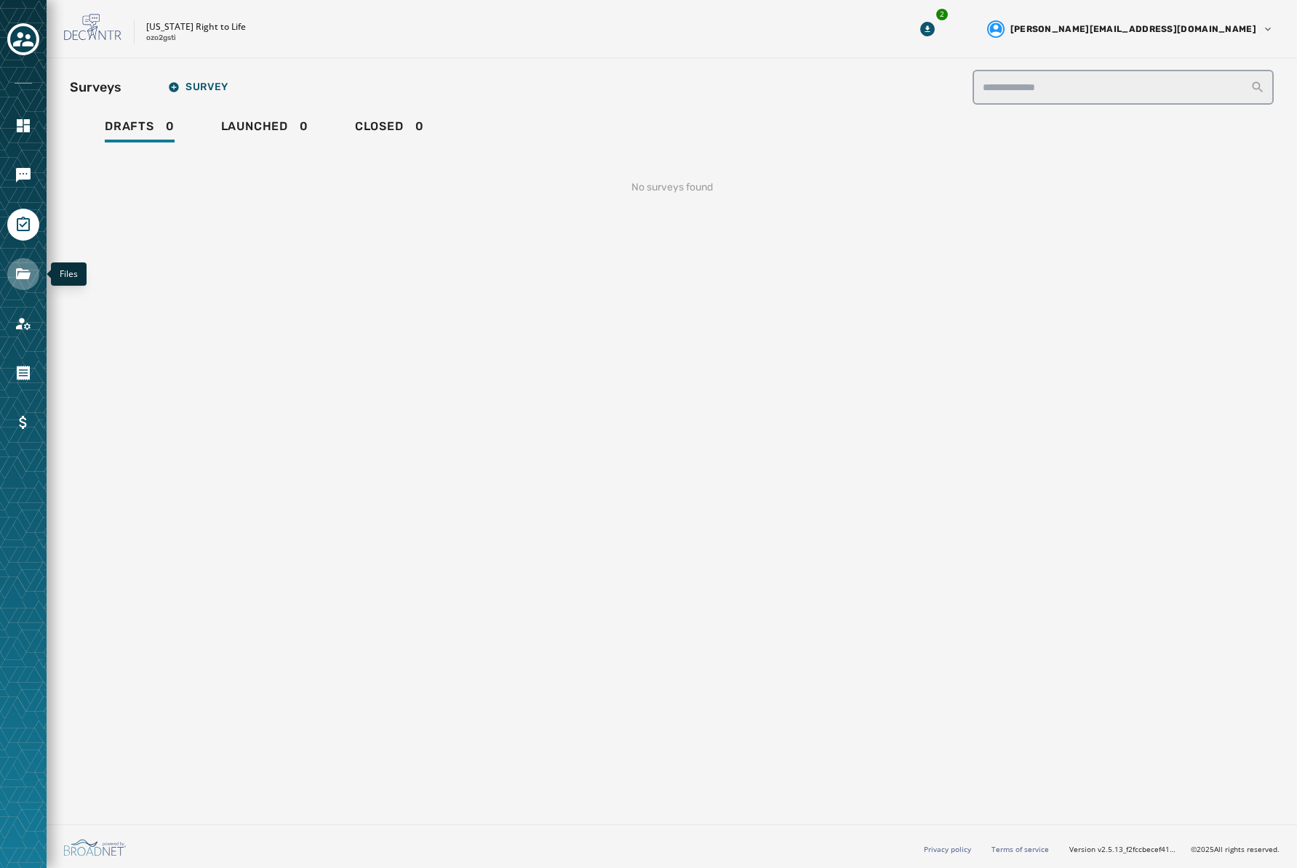
click at [24, 264] on link "Navigate to Files" at bounding box center [23, 274] width 32 height 32
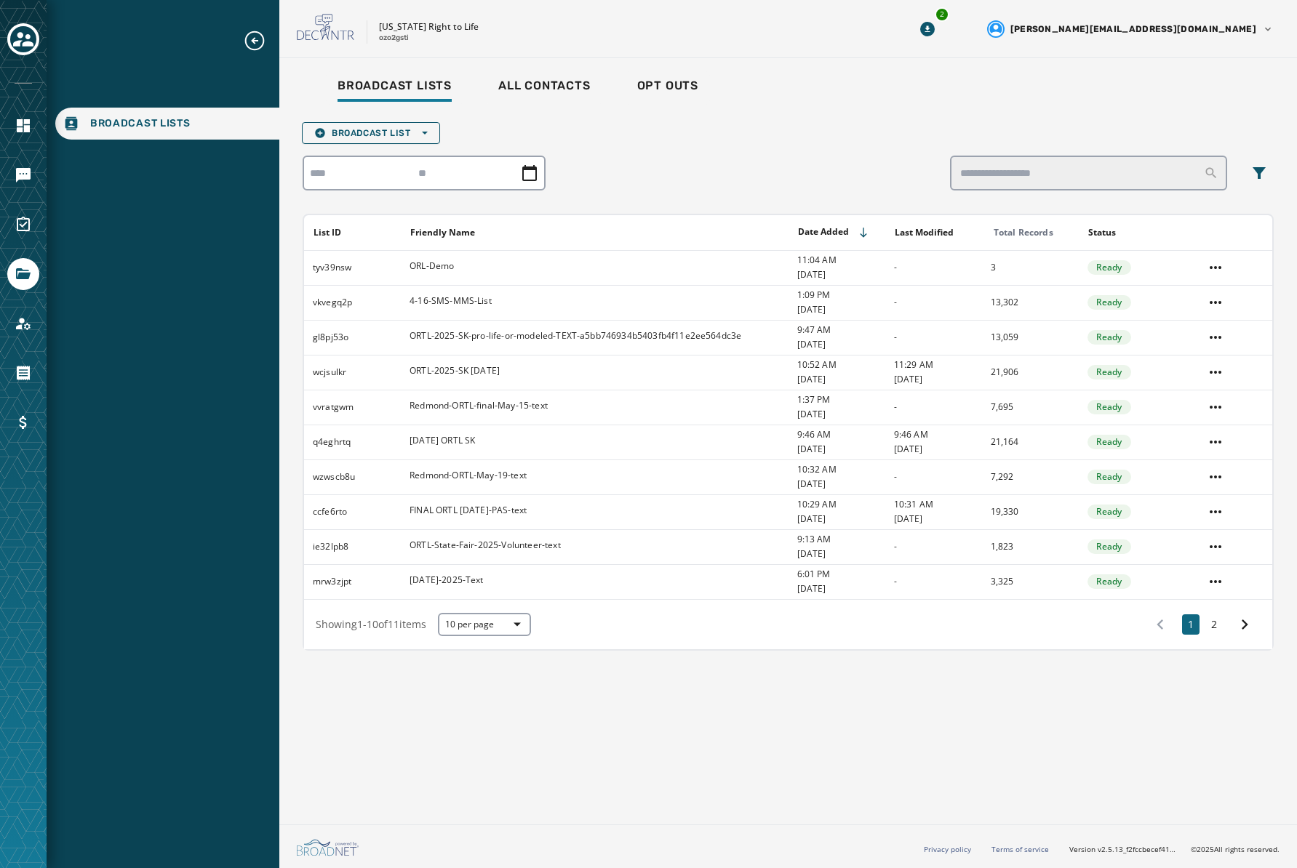
drag, startPoint x: 1215, startPoint y: 631, endPoint x: 1097, endPoint y: 551, distance: 142.0
click at [1216, 631] on button "2" at bounding box center [1213, 625] width 17 height 20
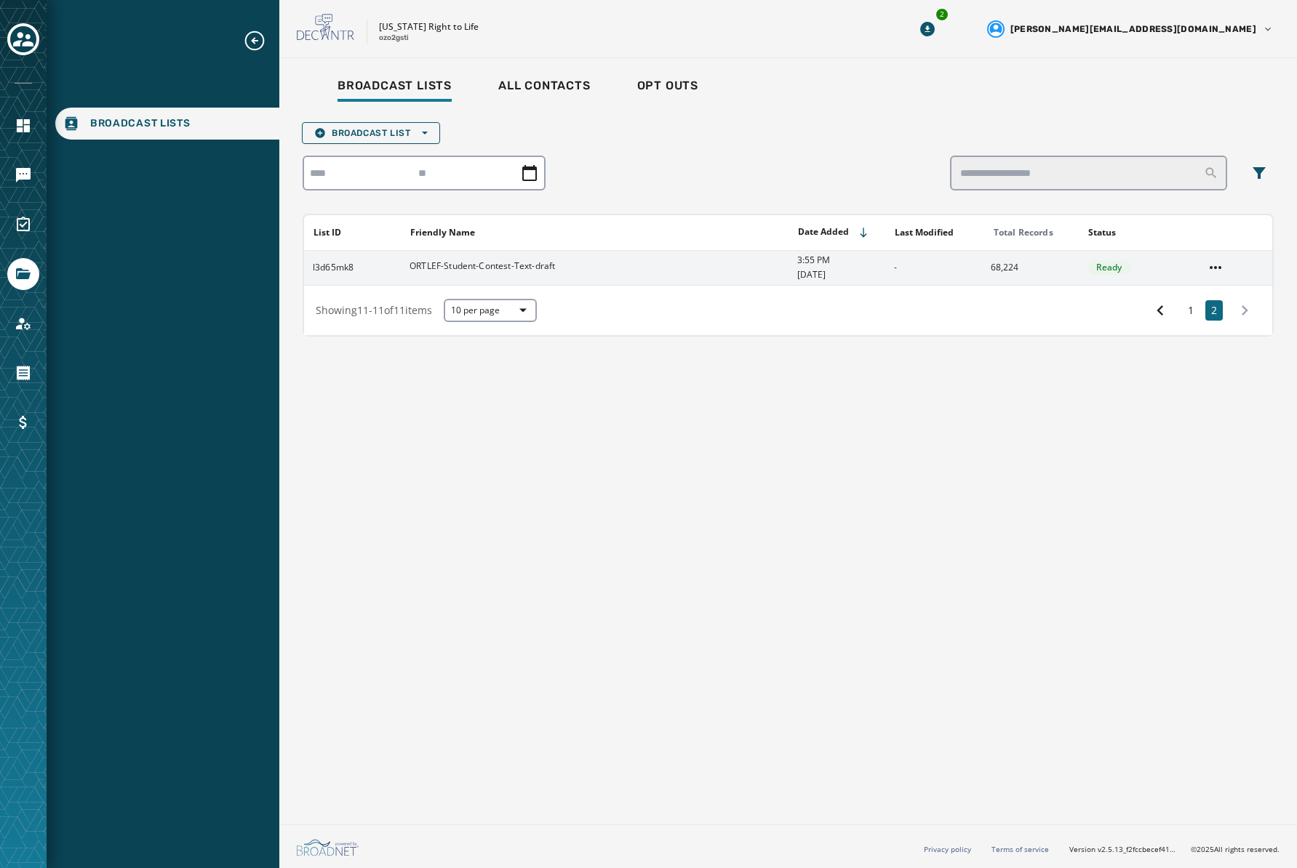
click at [537, 272] on div "ORTLEF-Student-Contest-Text-draft" at bounding box center [481, 267] width 145 height 15
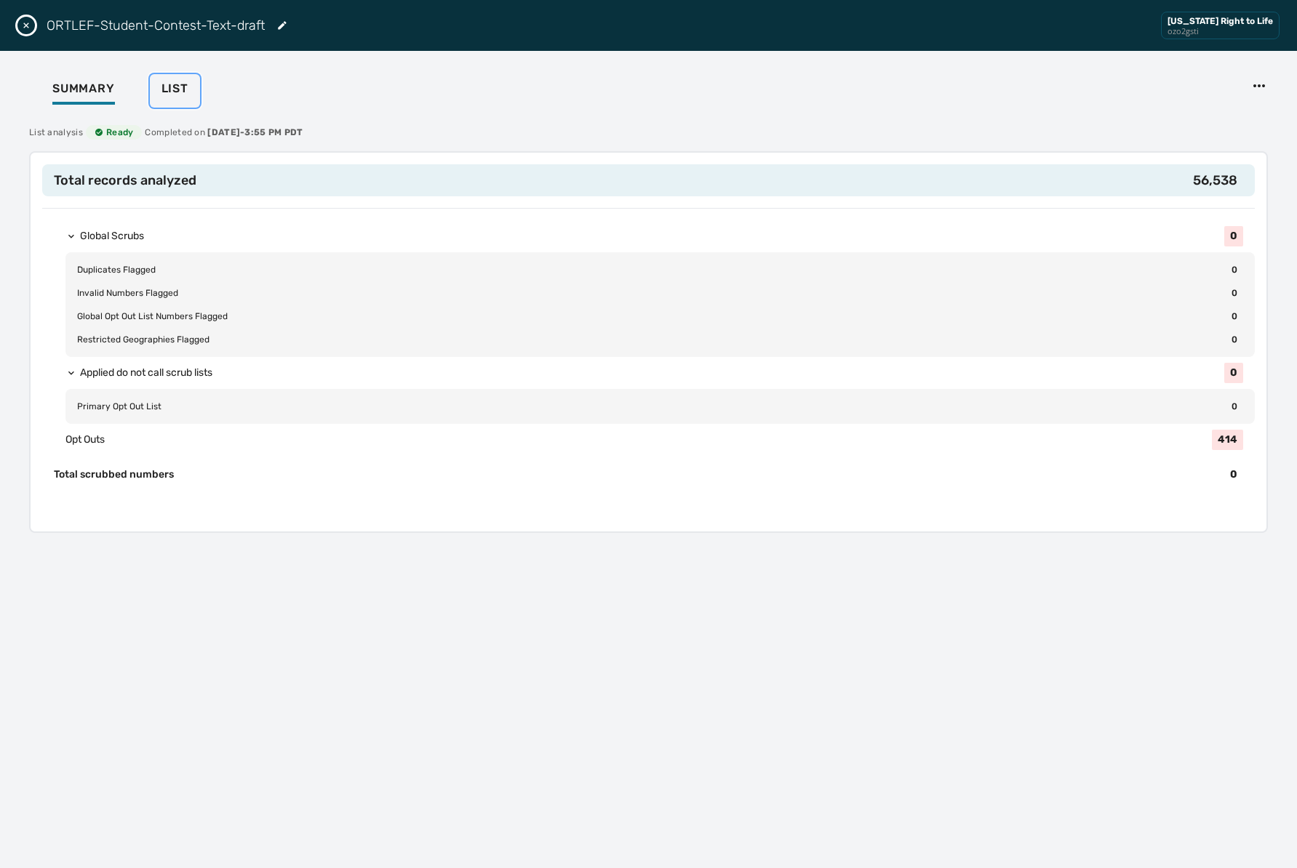
click at [187, 94] on span "List" at bounding box center [174, 88] width 27 height 15
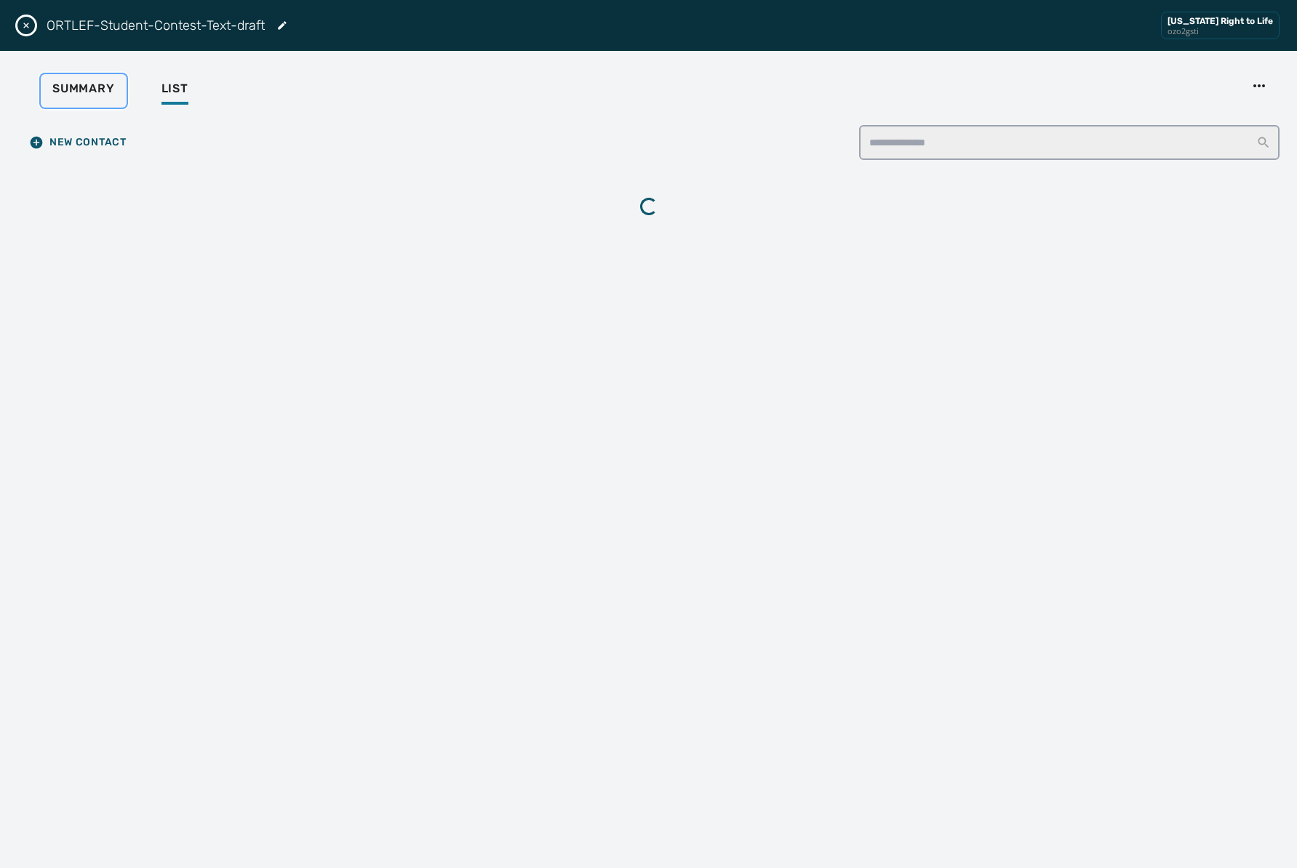
click at [99, 92] on span "Summary" at bounding box center [83, 88] width 63 height 15
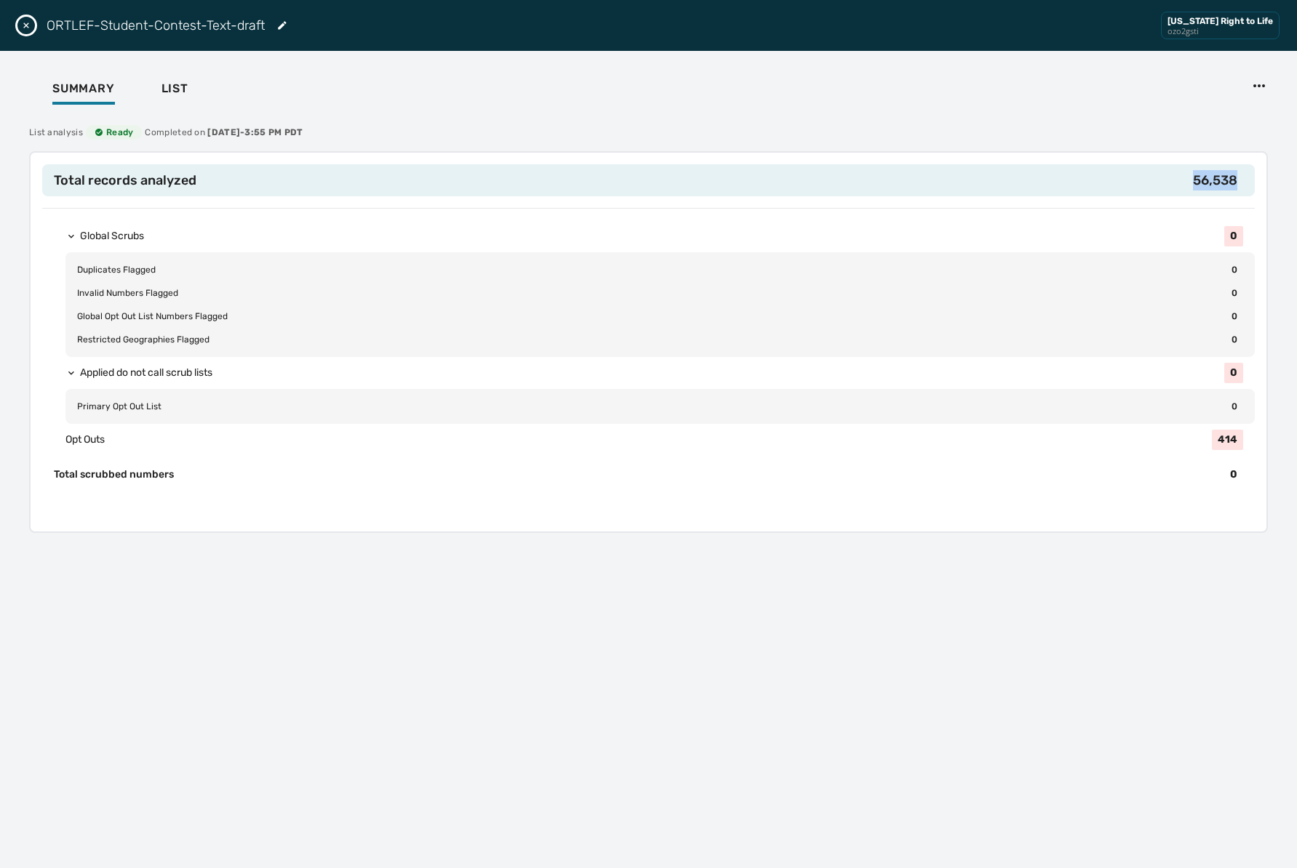
drag, startPoint x: 1241, startPoint y: 175, endPoint x: 1134, endPoint y: 166, distance: 108.0
click at [1134, 166] on h2 "Total records analyzed 56,538" at bounding box center [648, 180] width 1212 height 32
copy span "56,538"
